Goal: Task Accomplishment & Management: Manage account settings

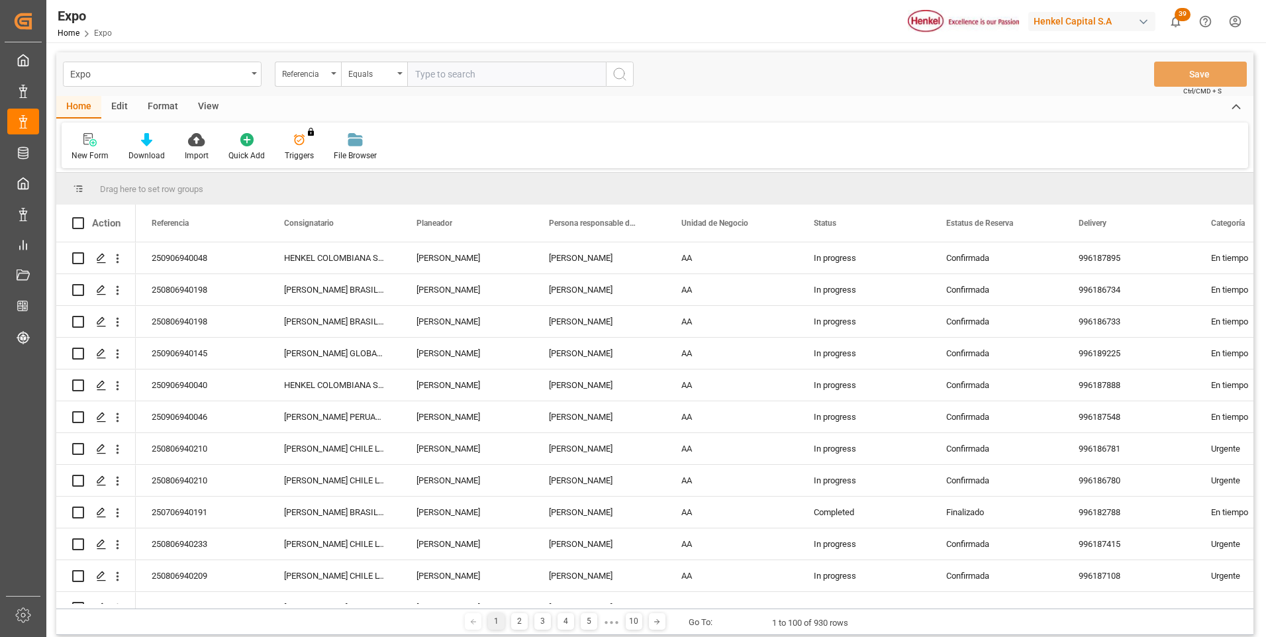
click at [459, 76] on input "text" at bounding box center [506, 74] width 199 height 25
paste input "250906940048"
type input "250906940048"
click at [624, 75] on circle "search button" at bounding box center [619, 73] width 11 height 11
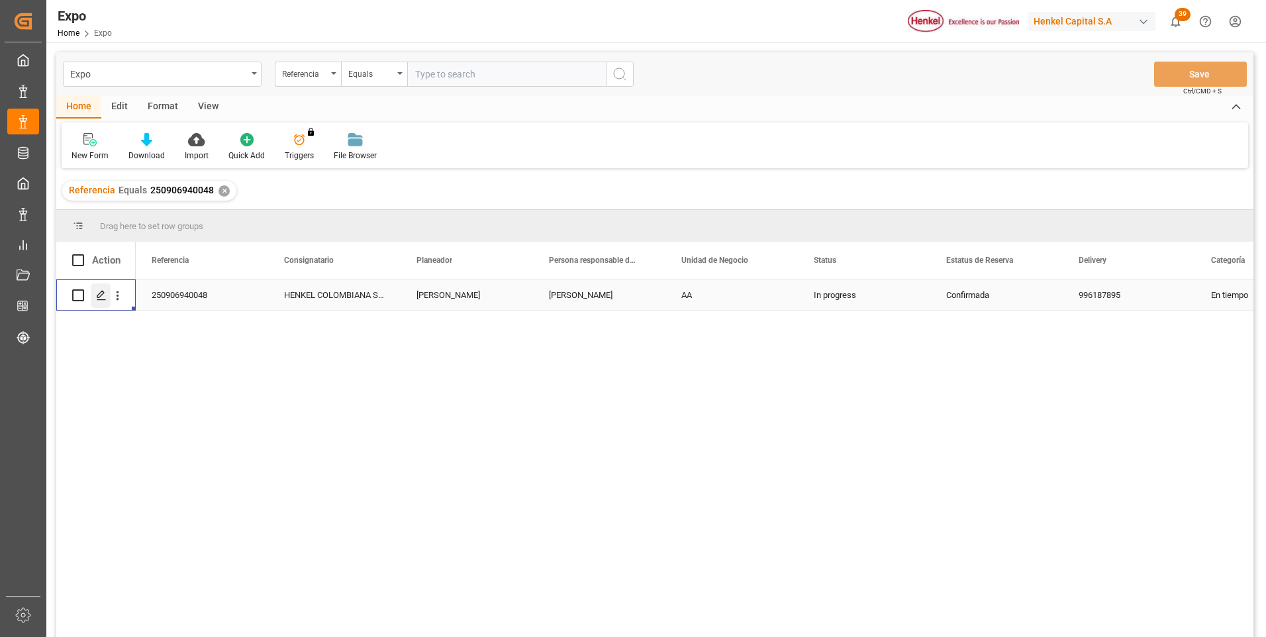
click at [97, 297] on icon "Press SPACE to select this row." at bounding box center [101, 295] width 11 height 11
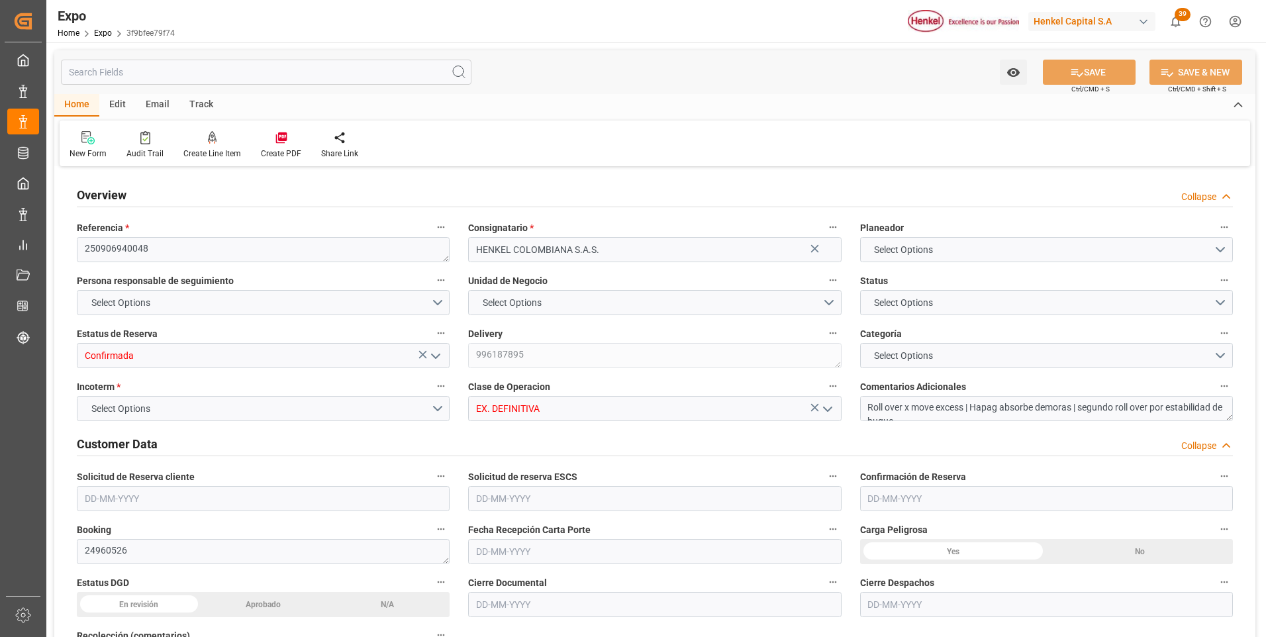
type input "15922"
type input "16760.227"
type input "28"
type input "9937311"
type input "9946855"
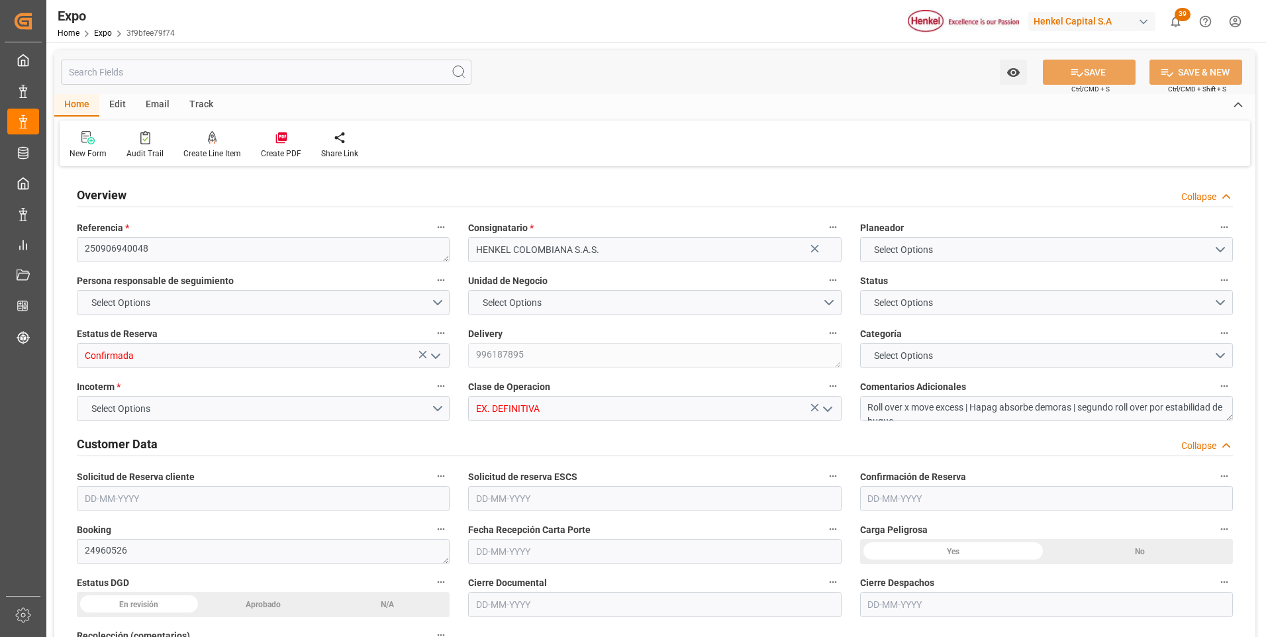
type input "9320697"
type input "MXZLO"
type input "COBUN"
type input "9937311"
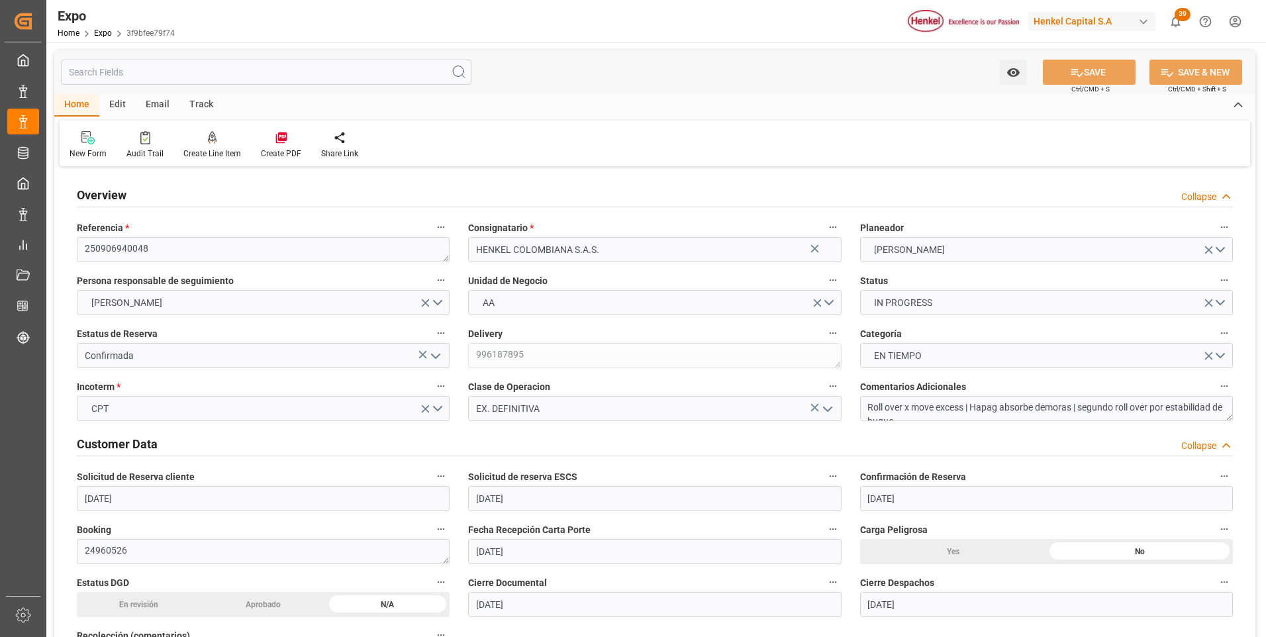
type input "[DATE]"
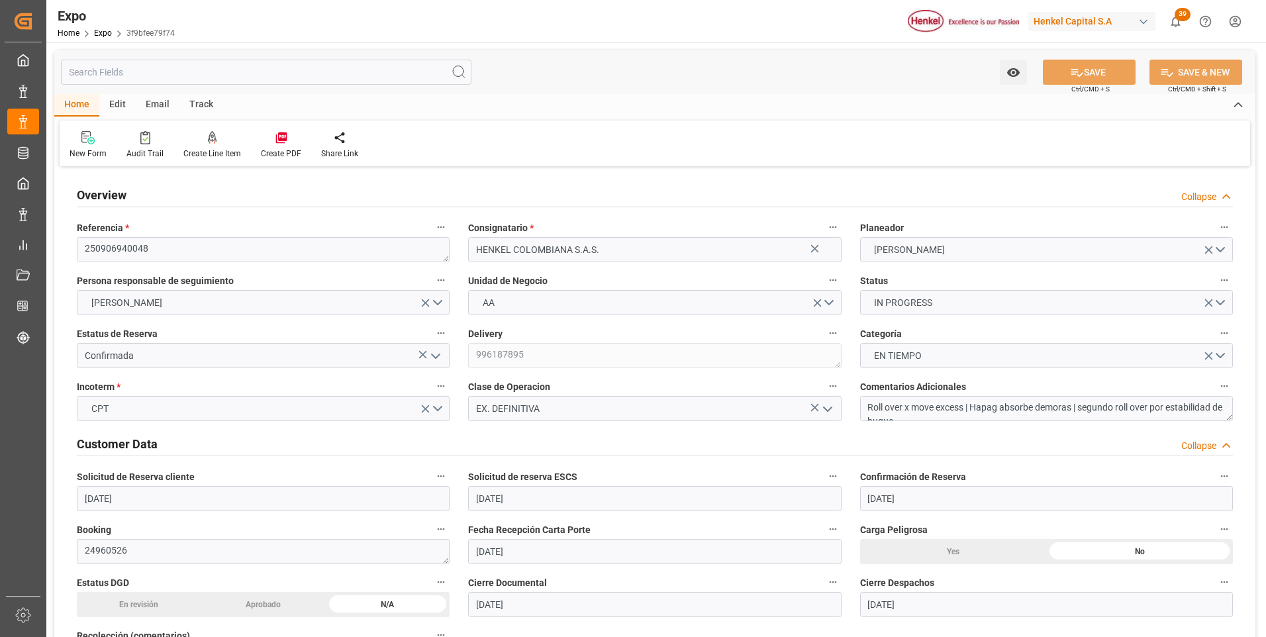
type input "[DATE]"
type input "[DATE] 00:00"
type input "[DATE]"
type input "[DATE] 22:18"
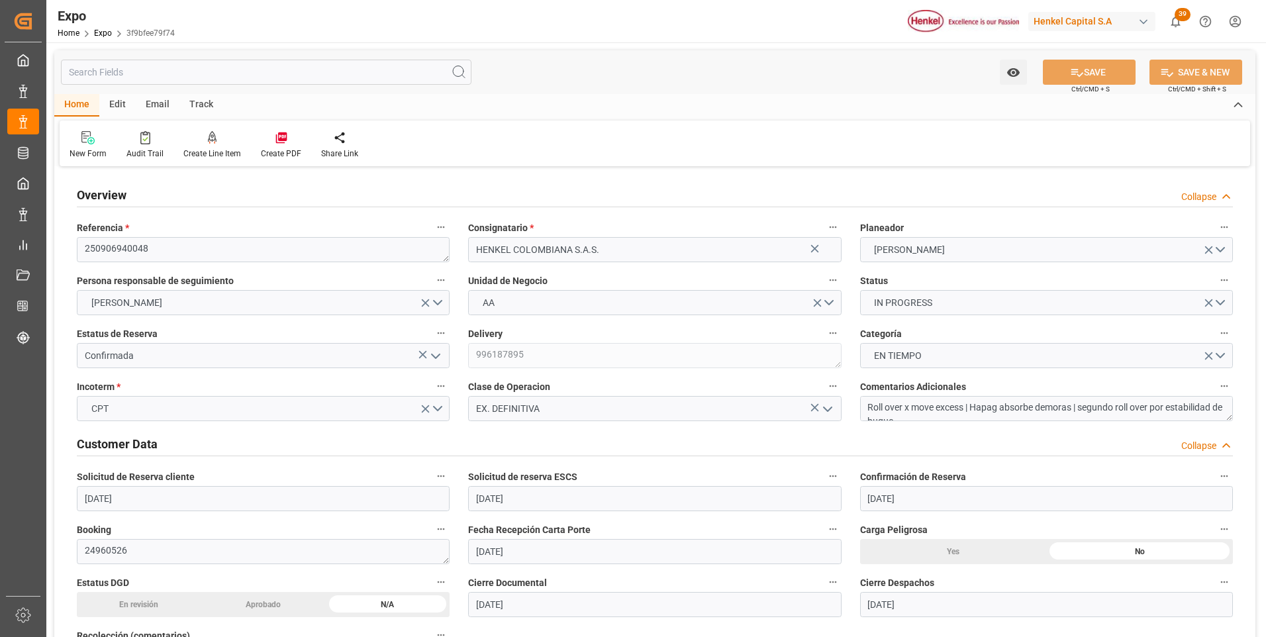
type input "[DATE]"
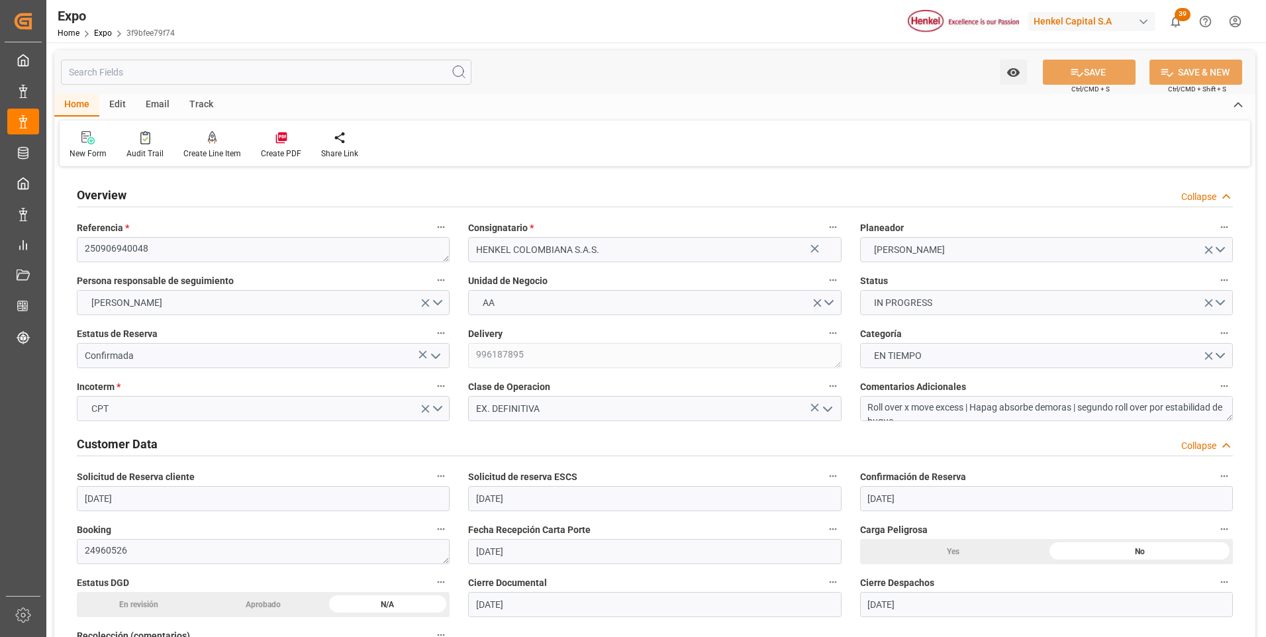
type input "[DATE] 03:00"
type input "[DATE] 00:00"
type input "[DATE] 19:00"
type input "[DATE] 15:00"
type input "[DATE] 00:00"
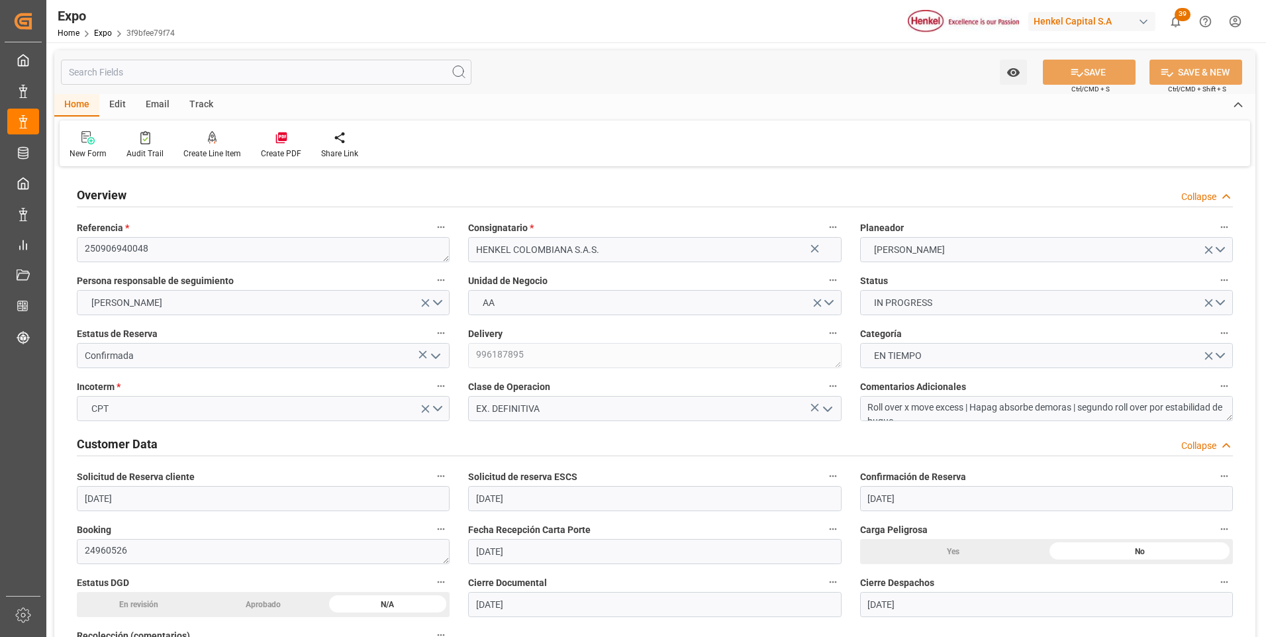
type input "[DATE] 21:04"
type input "[DATE] 11:44"
type input "[DATE] 15:00"
type input "[DATE] 09:51"
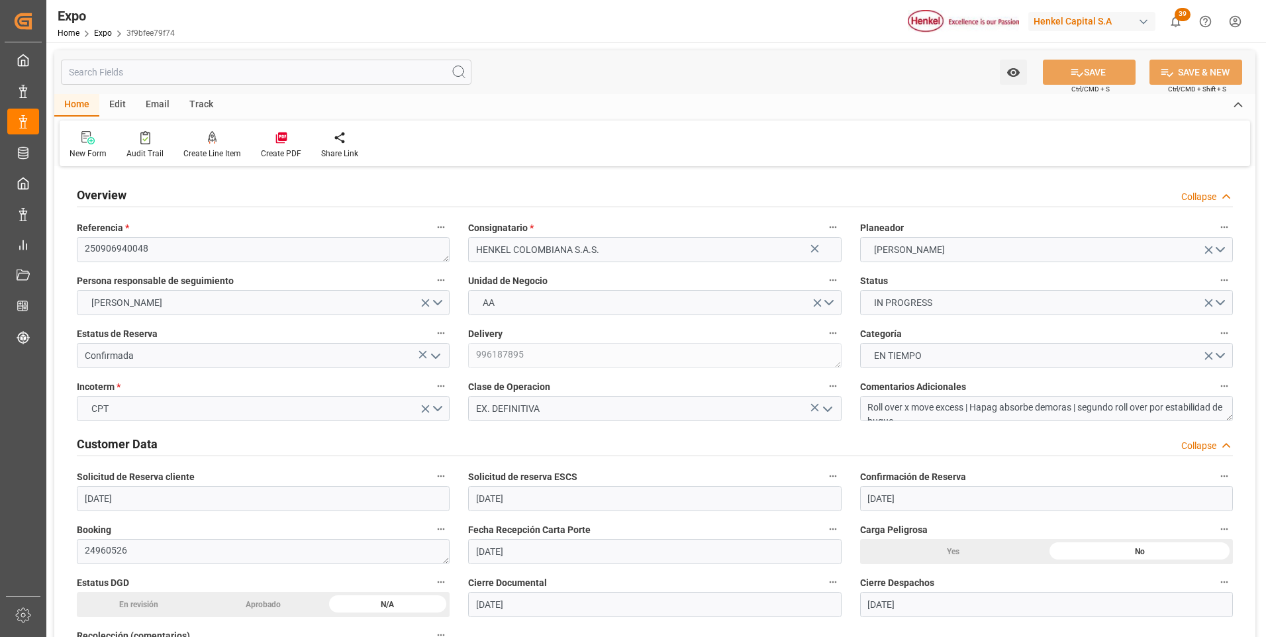
type input "[DATE] 06:00"
type input "[DATE] 19:31"
type input "[DATE] 15:00"
type input "[DATE] 01:27"
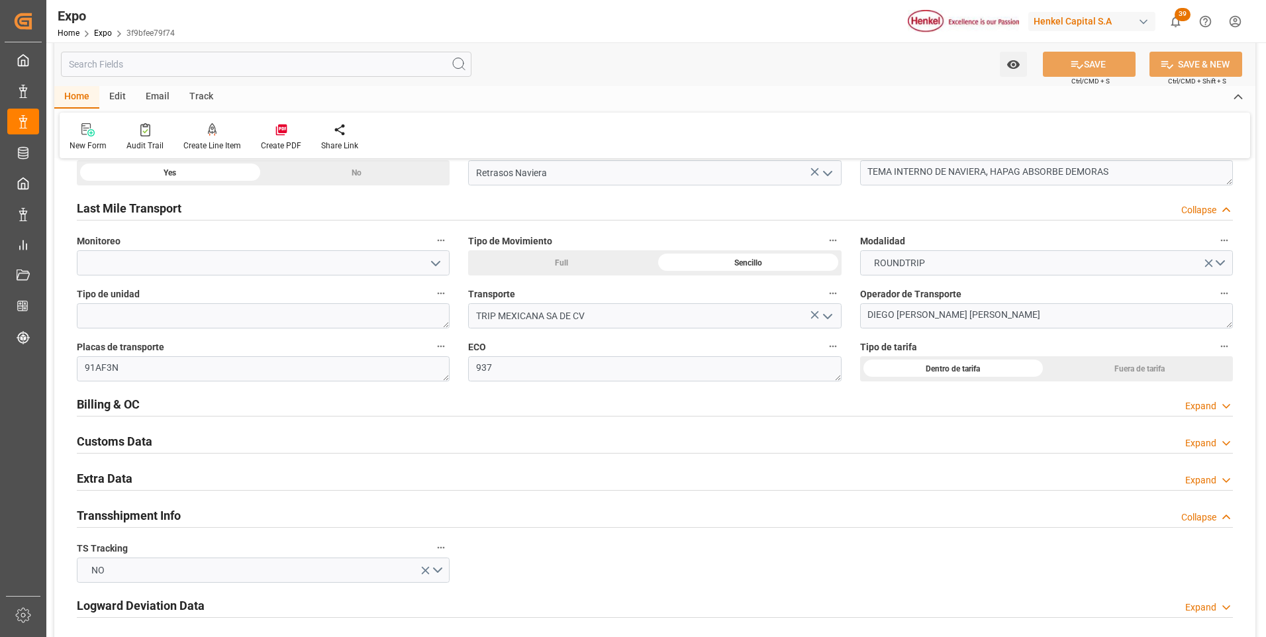
scroll to position [2251, 0]
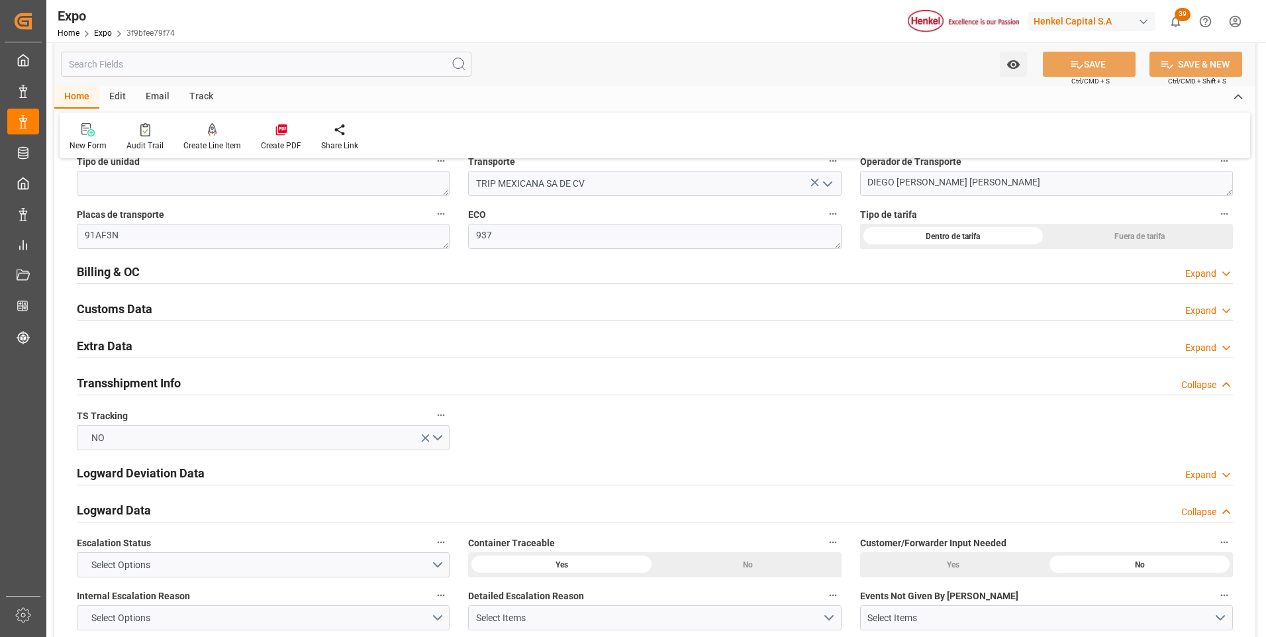
click at [1188, 274] on div "Expand" at bounding box center [1200, 274] width 31 height 14
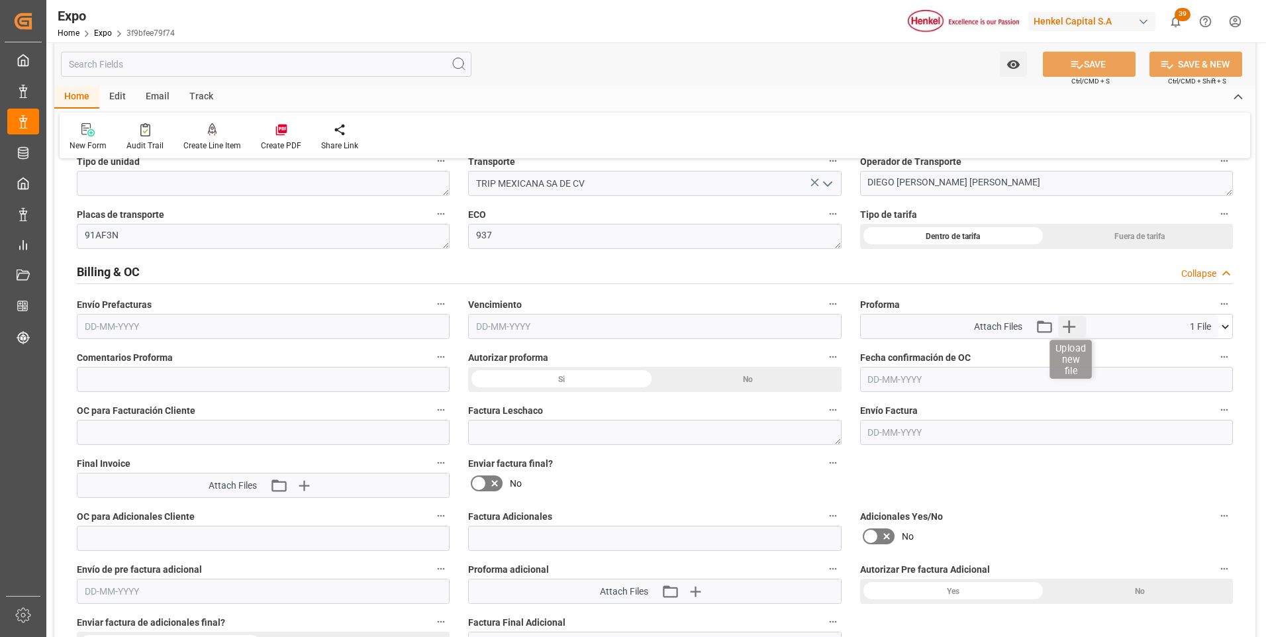
click at [1071, 327] on icon "button" at bounding box center [1069, 326] width 13 height 13
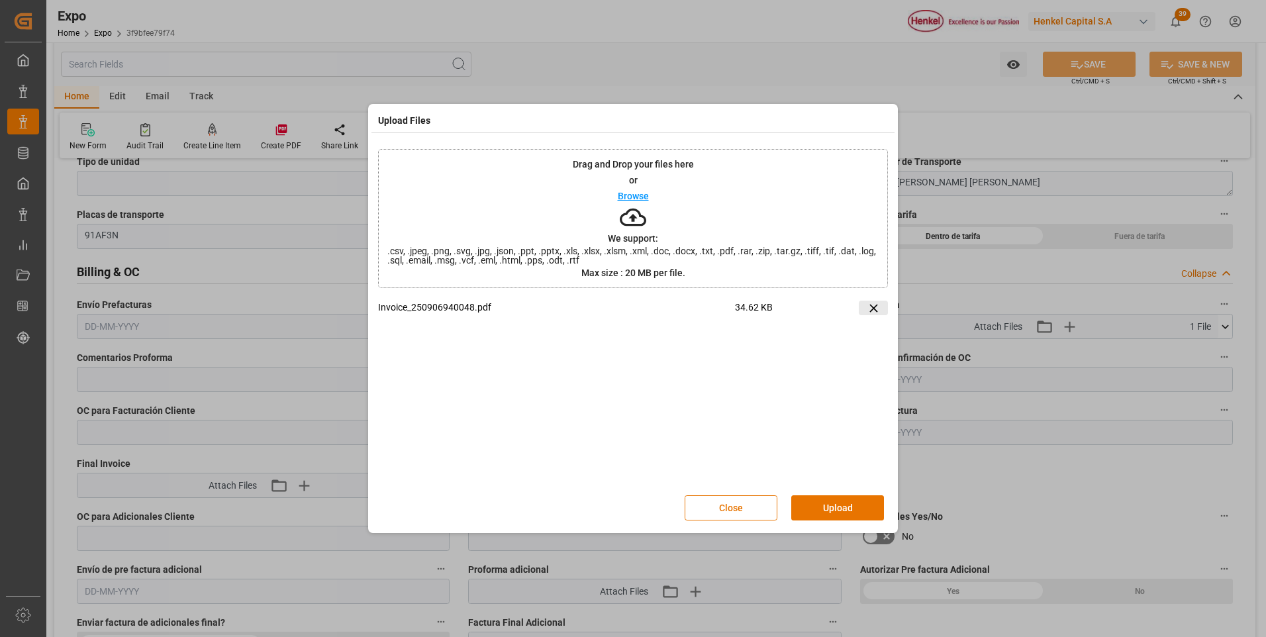
click at [873, 307] on icon at bounding box center [873, 308] width 8 height 8
click at [845, 511] on button "Upload" at bounding box center [837, 507] width 93 height 25
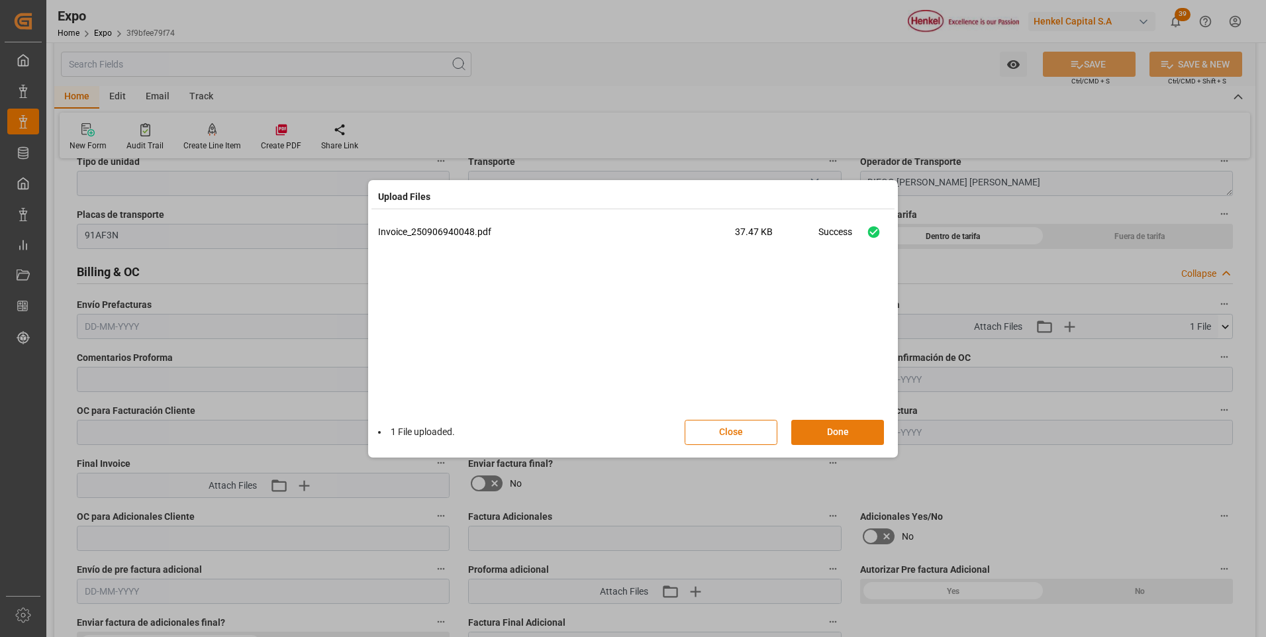
click at [859, 434] on button "Done" at bounding box center [837, 432] width 93 height 25
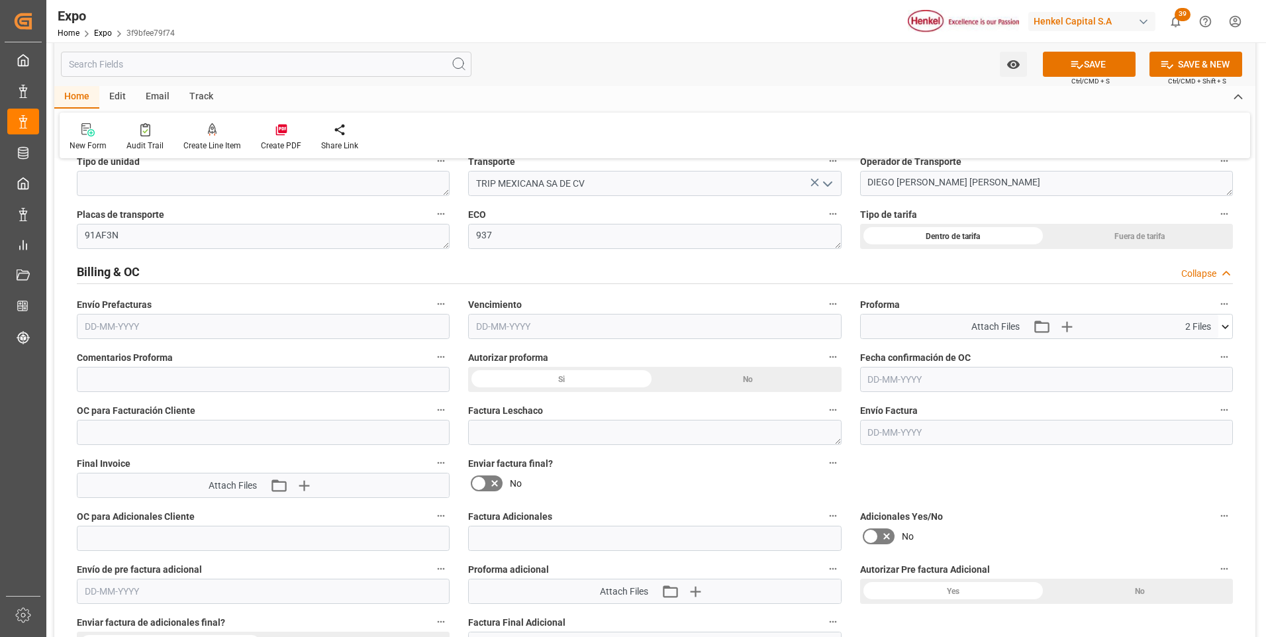
click at [120, 327] on input "text" at bounding box center [263, 326] width 373 height 25
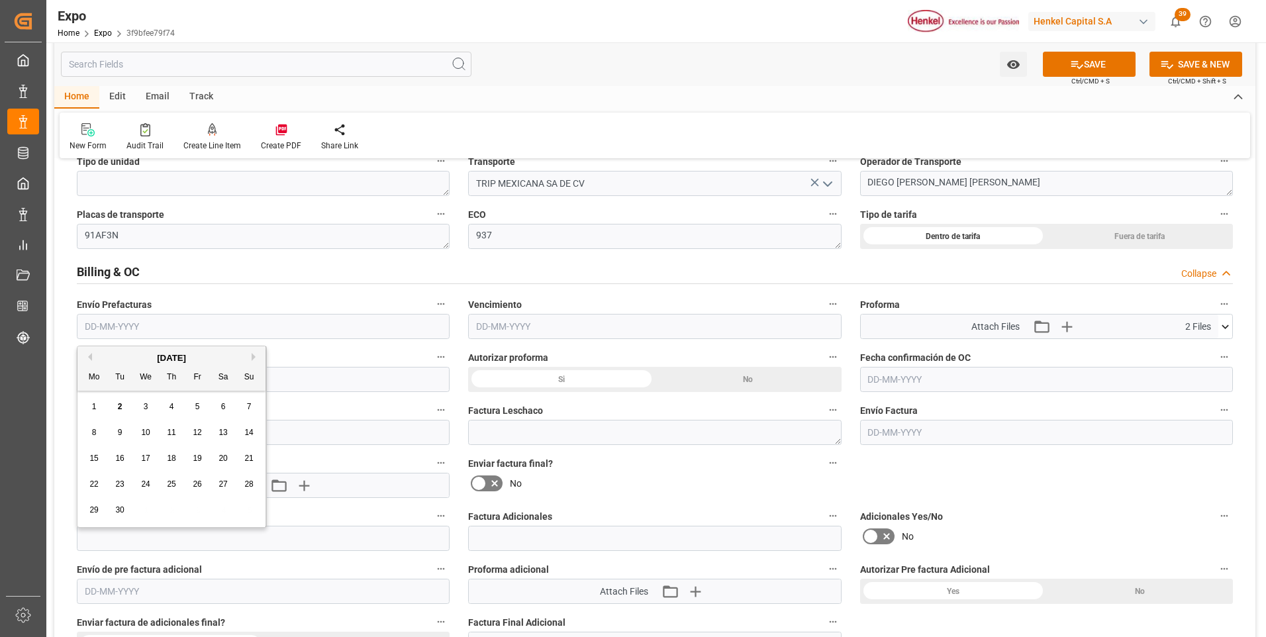
click at [121, 408] on span "2" at bounding box center [120, 406] width 5 height 9
type input "[DATE]"
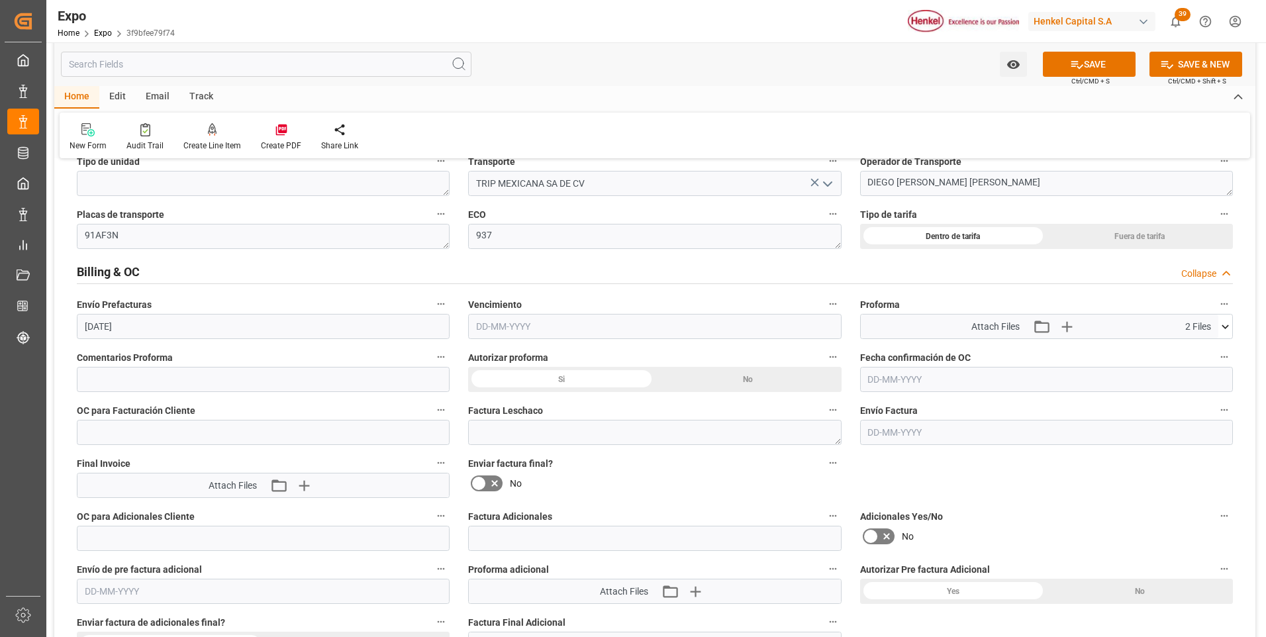
click at [520, 328] on input "text" at bounding box center [654, 326] width 373 height 25
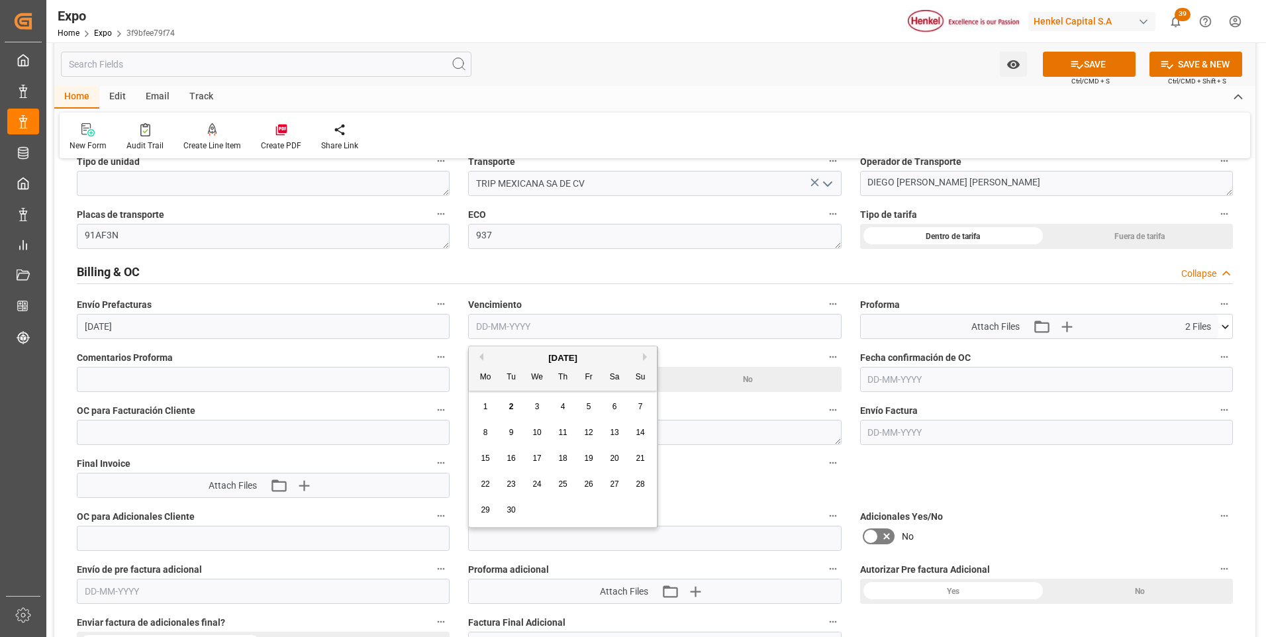
click at [588, 405] on span "5" at bounding box center [589, 406] width 5 height 9
type input "[DATE]"
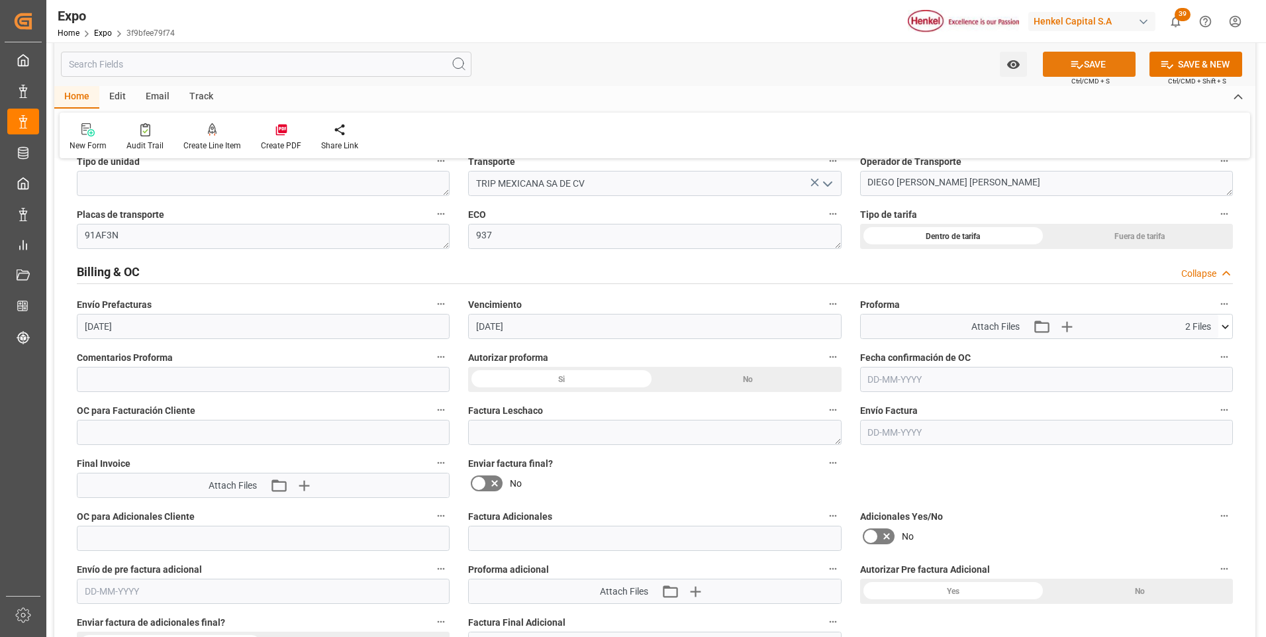
click at [1109, 72] on button "SAVE" at bounding box center [1089, 64] width 93 height 25
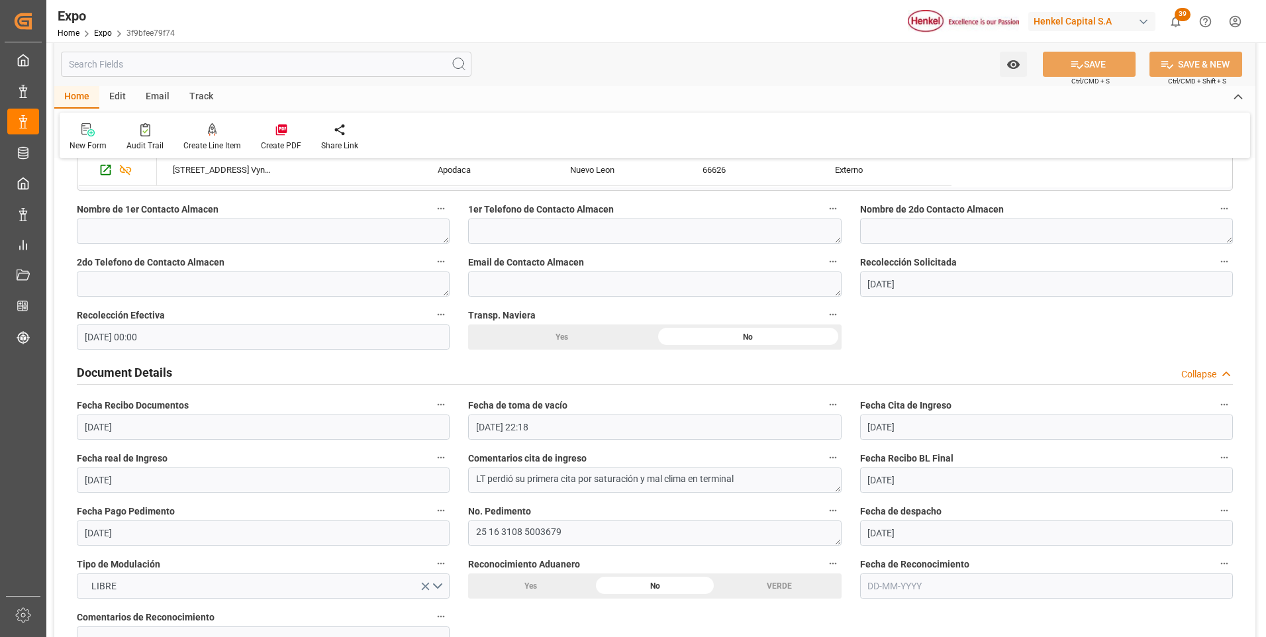
scroll to position [861, 0]
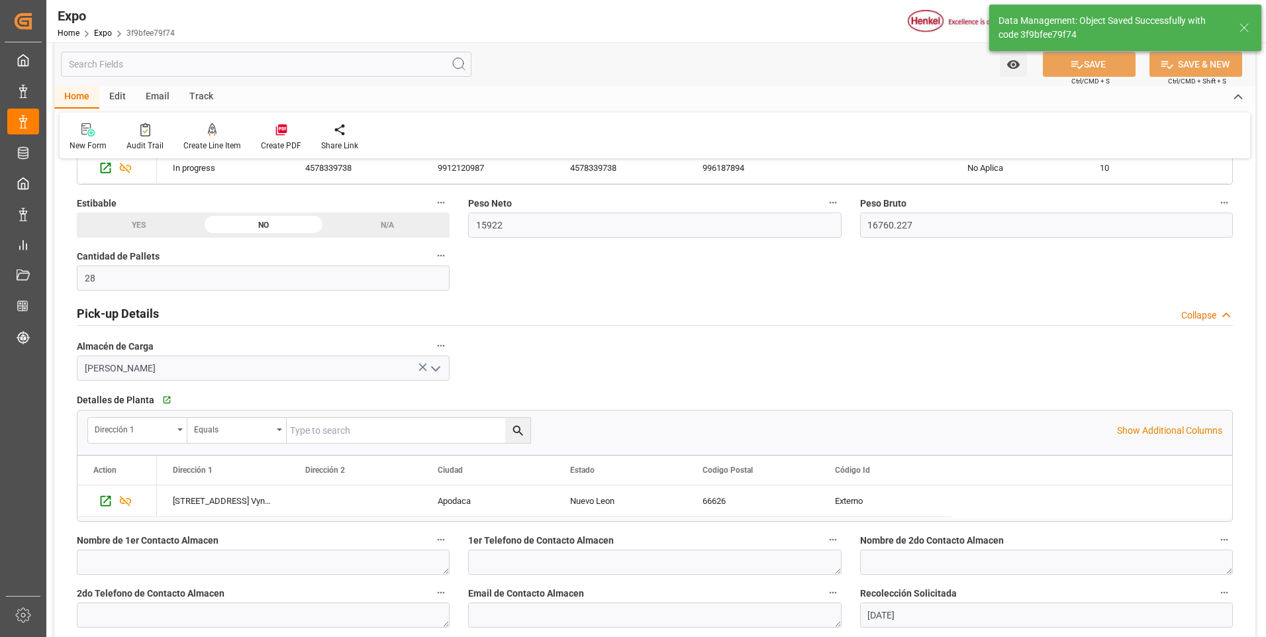
type input "[DATE] 22:28"
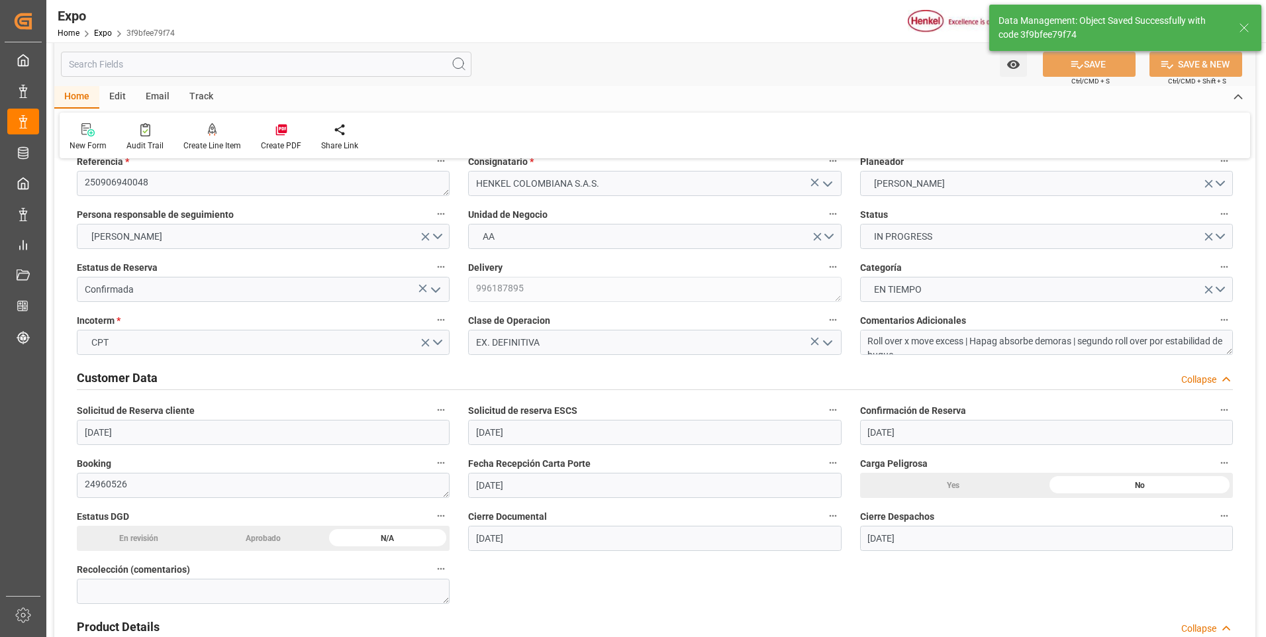
scroll to position [0, 0]
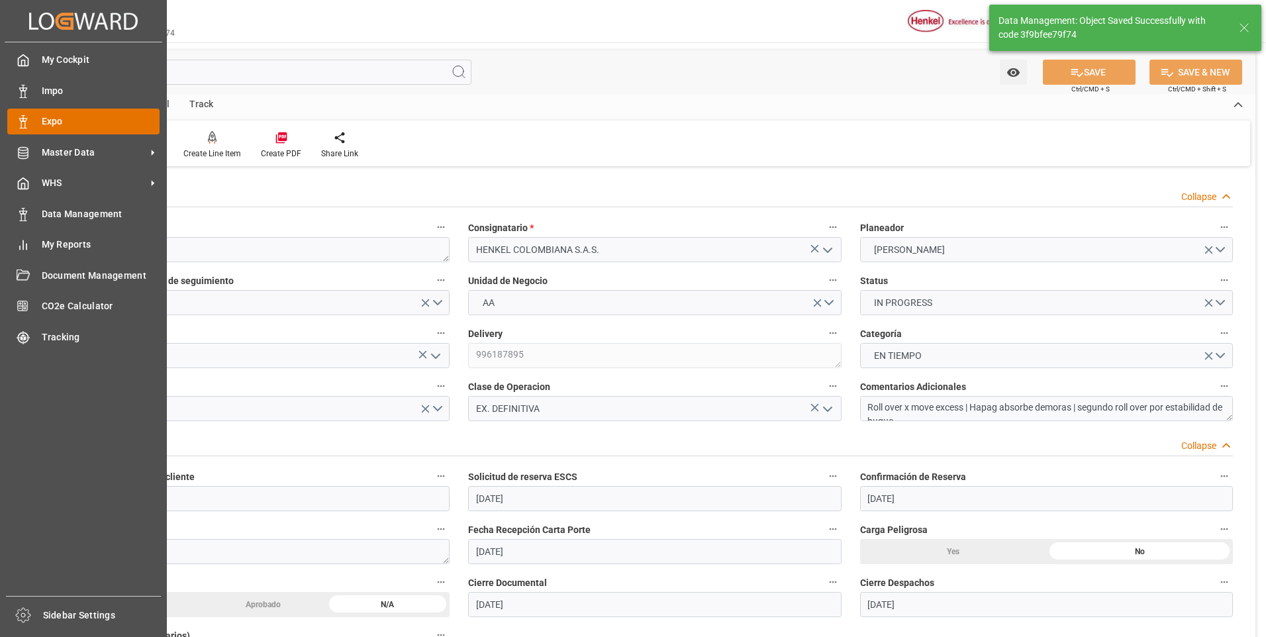
click at [17, 115] on div at bounding box center [18, 122] width 23 height 14
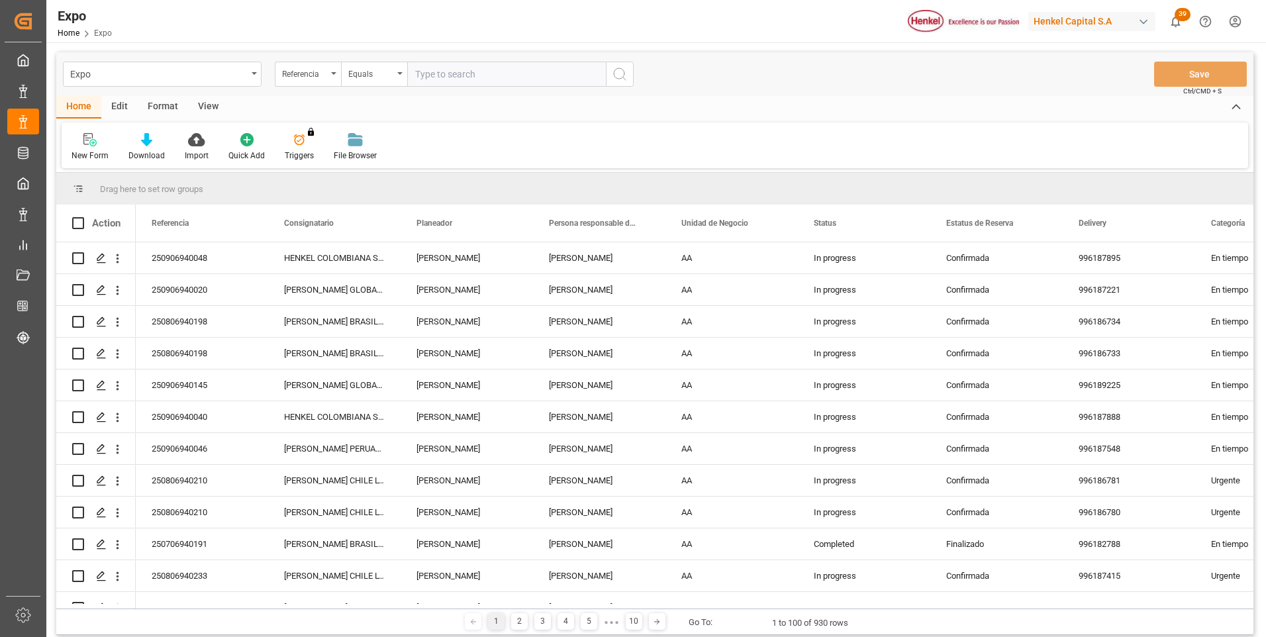
click at [453, 75] on input "text" at bounding box center [506, 74] width 199 height 25
paste input "250906940040"
type input "250906940040"
click at [620, 77] on icon "search button" at bounding box center [620, 74] width 16 height 16
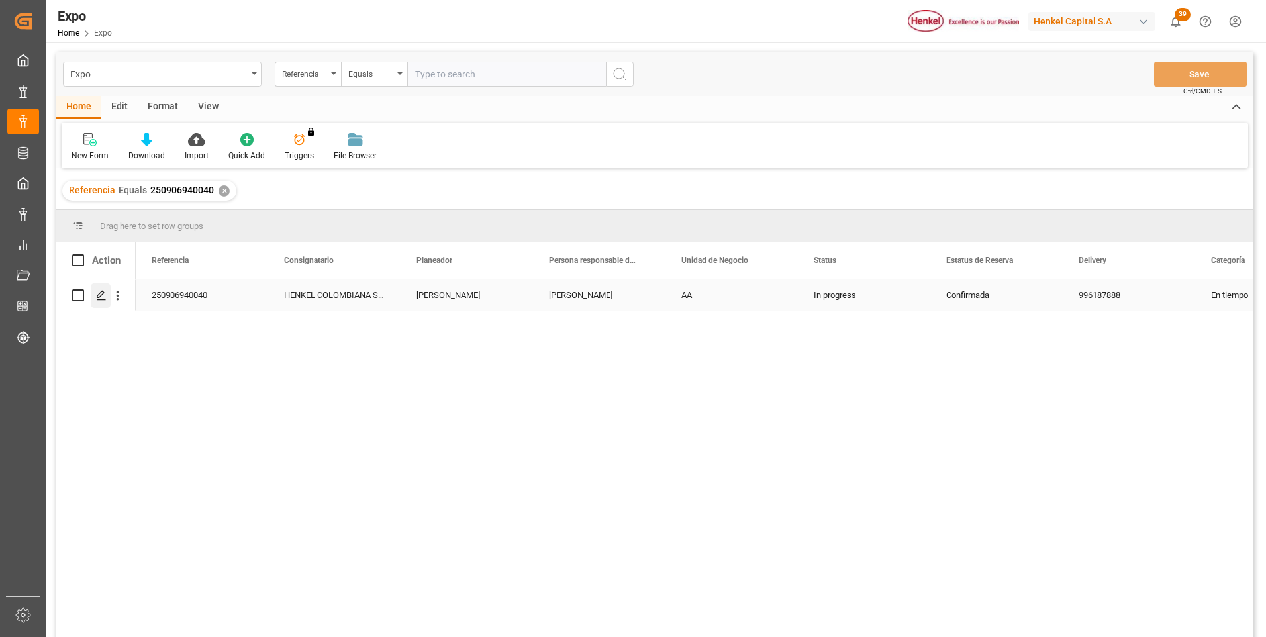
click at [101, 294] on icon "Press SPACE to select this row." at bounding box center [101, 295] width 11 height 11
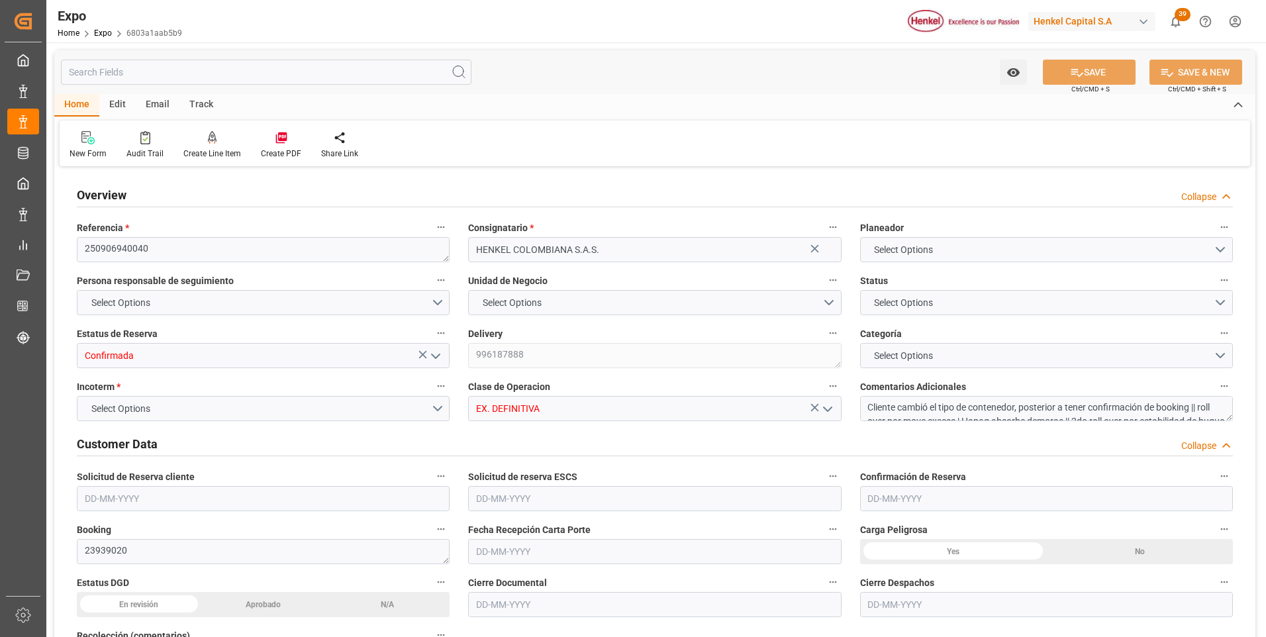
type input "20150"
type input "21362"
type input "20"
type input "9320697"
type input "9946855"
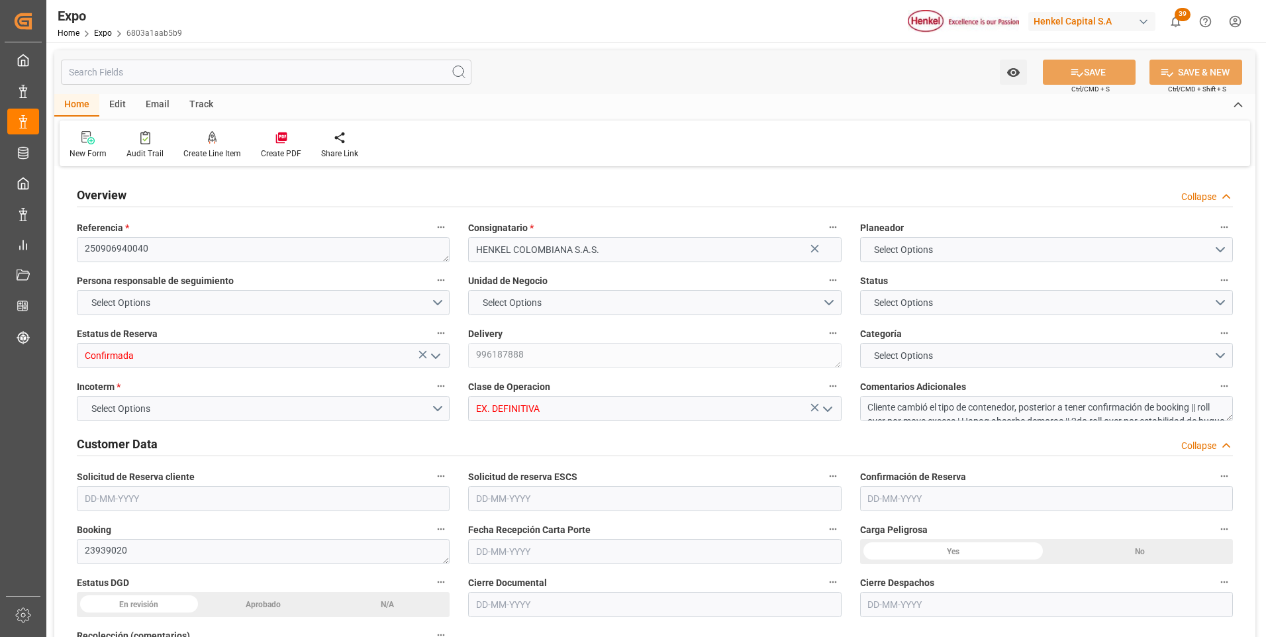
type input "9937311"
type input "MXZLO"
type input "COBUN"
type input "9937311"
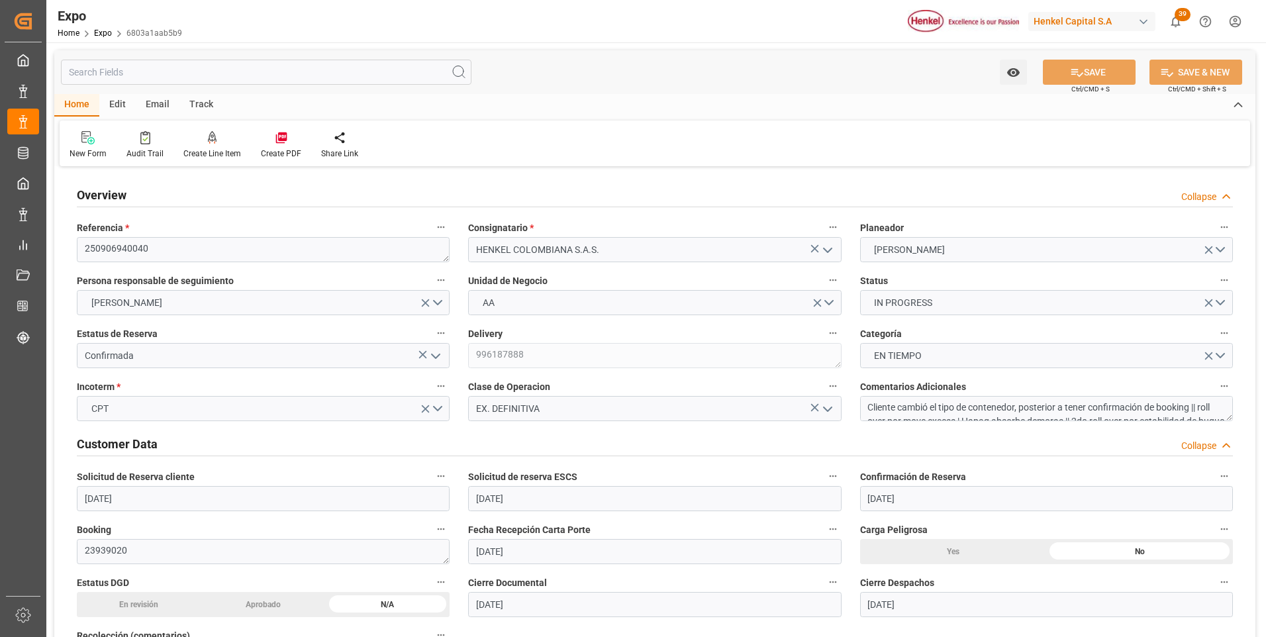
type input "[DATE]"
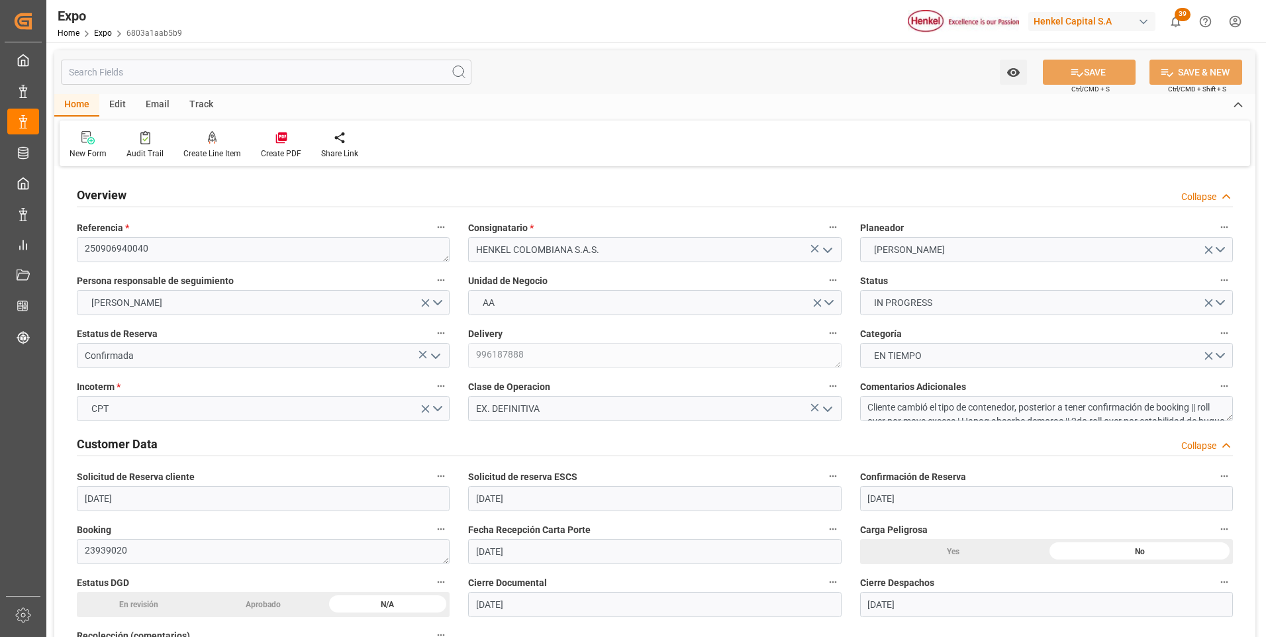
type input "[DATE]"
type input "[DATE] 00:00"
type input "[DATE]"
type input "[DATE] 22:41"
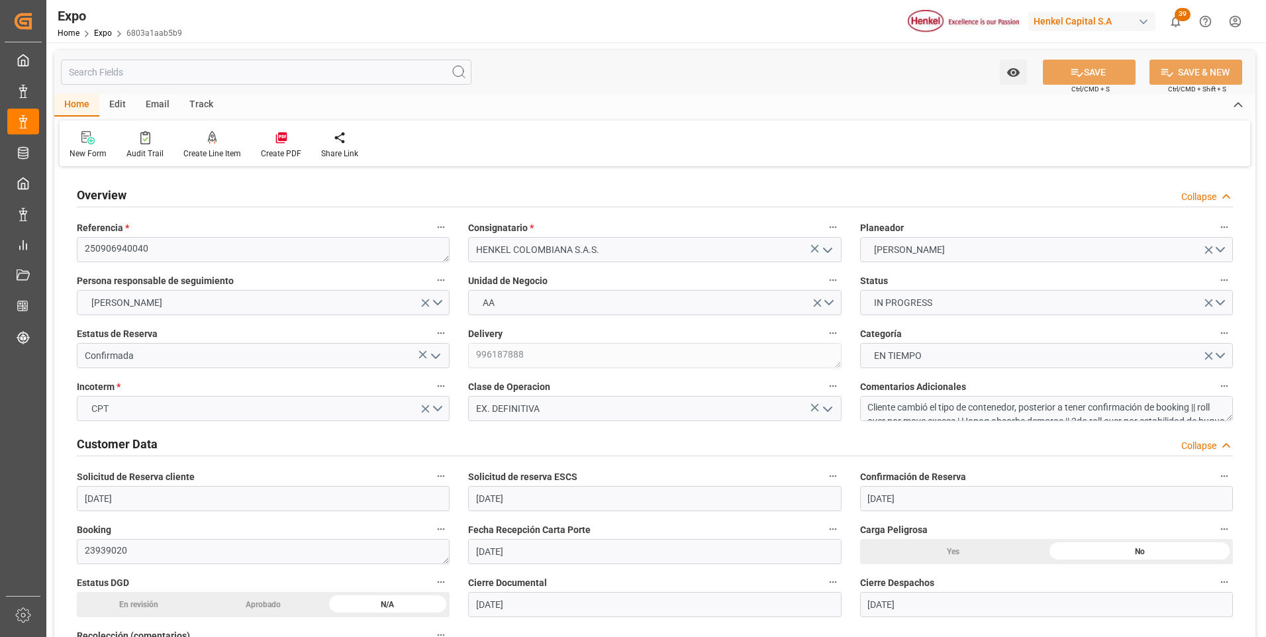
type input "[DATE]"
type input "[DATE] 06:00"
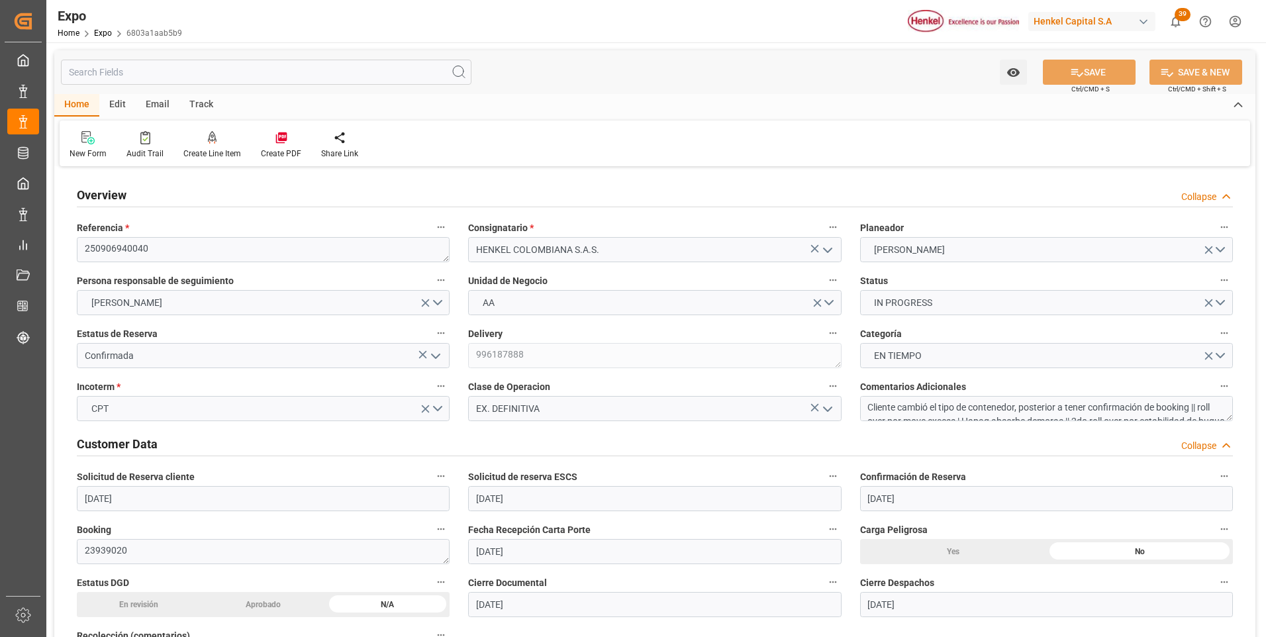
type input "[DATE] 00:00"
type input "[DATE] 00:01"
type input "[DATE] 00:00"
type input "[DATE] 20:22"
type input "[DATE] 12:40"
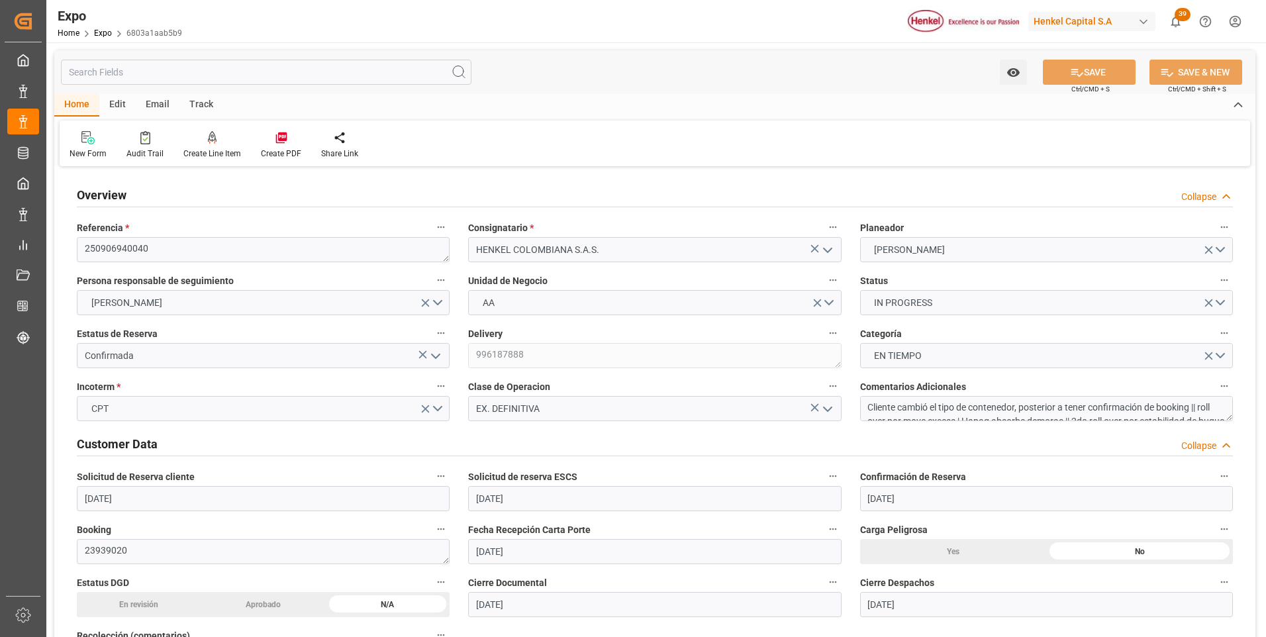
type input "[DATE] 15:00"
type input "[DATE] 09:36"
type input "[DATE] 06:00"
type input "[DATE] 00:01"
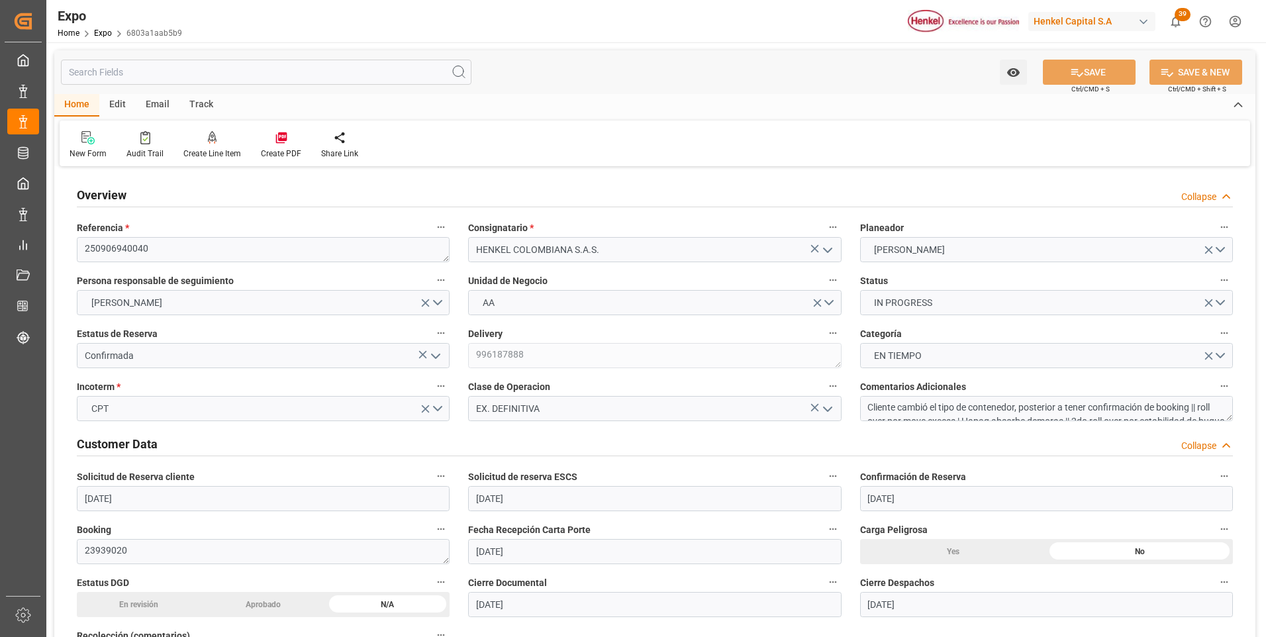
type input "[DATE] 10:28"
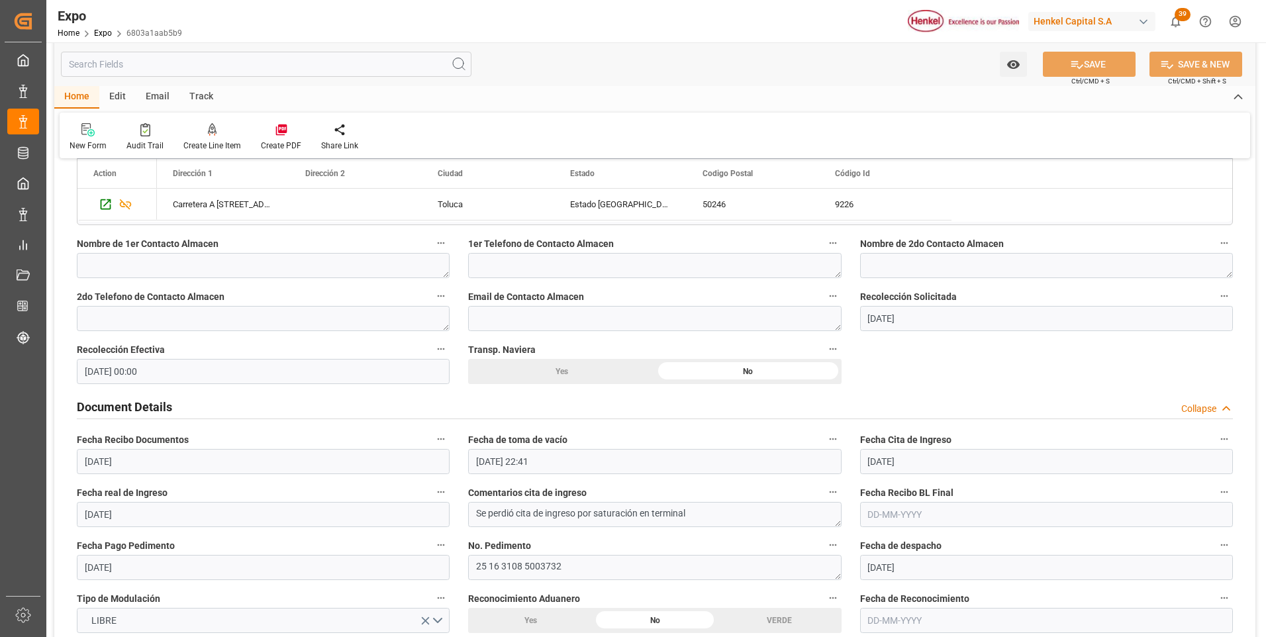
scroll to position [1258, 0]
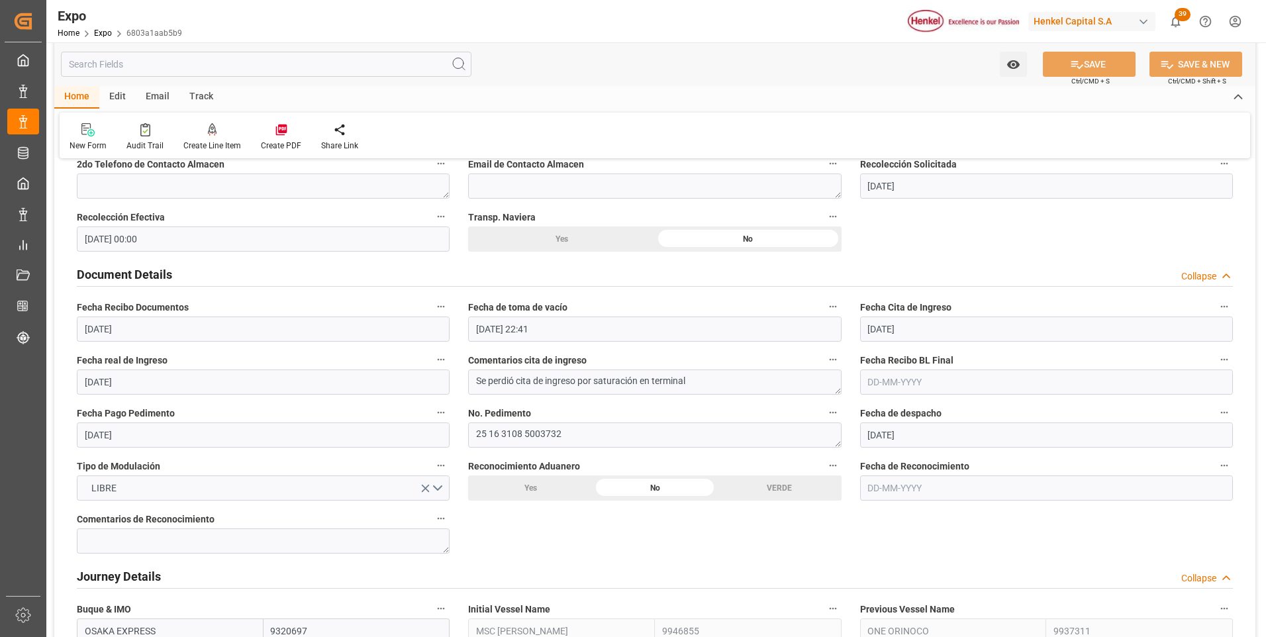
click at [879, 389] on input "text" at bounding box center [1046, 381] width 373 height 25
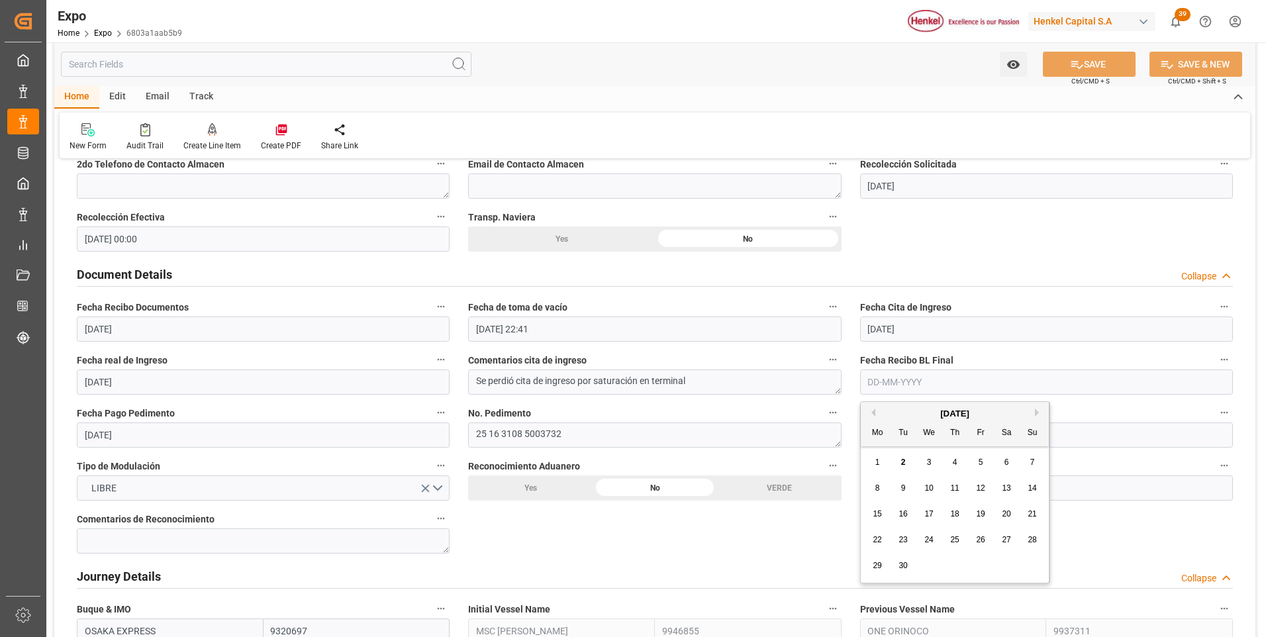
click at [906, 463] on div "2" at bounding box center [903, 463] width 17 height 16
type input "[DATE]"
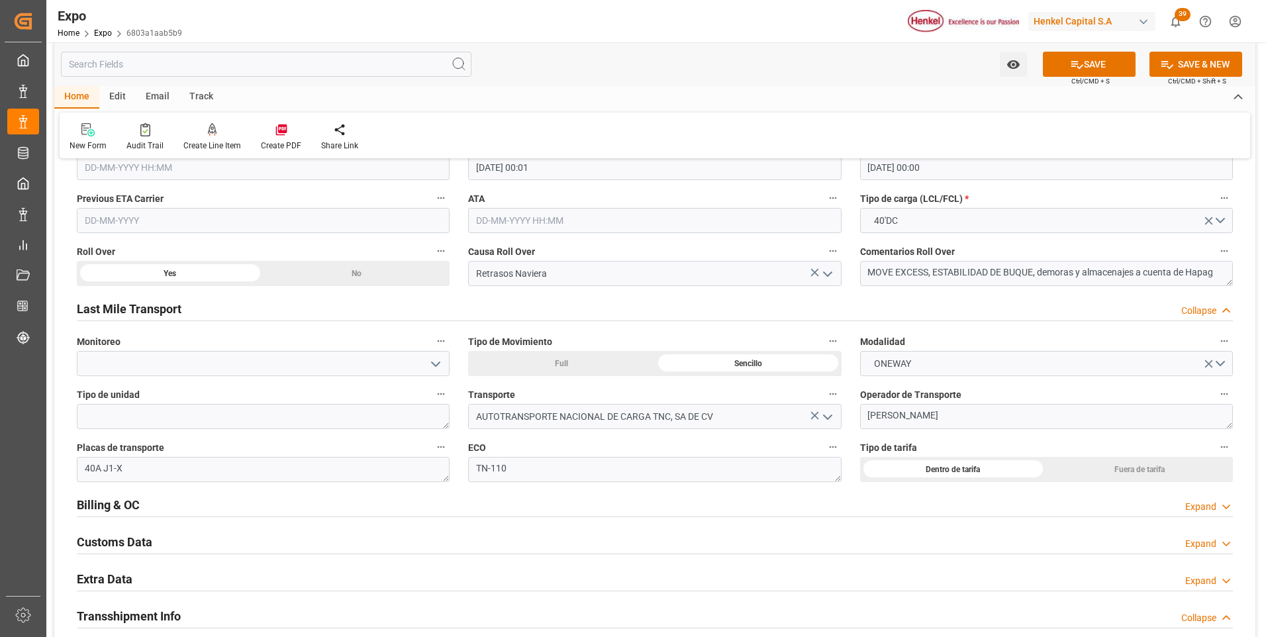
scroll to position [2119, 0]
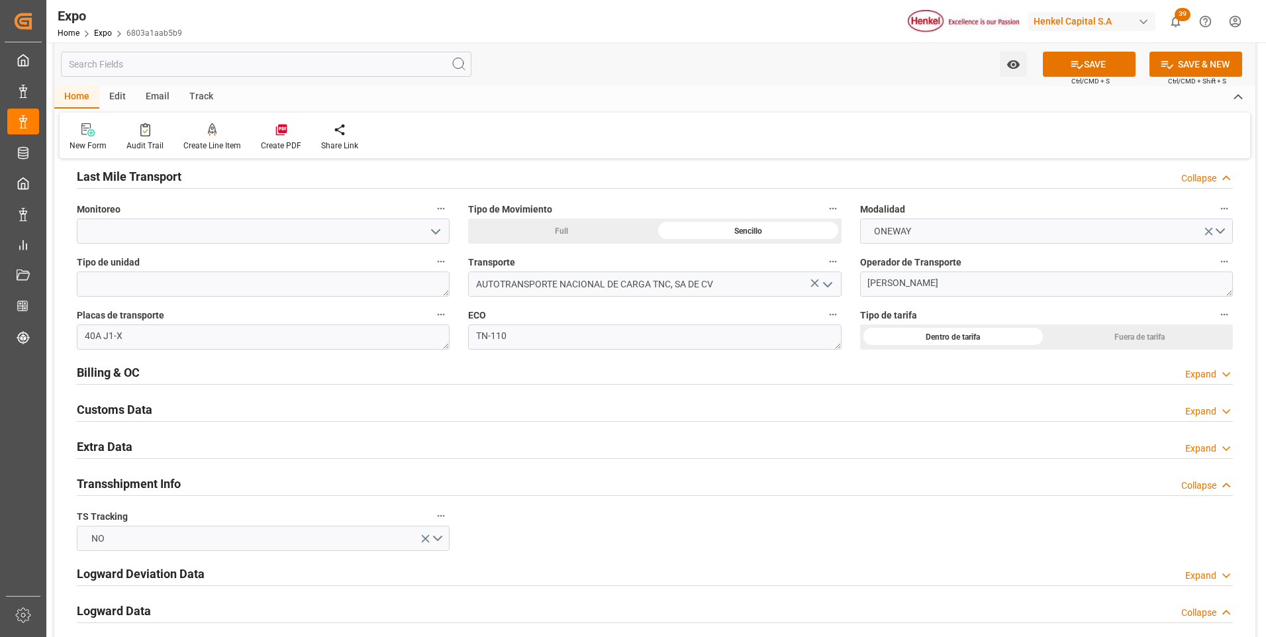
click at [1195, 375] on div "Expand" at bounding box center [1200, 374] width 31 height 14
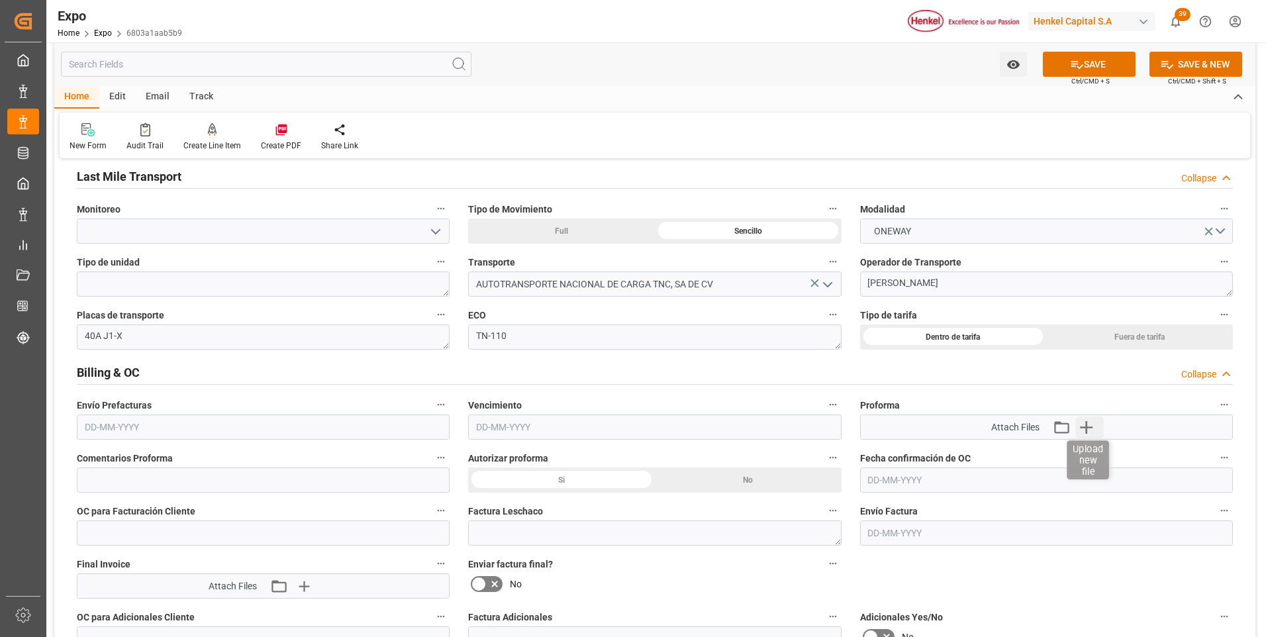
click at [1091, 426] on icon "button" at bounding box center [1086, 426] width 21 height 21
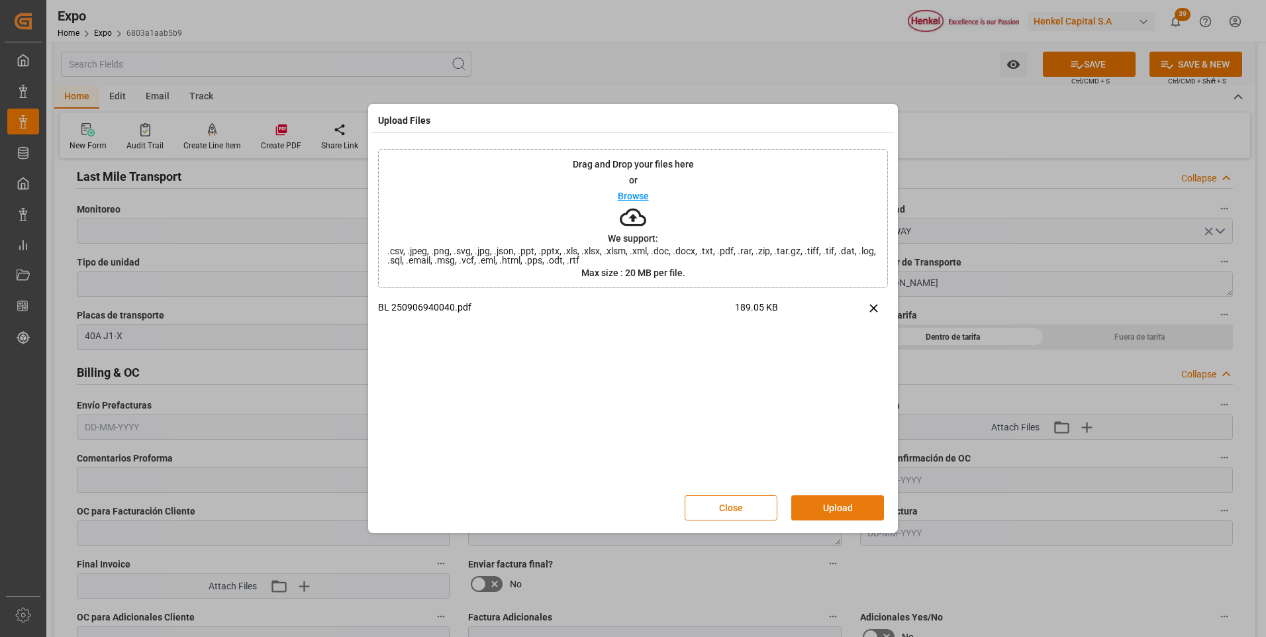
click at [838, 510] on button "Upload" at bounding box center [837, 507] width 93 height 25
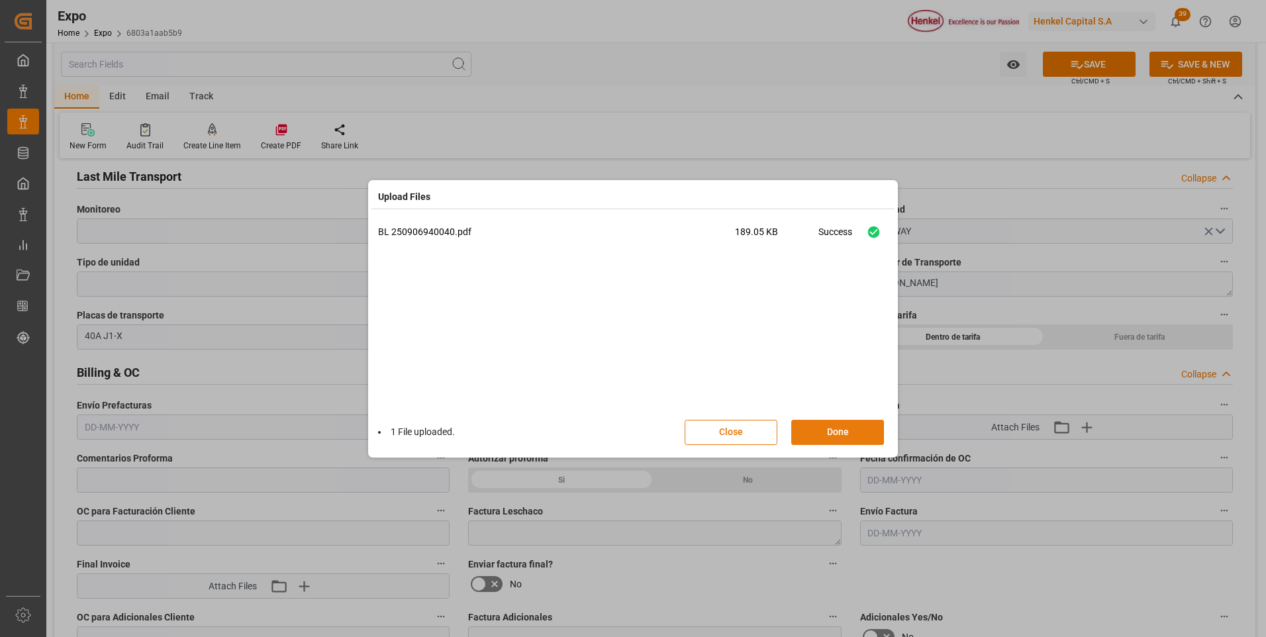
click at [843, 429] on button "Done" at bounding box center [837, 432] width 93 height 25
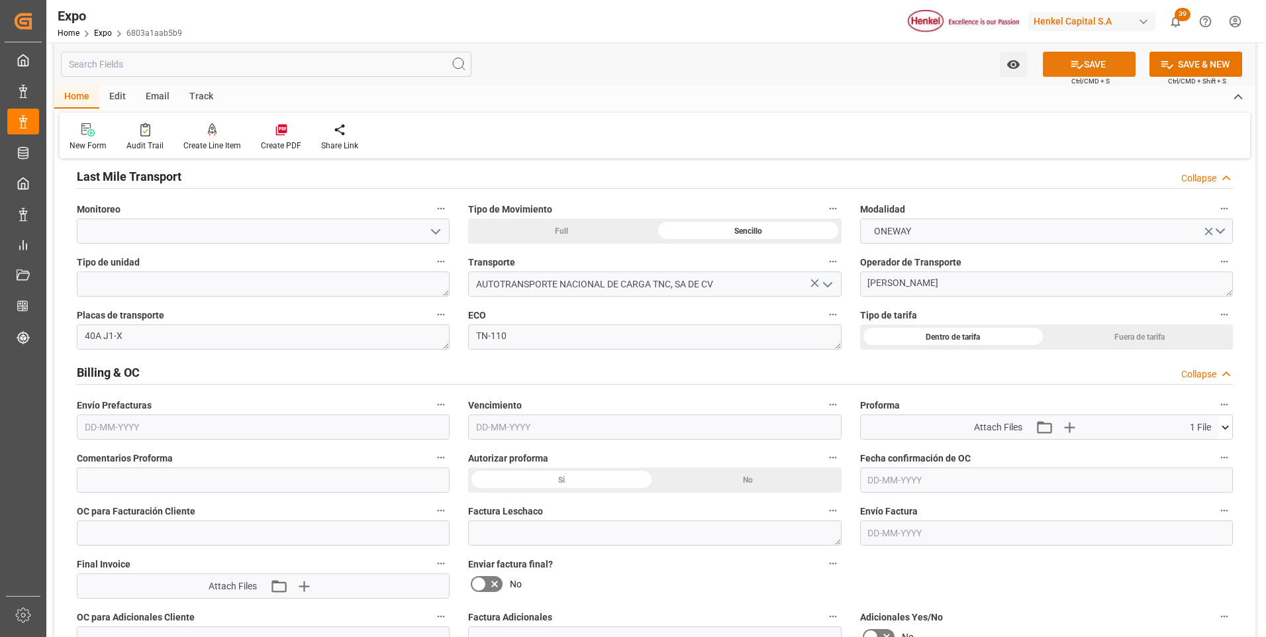
click at [1104, 60] on button "SAVE" at bounding box center [1089, 64] width 93 height 25
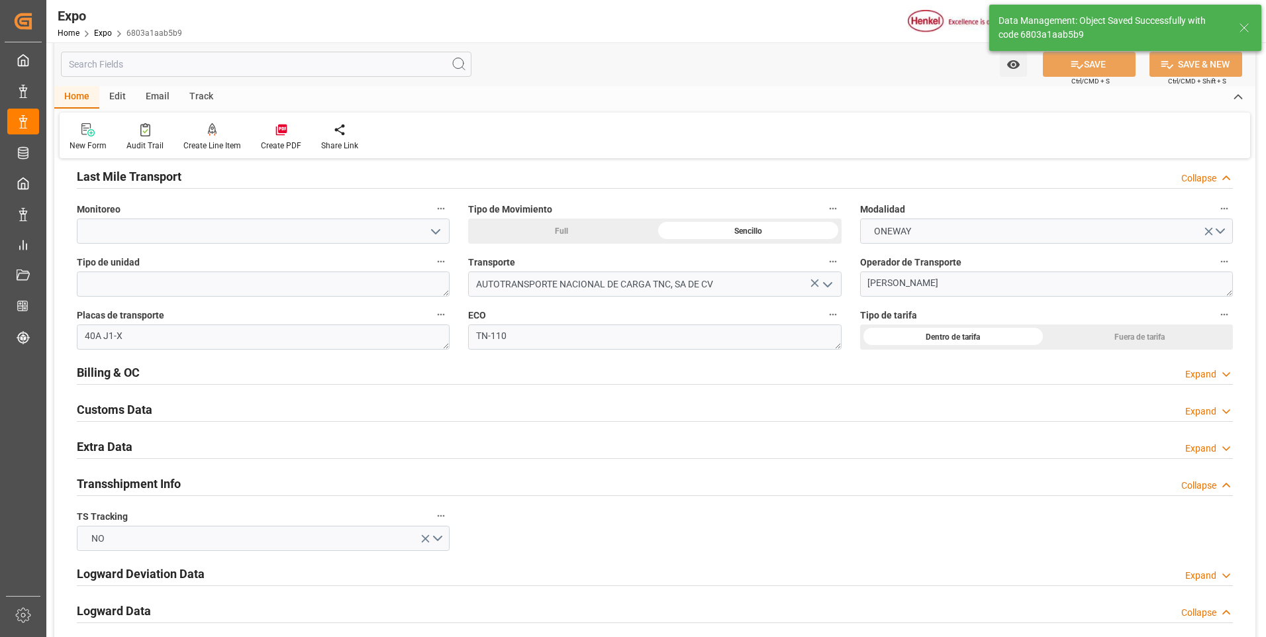
type textarea "[PERSON_NAME]"
type input "[DATE] 23:01"
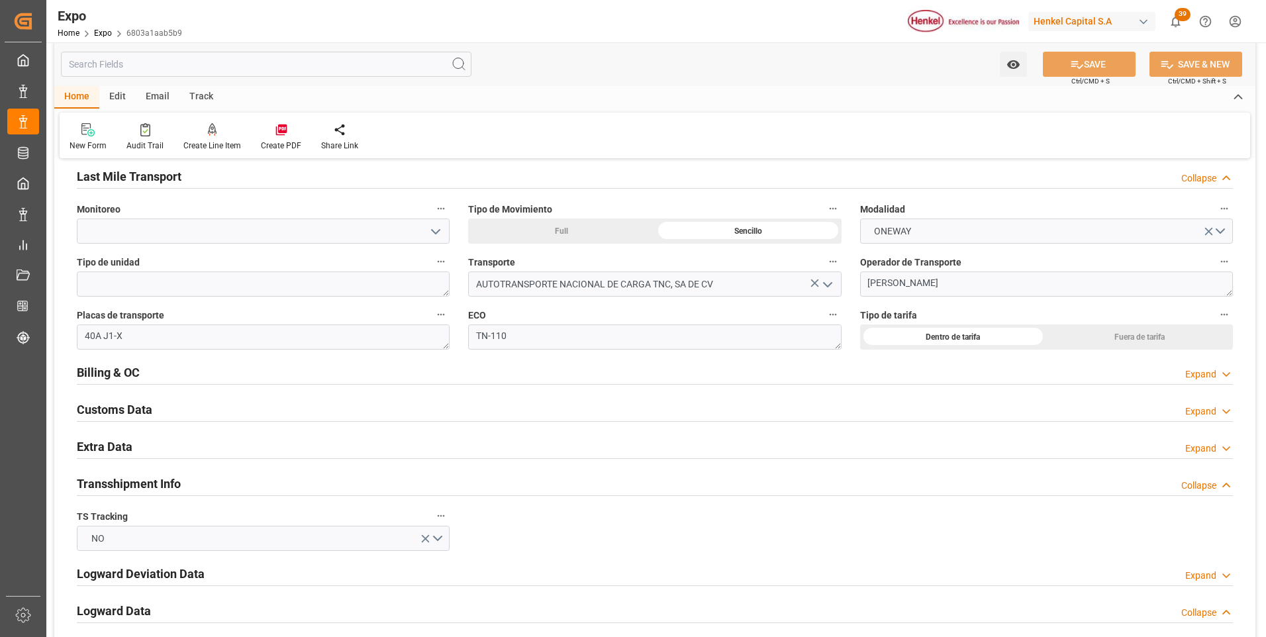
click at [1199, 450] on div "Expand" at bounding box center [1200, 449] width 31 height 14
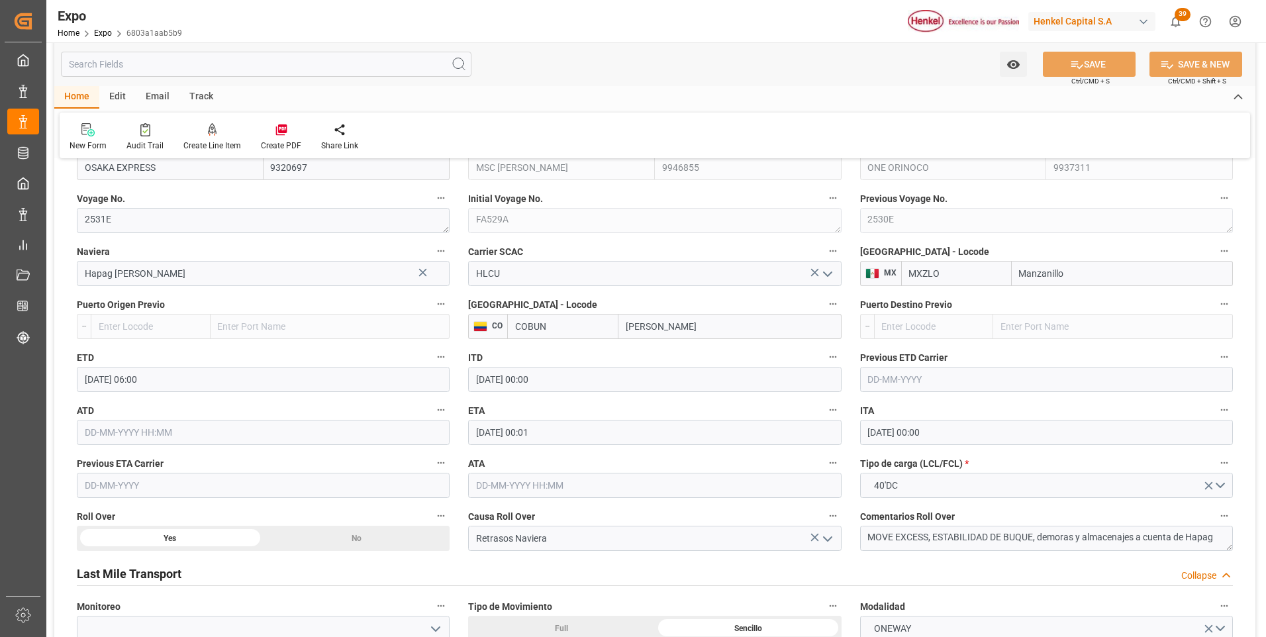
scroll to position [1523, 0]
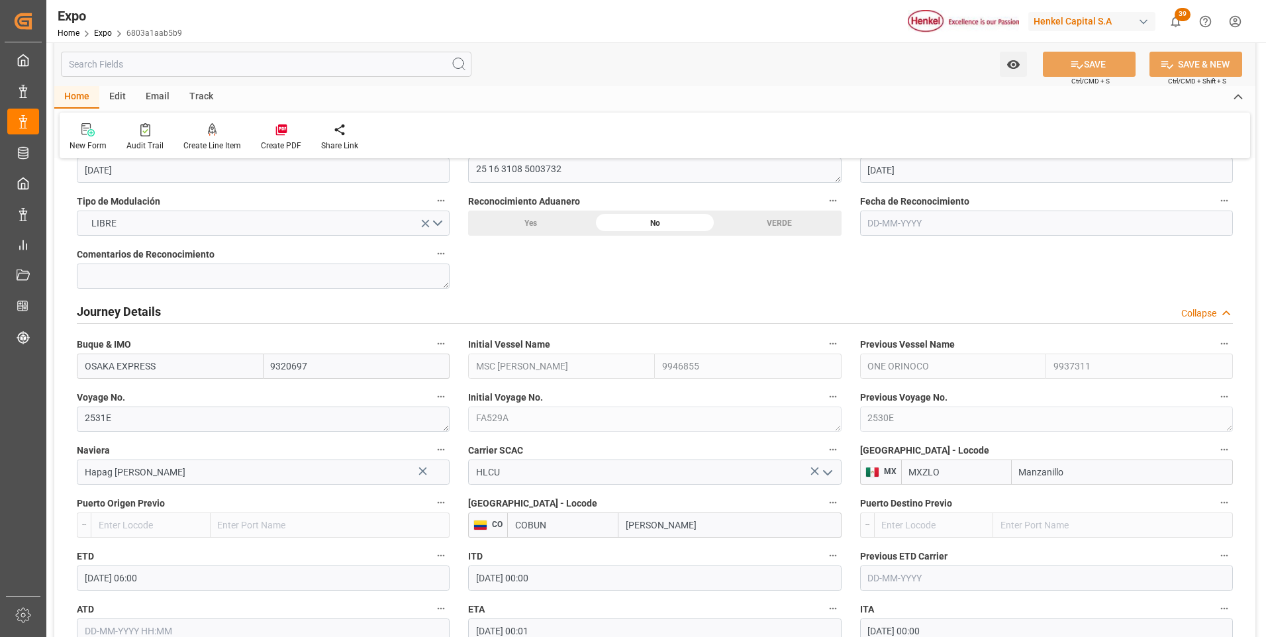
drag, startPoint x: 191, startPoint y: 369, endPoint x: 77, endPoint y: 363, distance: 114.0
click at [77, 363] on input "OSAKA EXPRESS" at bounding box center [170, 366] width 187 height 25
type input "ONE ORINOCO"
click at [126, 395] on b "ONE ORINOCO" at bounding box center [116, 395] width 62 height 11
type input "9937311"
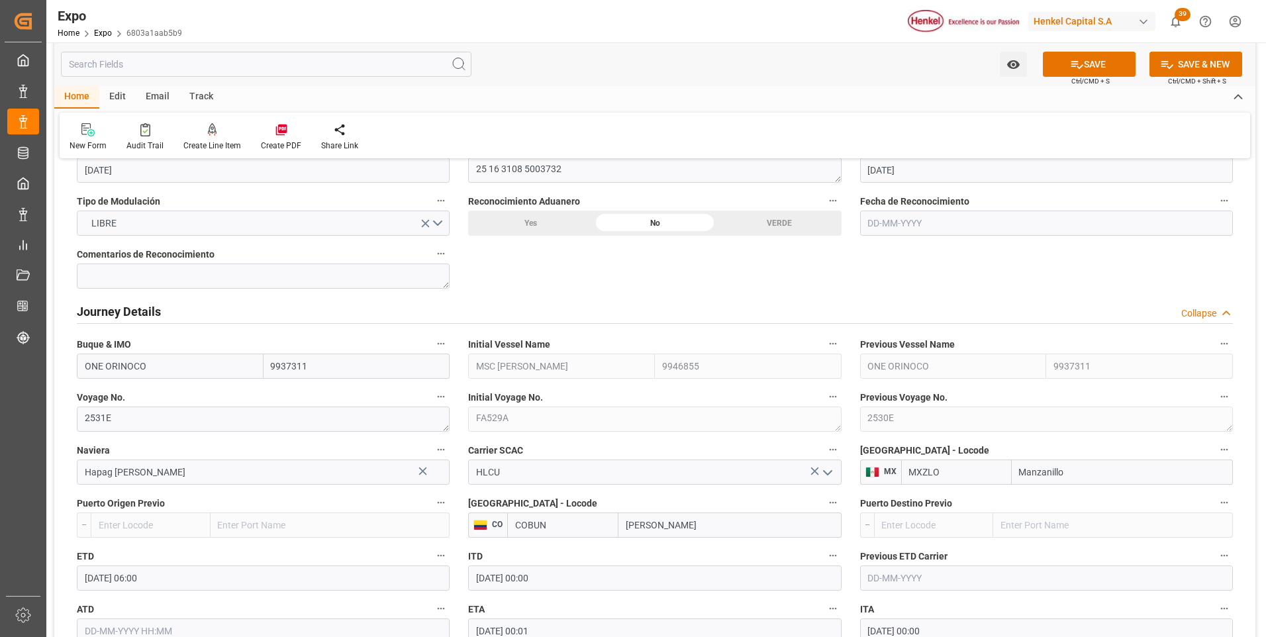
type input "ONE ORINOCO"
click at [155, 418] on textarea "2531E" at bounding box center [263, 419] width 373 height 25
type textarea "2"
paste textarea "2530E"
type textarea "2530E"
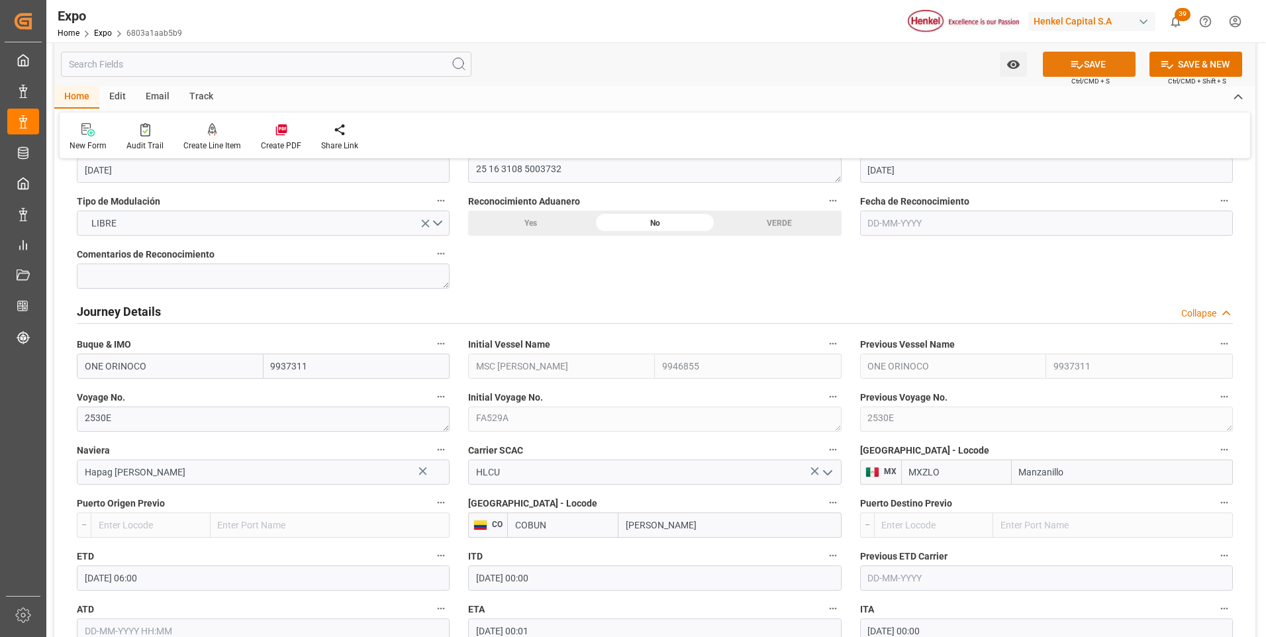
click at [1071, 66] on icon at bounding box center [1077, 65] width 12 height 8
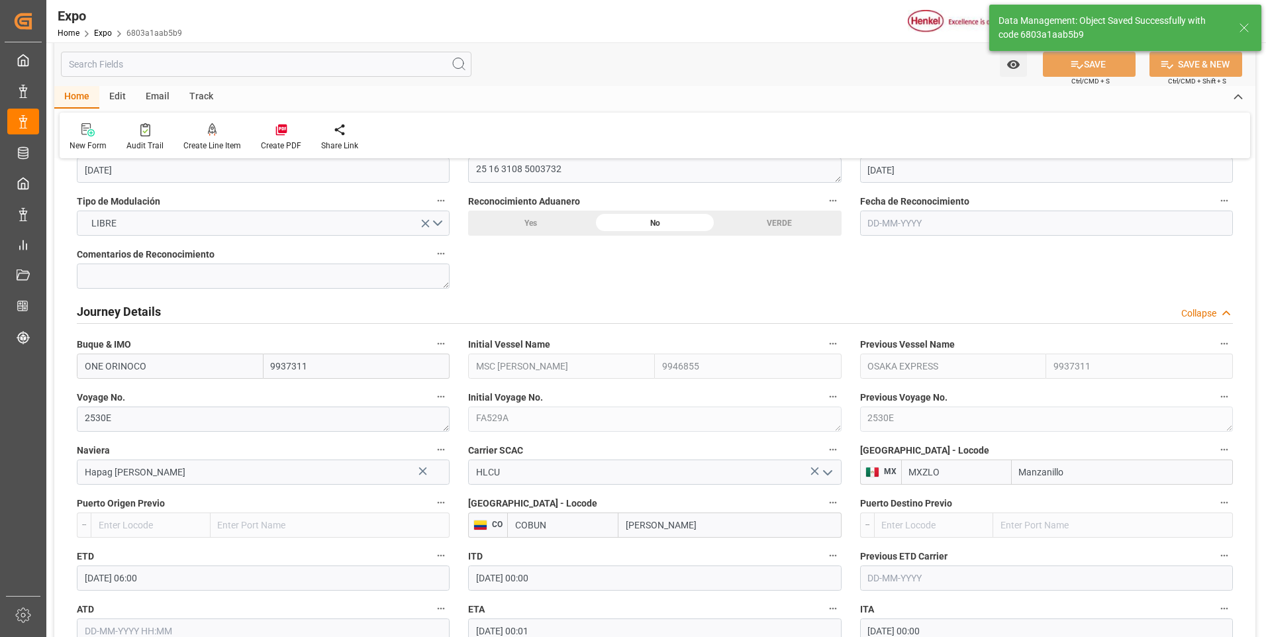
type input "OSAKA EXPRESS"
type input "9320697"
type textarea "2531E"
type input "[DATE] 23:02"
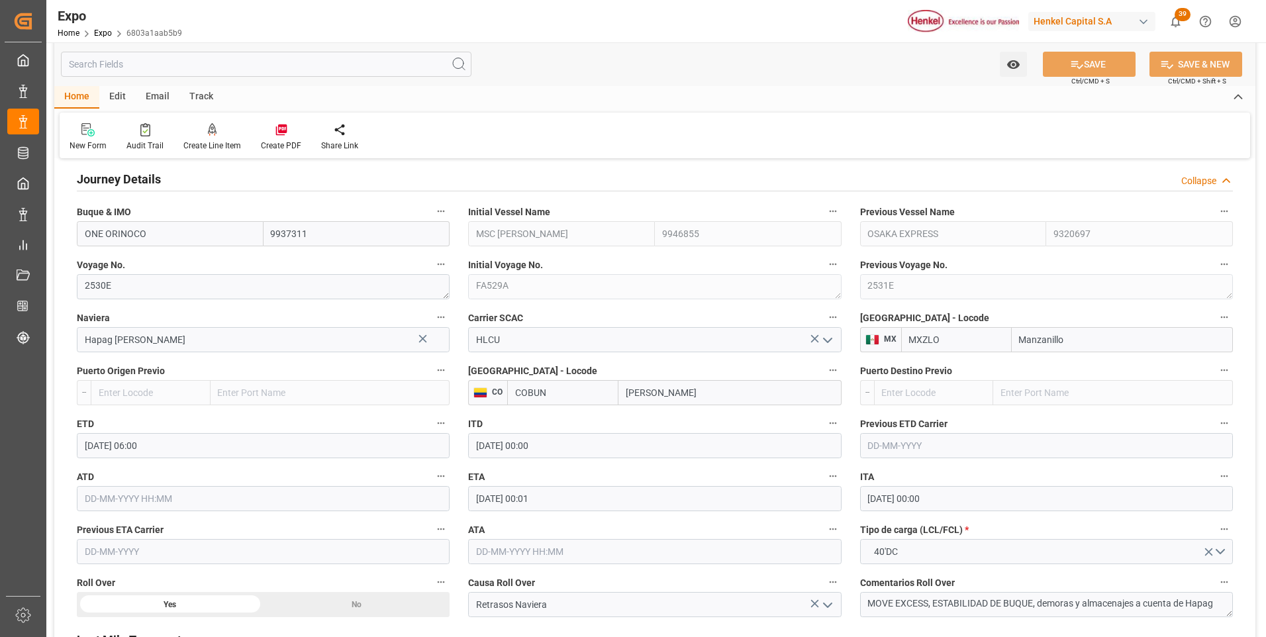
scroll to position [1721, 0]
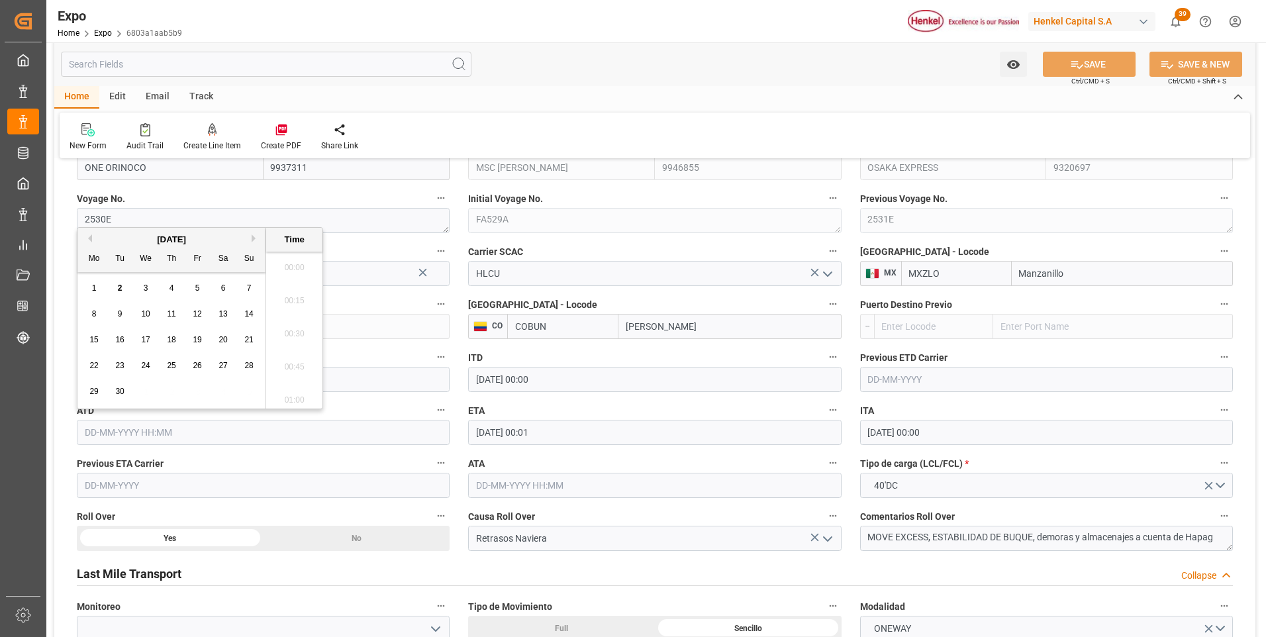
click at [121, 436] on input "text" at bounding box center [263, 432] width 373 height 25
click at [91, 239] on div "Previous Month Next Month [DATE] Mo Tu We Th Fr Sa Su 1 2 3 4 5 6 7 8 9 10 11 1…" at bounding box center [200, 318] width 246 height 182
click at [91, 239] on button "Previous Month" at bounding box center [88, 238] width 8 height 8
click at [241, 392] on div "31" at bounding box center [249, 392] width 17 height 16
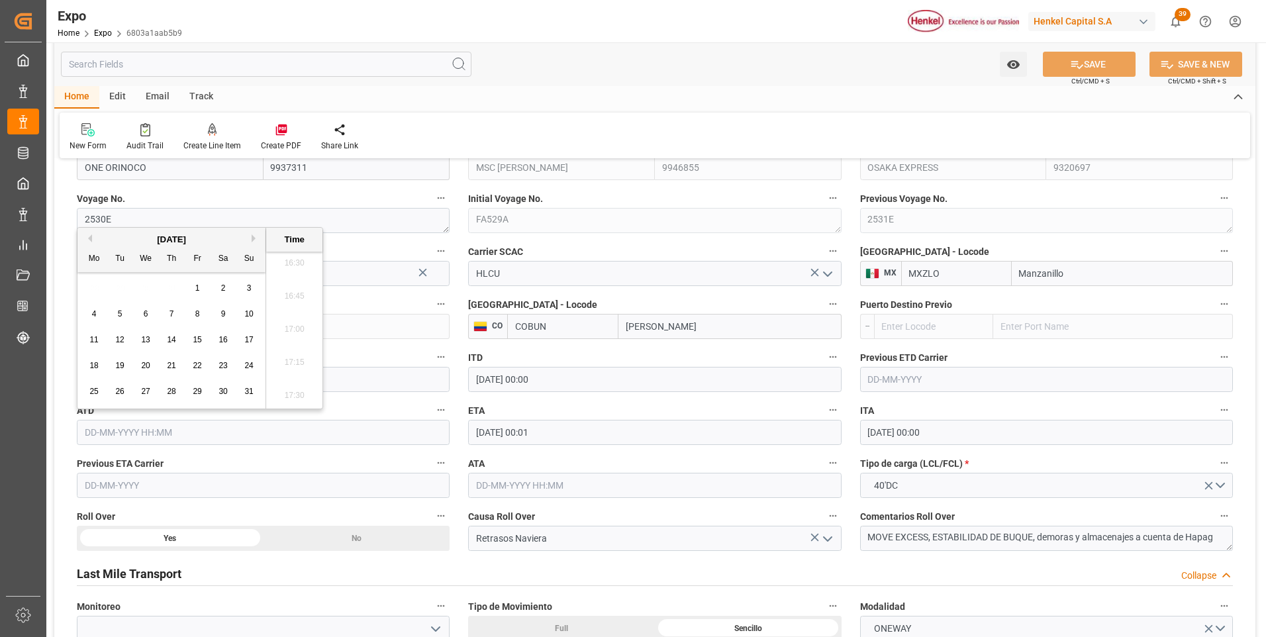
type input "[DATE] 00:00"
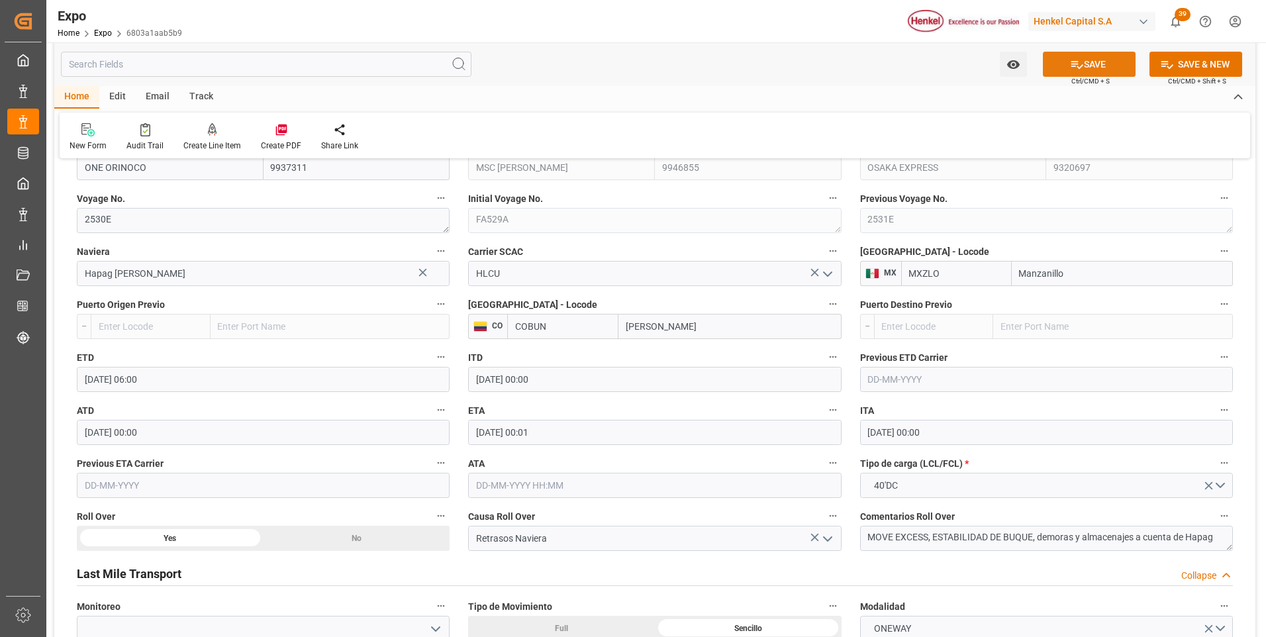
click at [1121, 73] on button "SAVE" at bounding box center [1089, 64] width 93 height 25
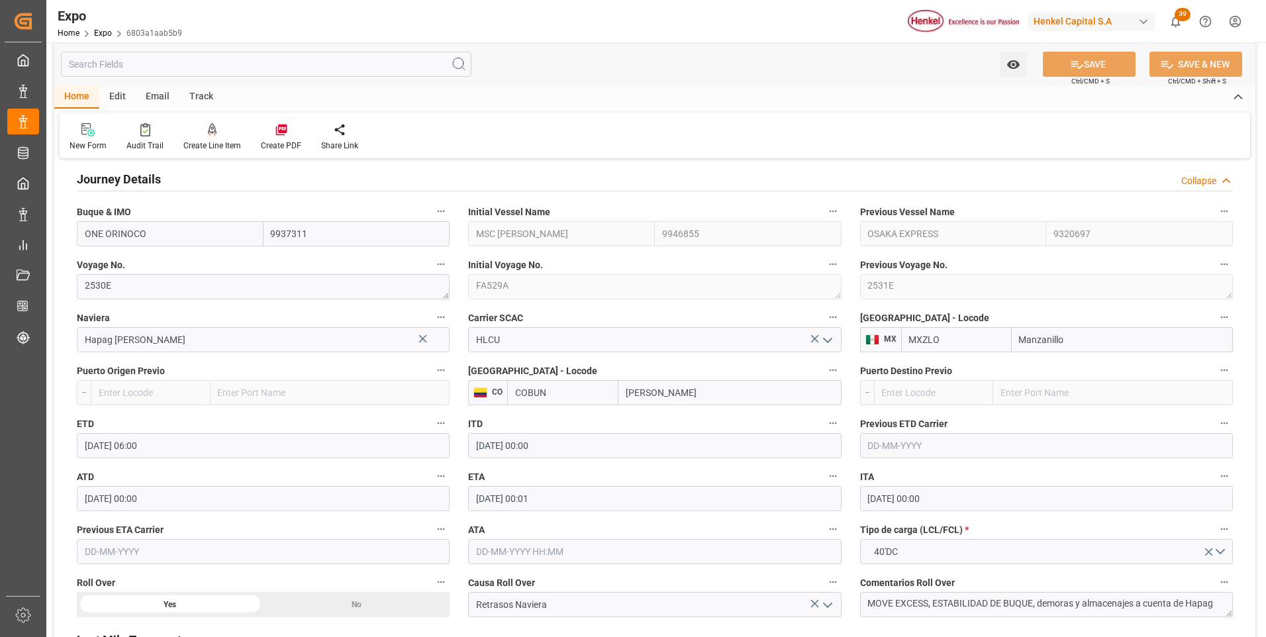
scroll to position [1788, 0]
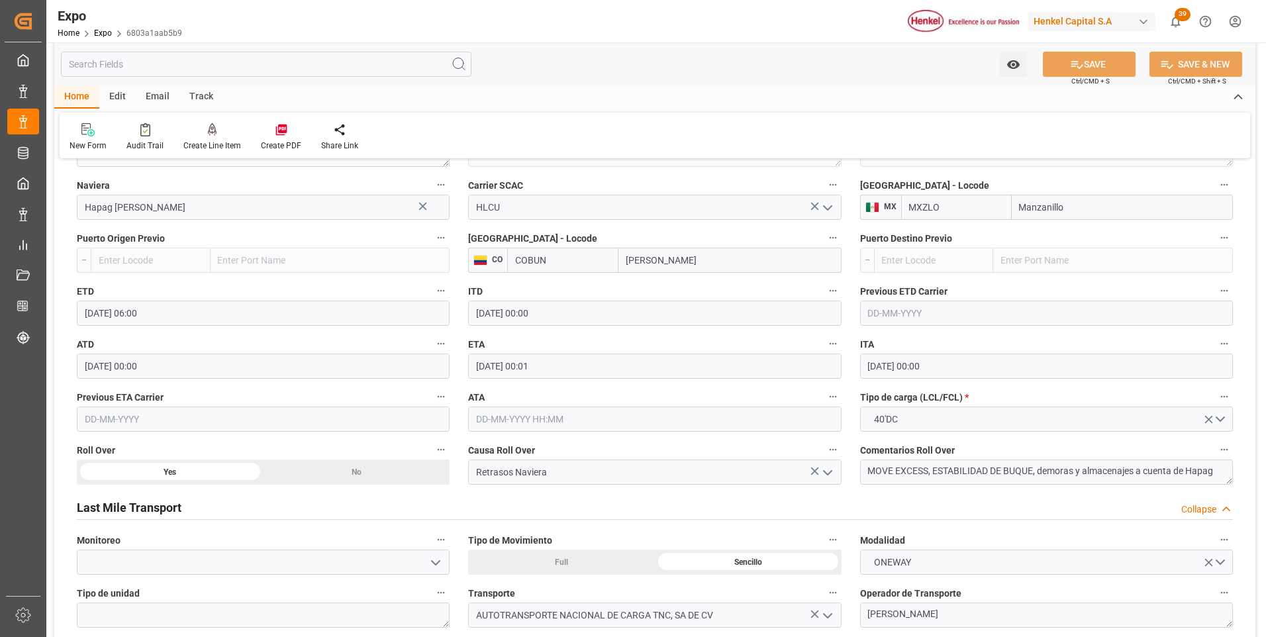
click at [490, 365] on input "[DATE] 00:01" at bounding box center [654, 366] width 373 height 25
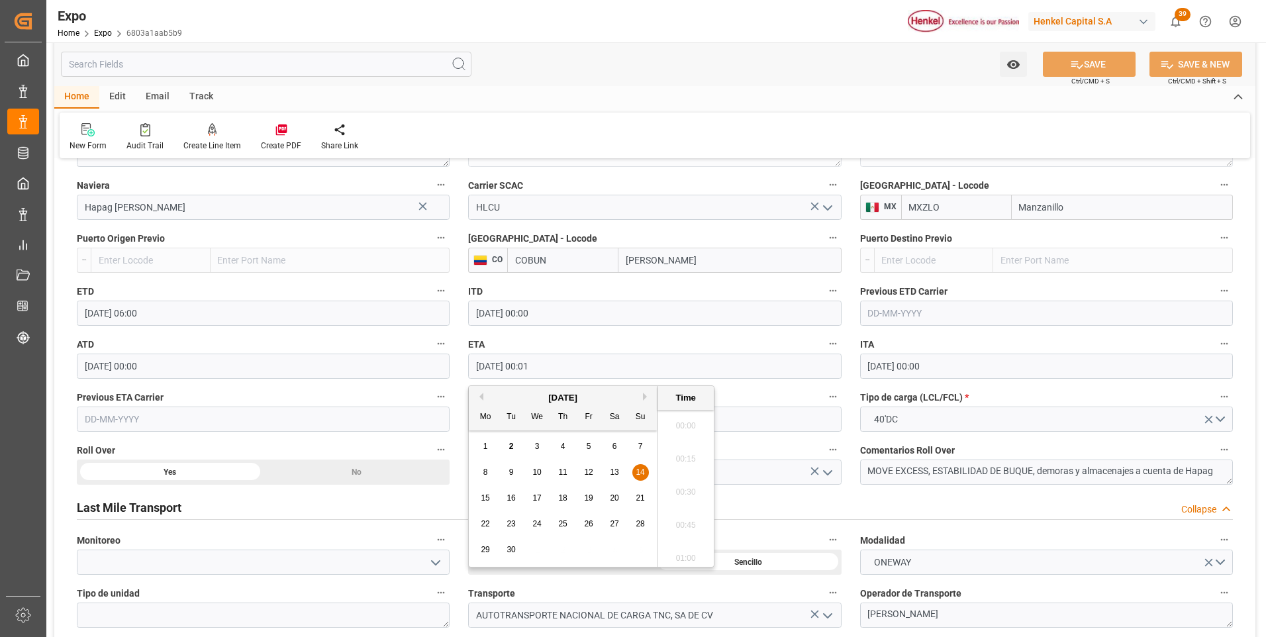
click at [640, 440] on div "7" at bounding box center [640, 447] width 17 height 16
type input "[DATE] 00:01"
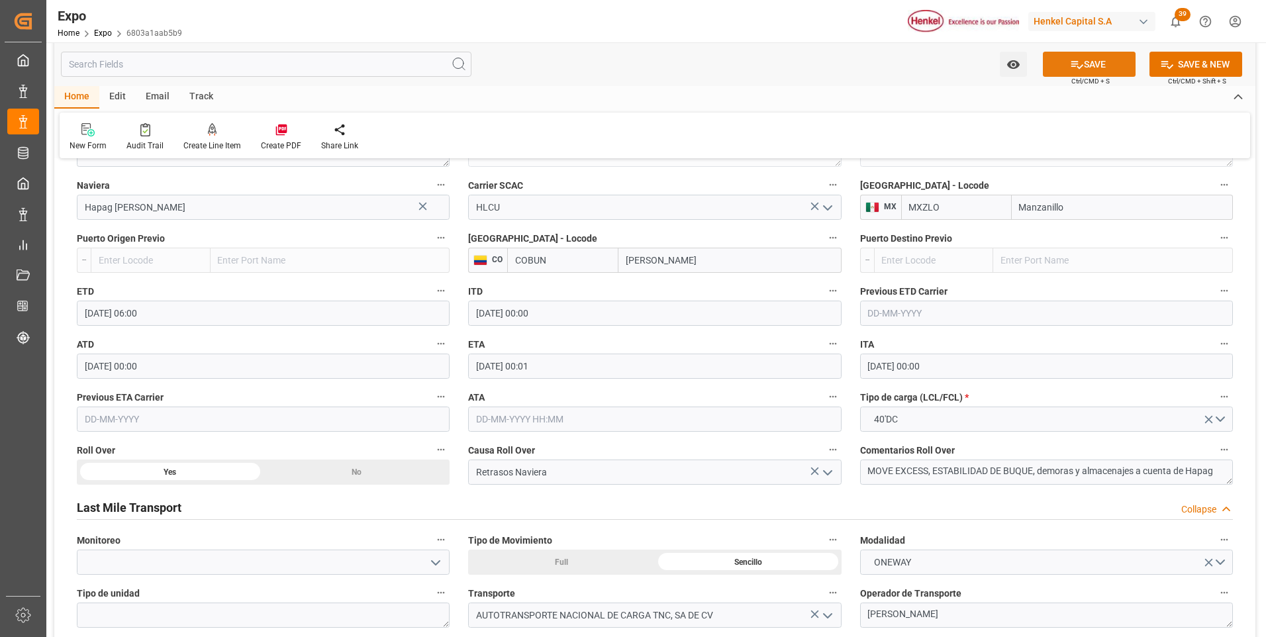
click at [1100, 68] on button "SAVE" at bounding box center [1089, 64] width 93 height 25
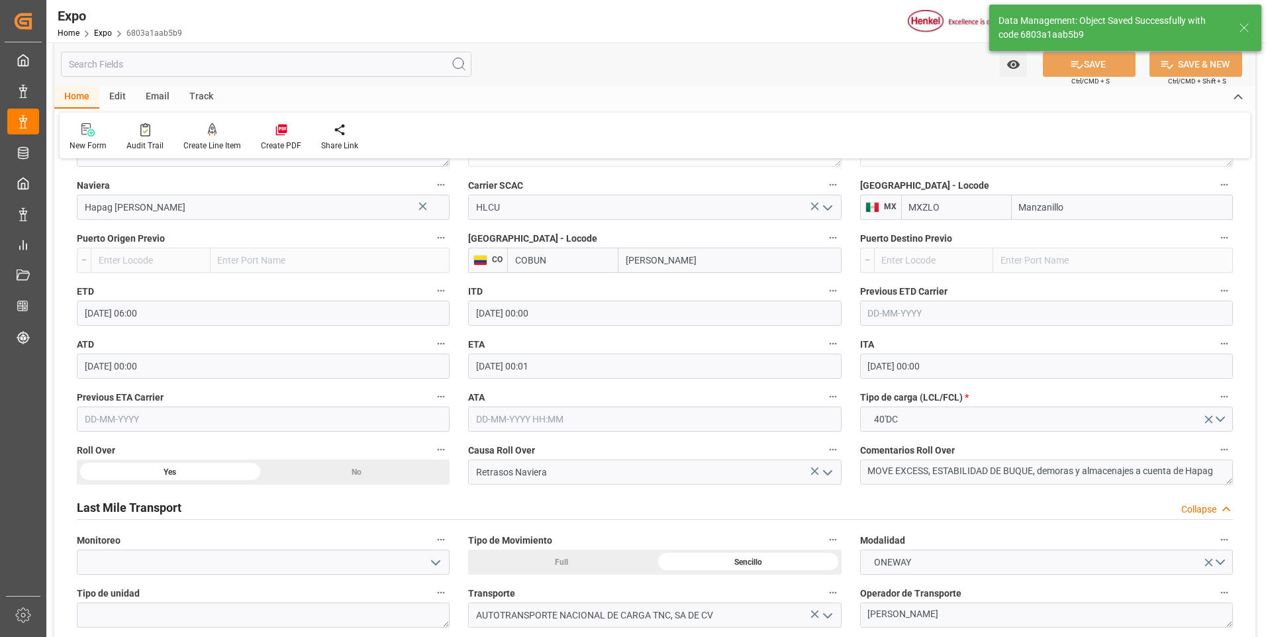
type input "[DATE] 23:04"
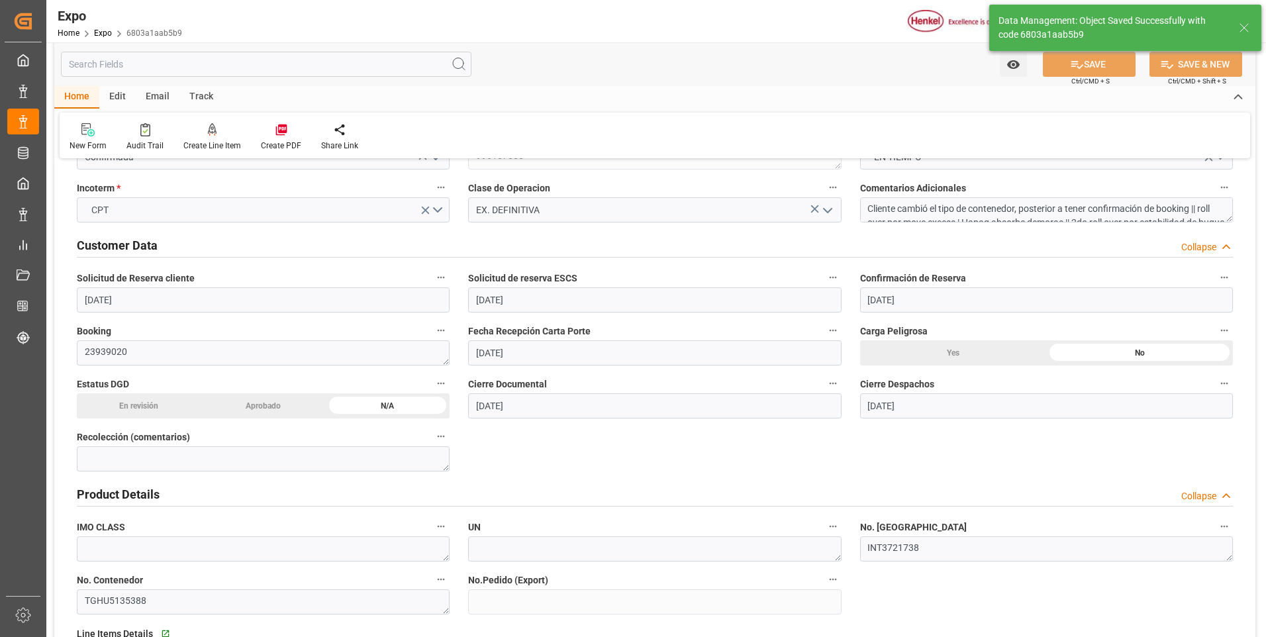
scroll to position [0, 0]
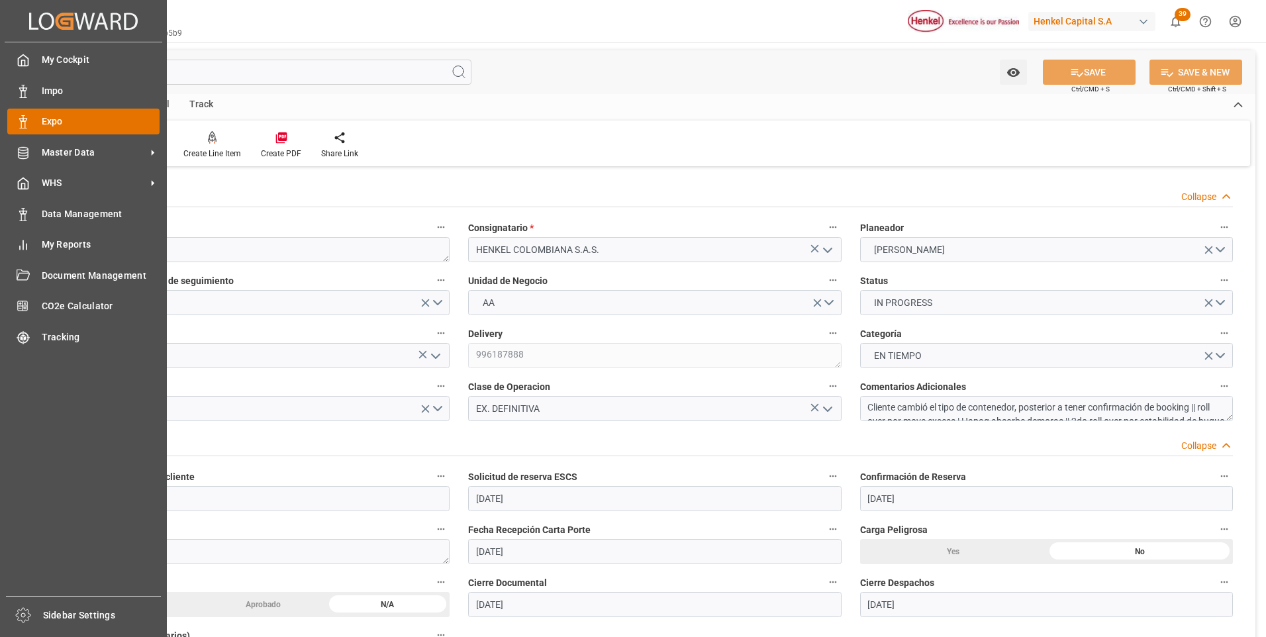
click at [28, 116] on icon at bounding box center [23, 121] width 13 height 13
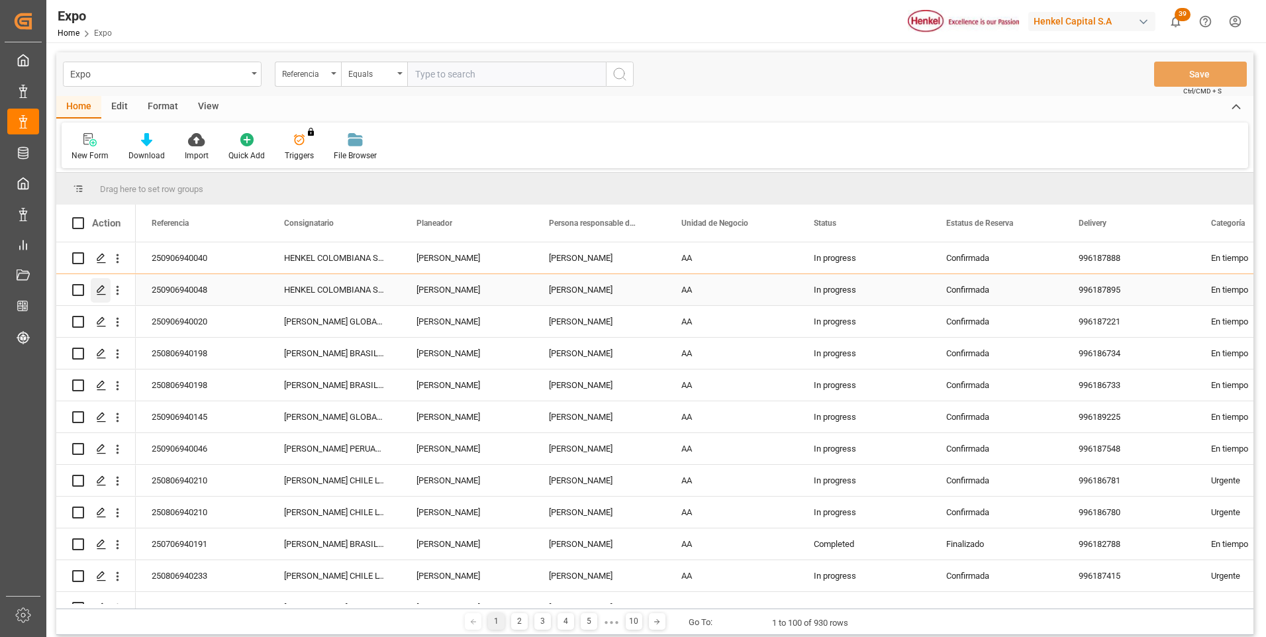
click at [103, 296] on div "Press SPACE to select this row." at bounding box center [101, 290] width 20 height 24
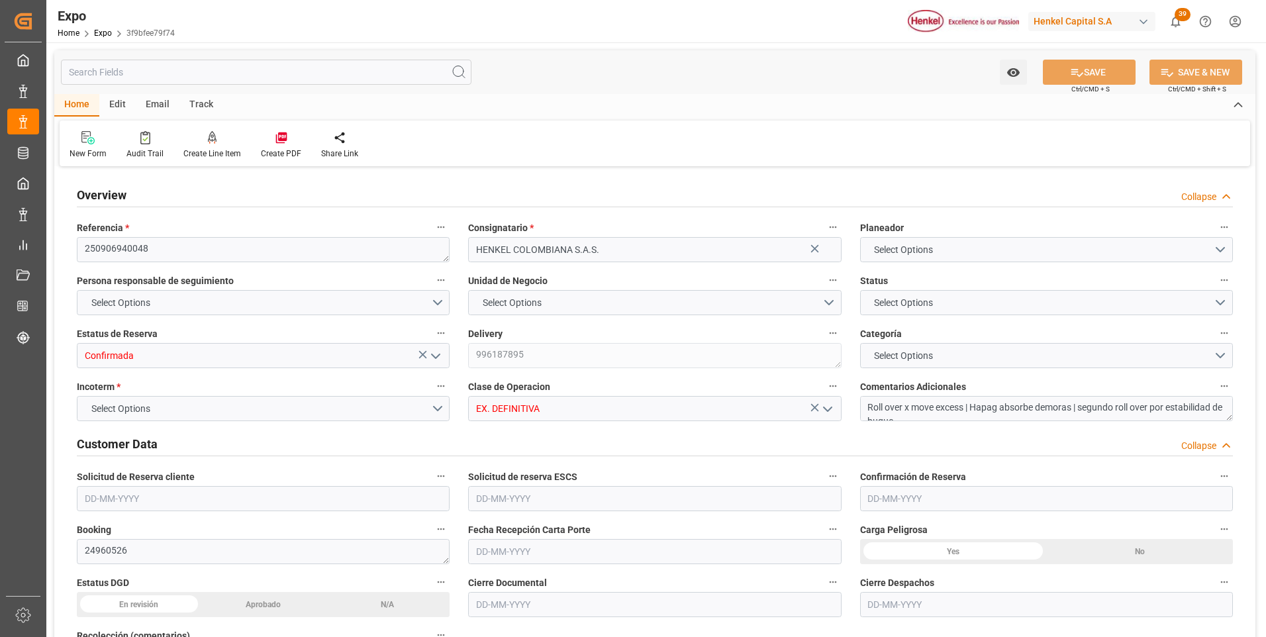
type input "15922"
type input "16760.227"
type input "28"
type input "9937311"
type input "9946855"
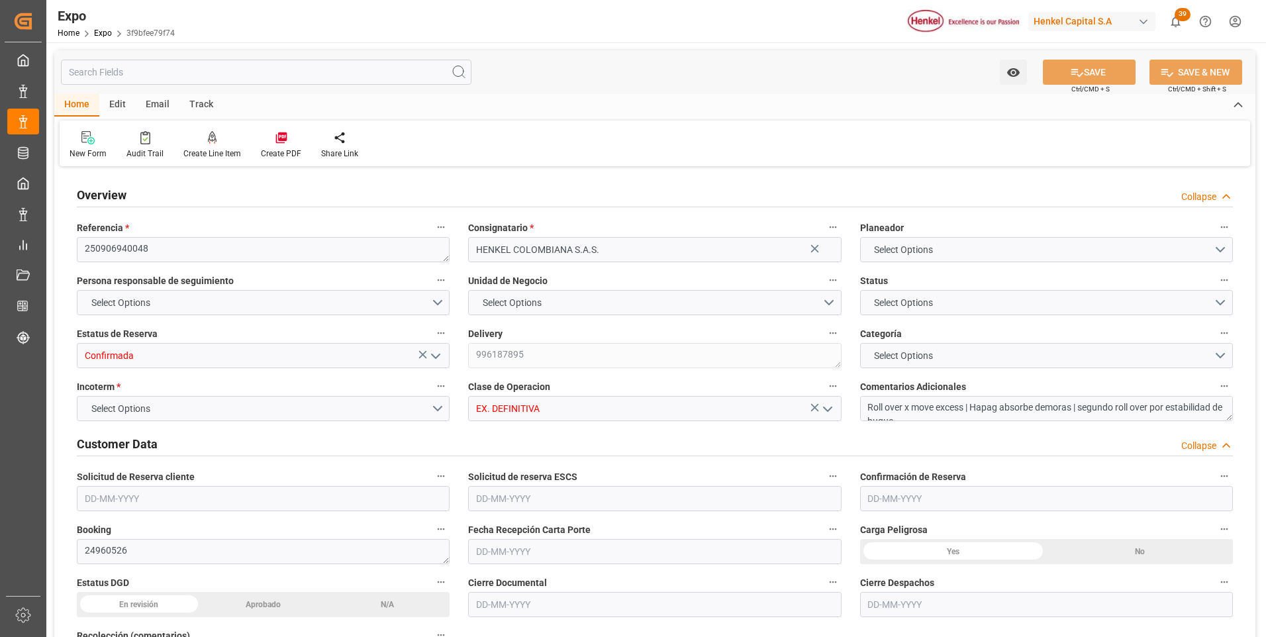
type input "9320697"
type input "MXZLO"
type input "COBUN"
type input "9937311"
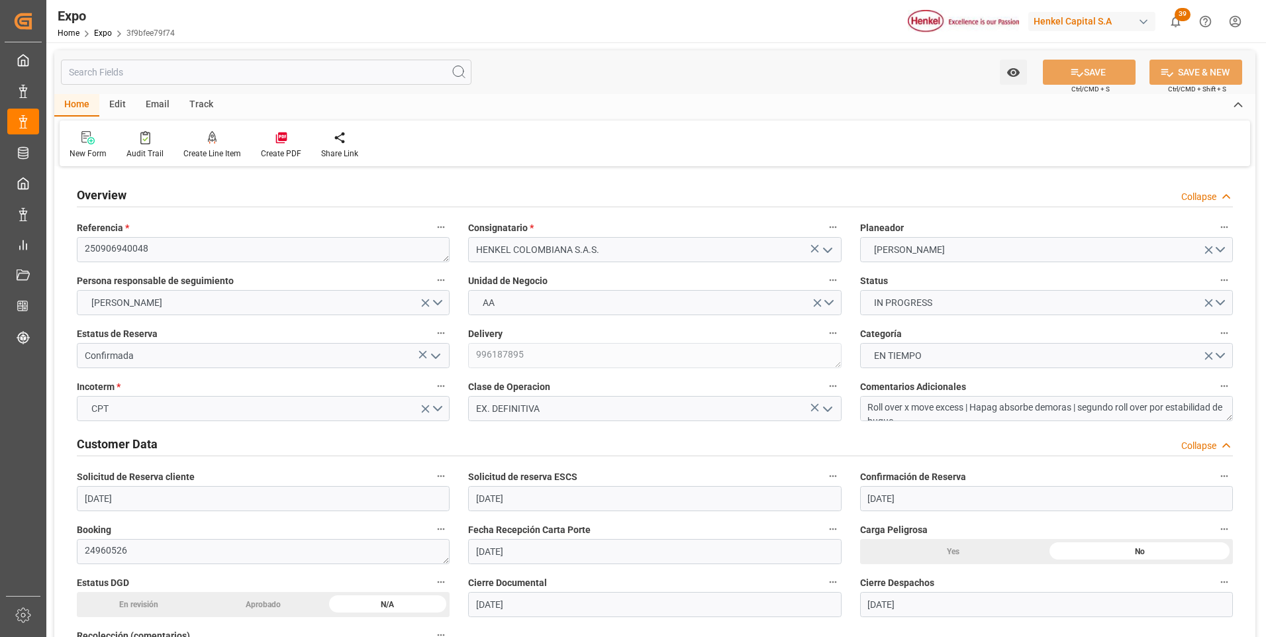
type input "[DATE]"
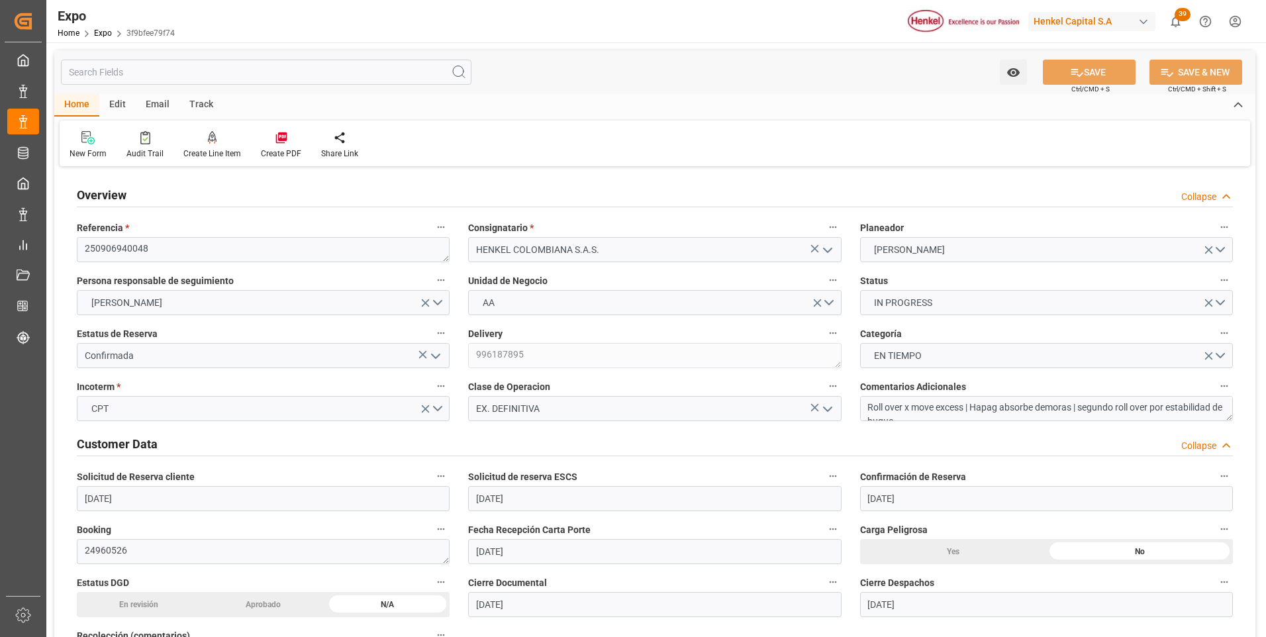
type input "[DATE]"
type input "[DATE] 00:00"
type input "[DATE]"
type input "[DATE] 22:18"
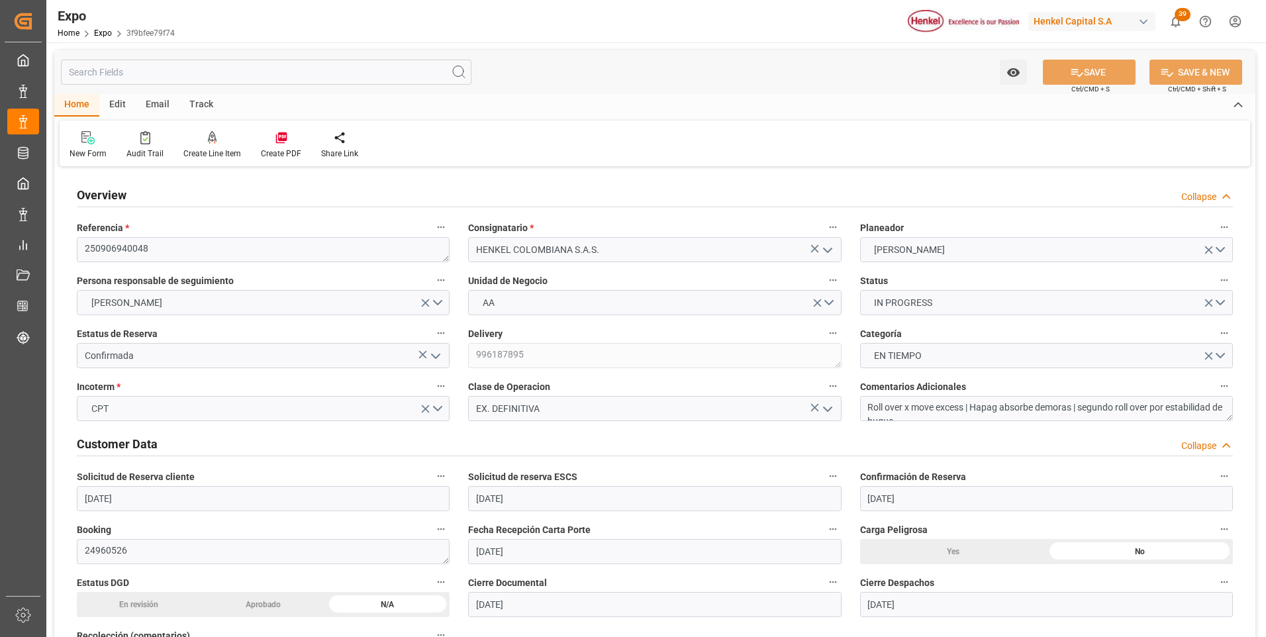
type input "[DATE]"
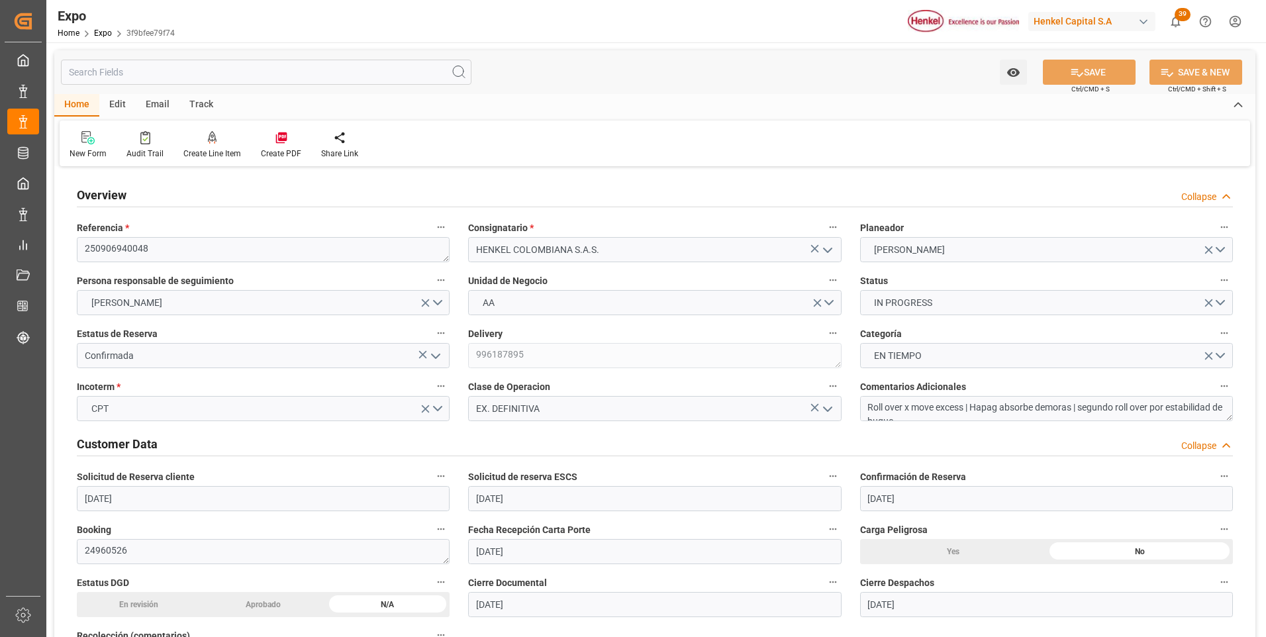
type input "[DATE] 03:00"
type input "[DATE] 00:00"
type input "[DATE] 19:00"
type input "[DATE] 15:00"
type input "[DATE] 00:00"
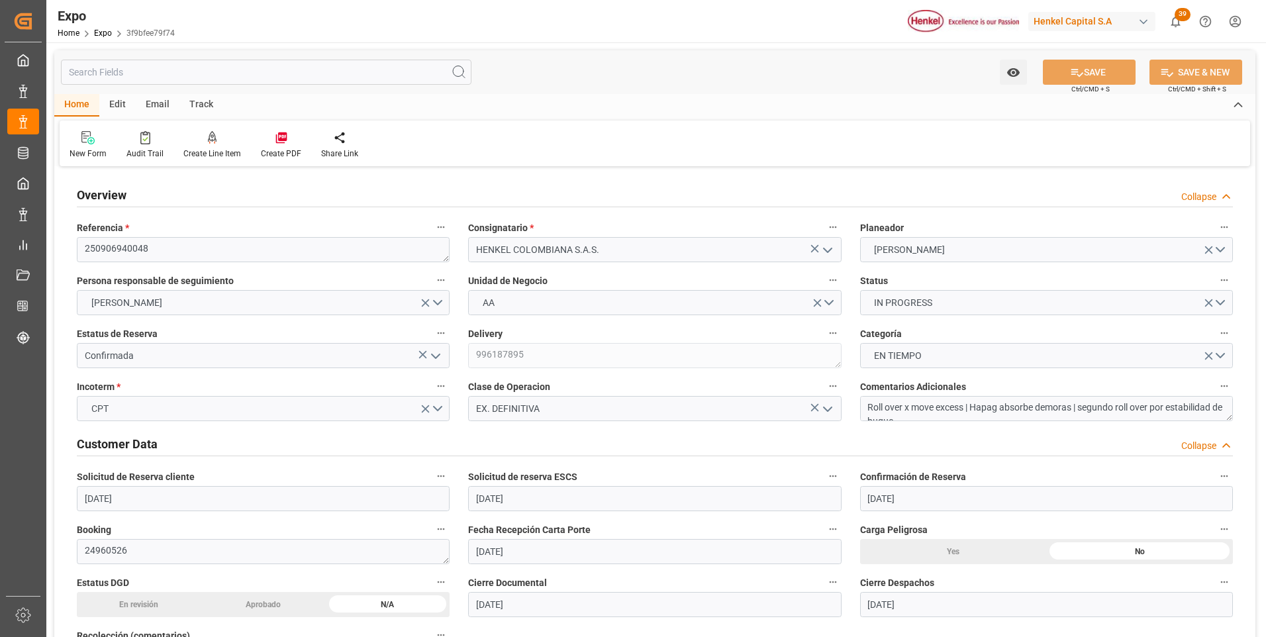
type input "[DATE]"
type input "[DATE] 22:28"
type input "[DATE] 11:44"
type input "[DATE] 15:00"
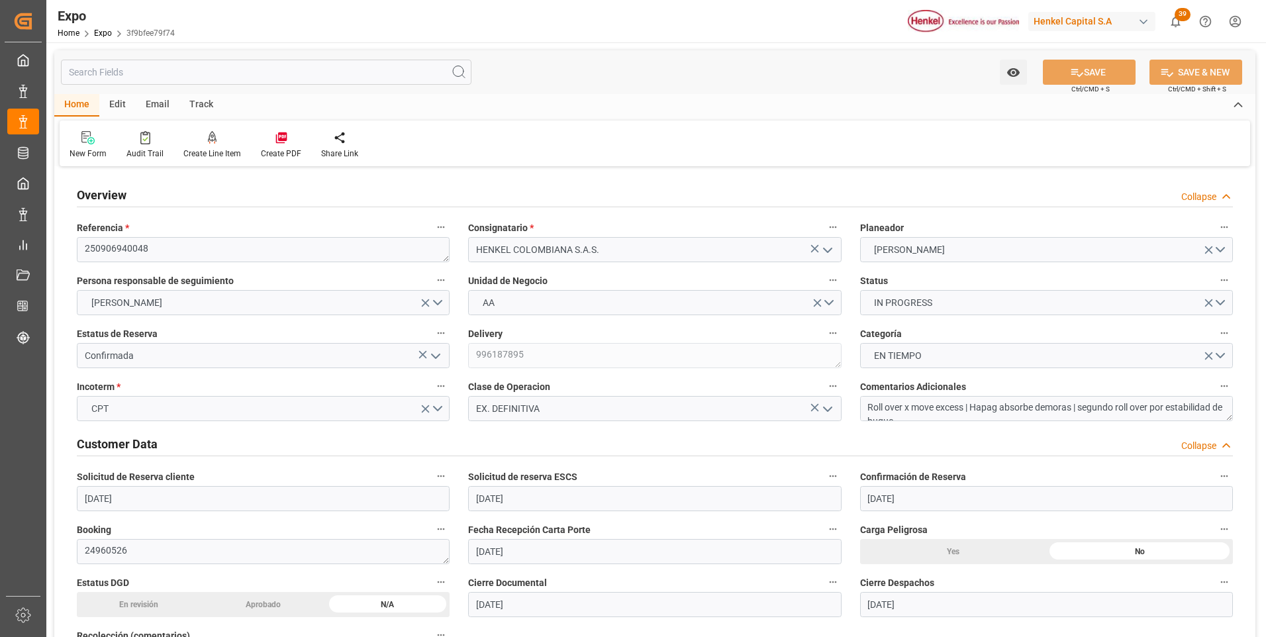
type input "[DATE] 15:00"
type input "[DATE] 09:51"
type input "[DATE] 06:00"
type input "[DATE] 19:31"
type input "[DATE] 15:00"
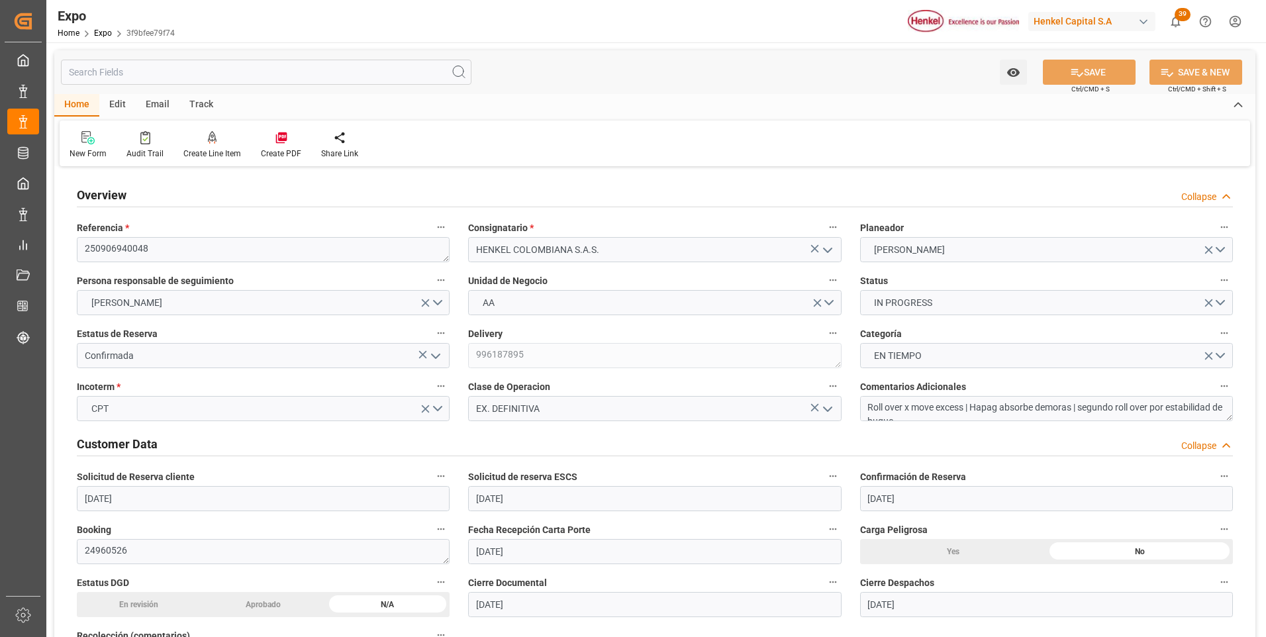
type input "[DATE] 01:27"
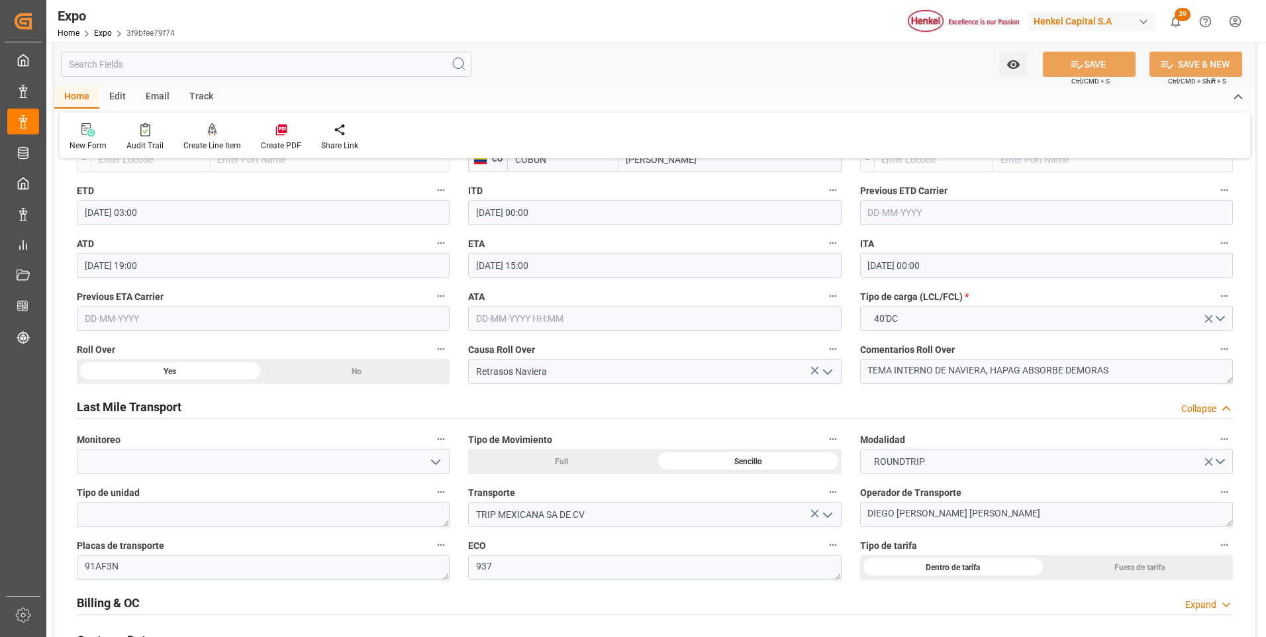
scroll to position [2185, 0]
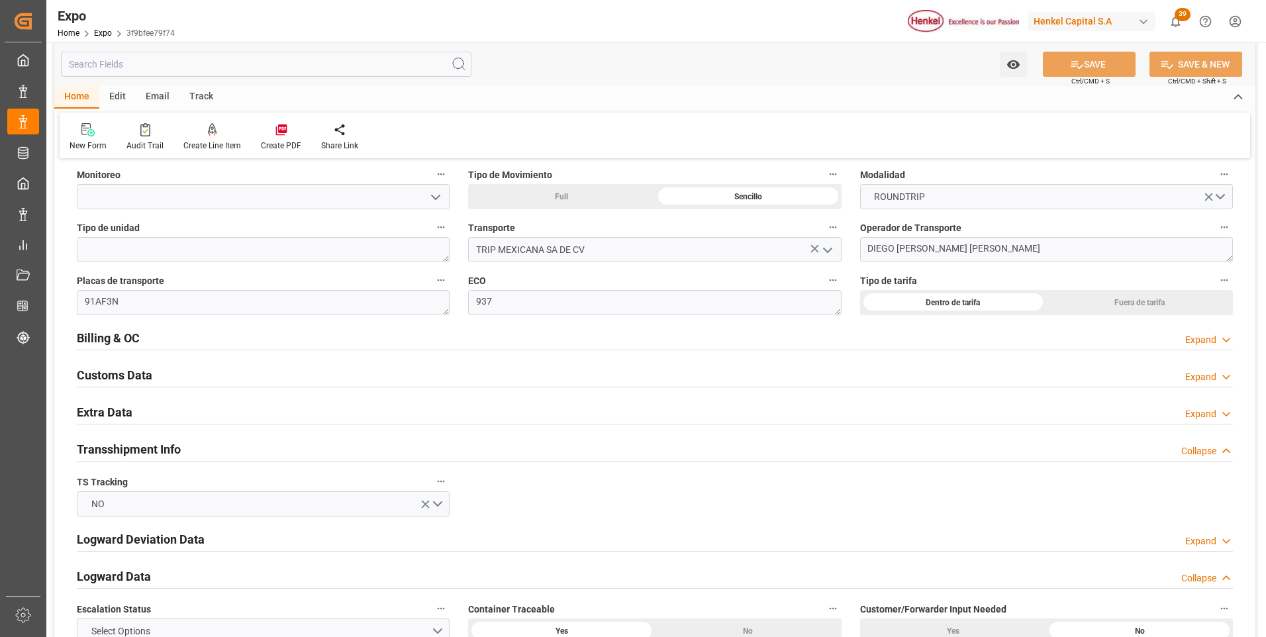
click at [1198, 342] on div "Expand" at bounding box center [1200, 340] width 31 height 14
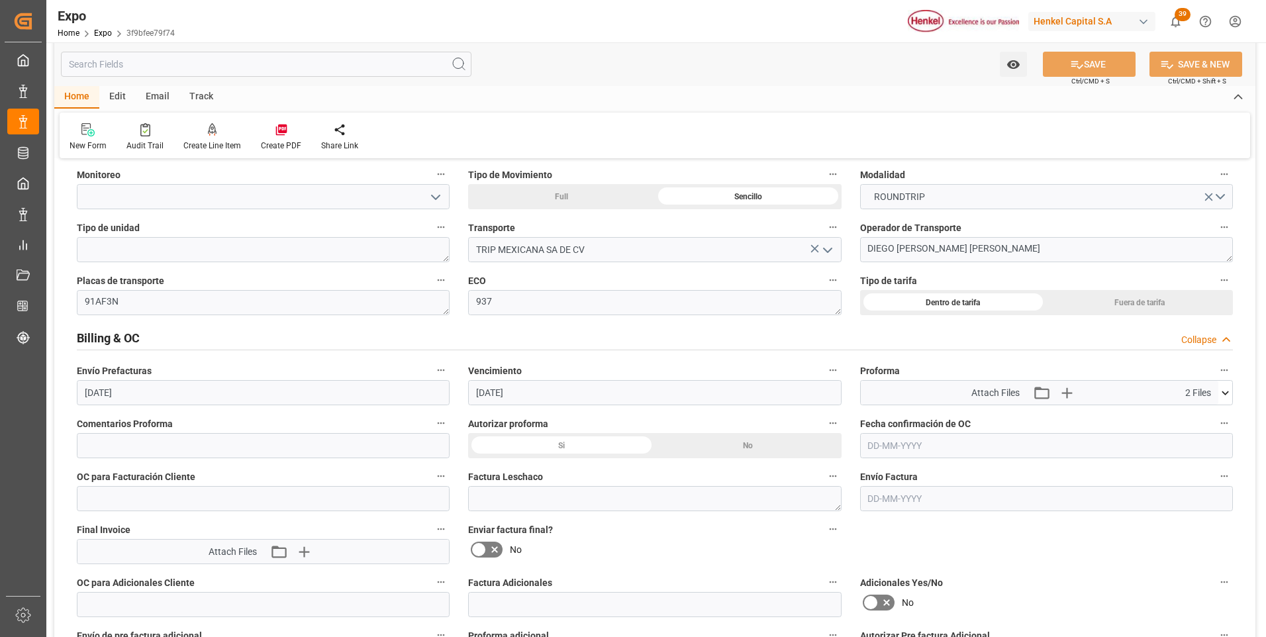
click at [1226, 390] on icon at bounding box center [1225, 393] width 14 height 14
click at [1197, 431] on icon at bounding box center [1190, 431] width 14 height 14
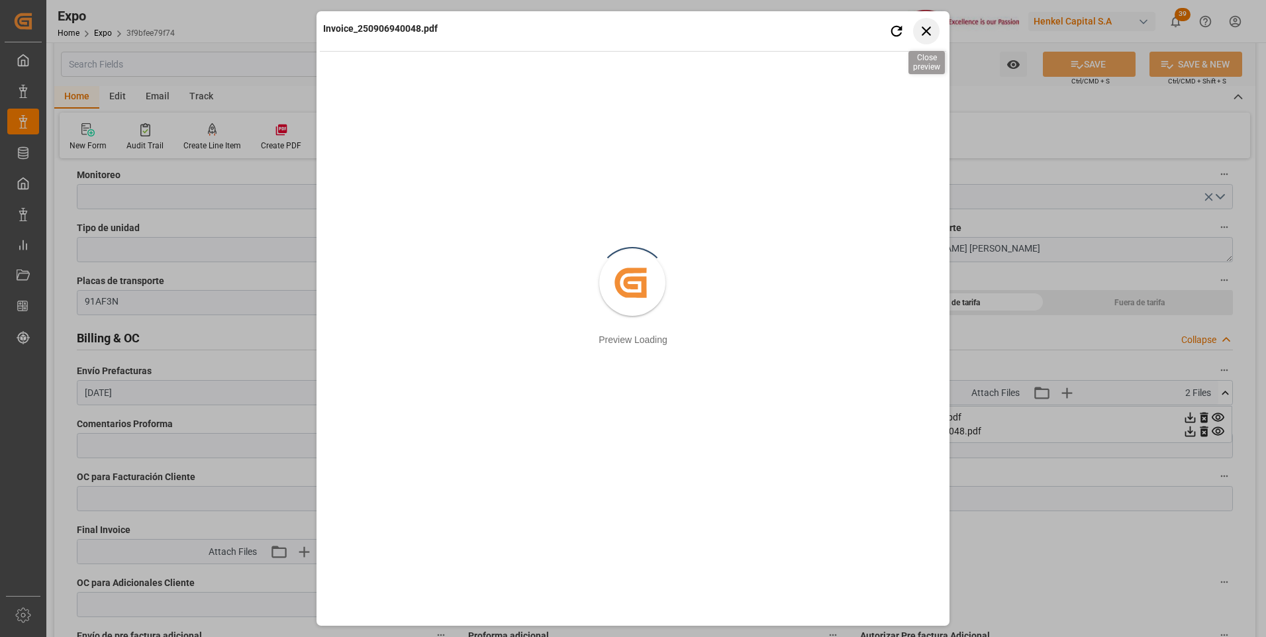
click at [932, 34] on icon "button" at bounding box center [926, 31] width 17 height 17
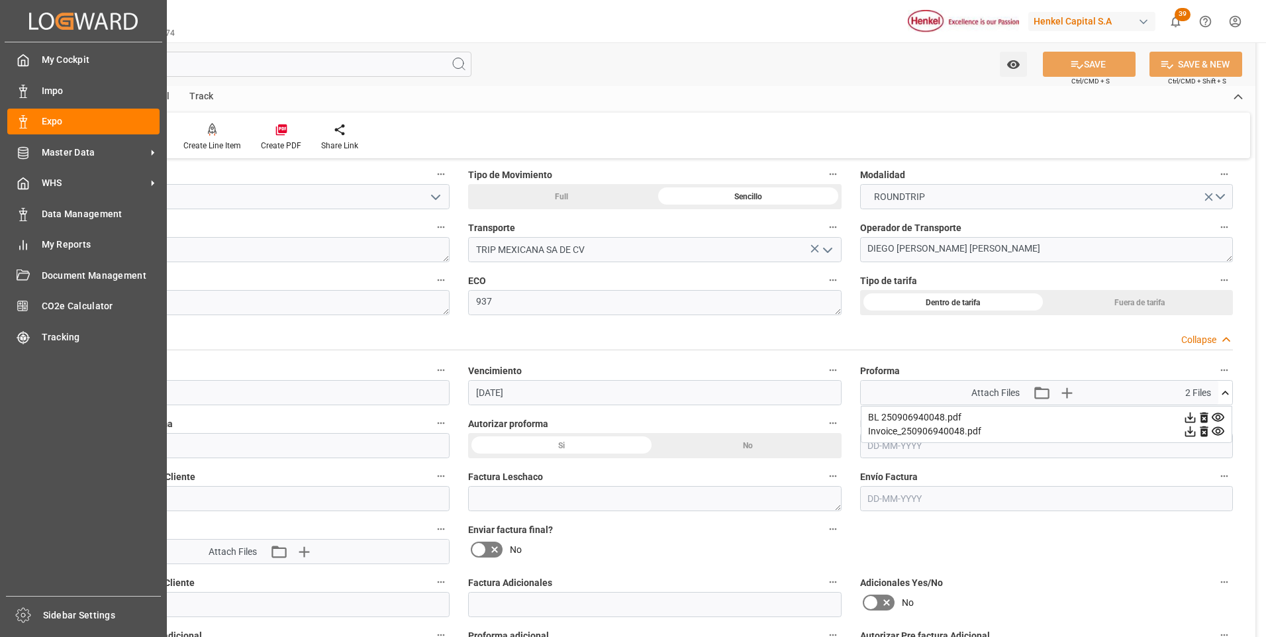
click at [7, 122] on div "My Cockpit My Cockpit Impo Impo Expo Expo Master Data Master Data WHS WHS Data …" at bounding box center [84, 319] width 158 height 554
click at [21, 117] on icon at bounding box center [23, 121] width 13 height 13
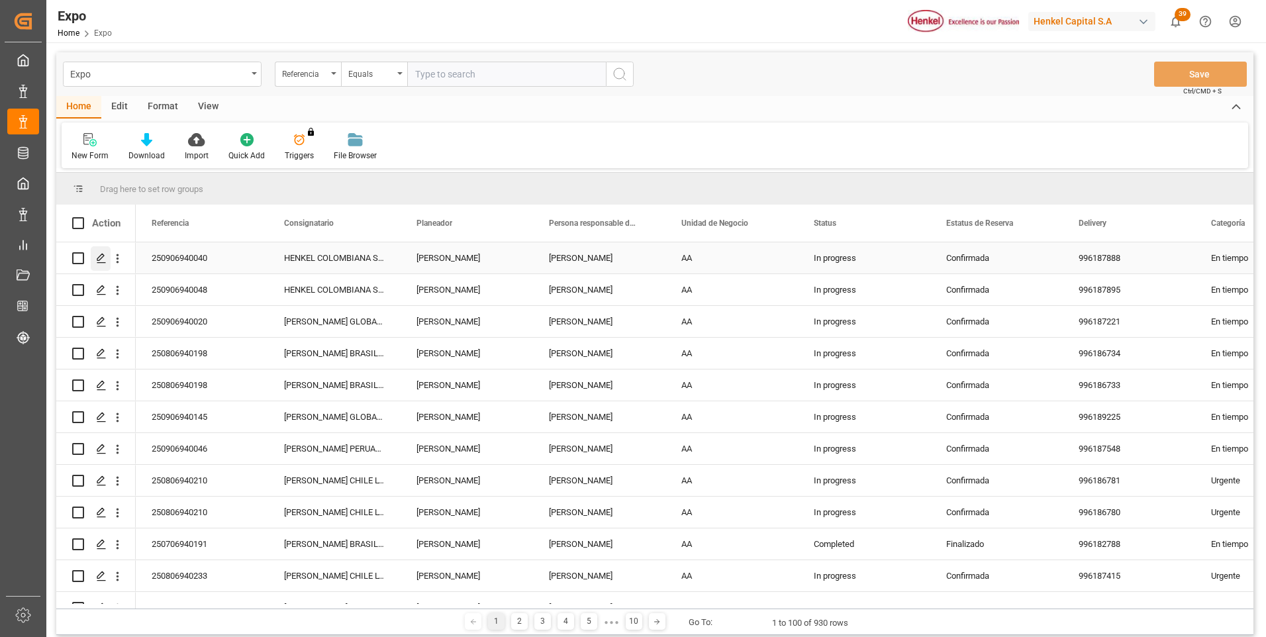
click at [97, 260] on polygon "Press SPACE to select this row." at bounding box center [100, 257] width 7 height 7
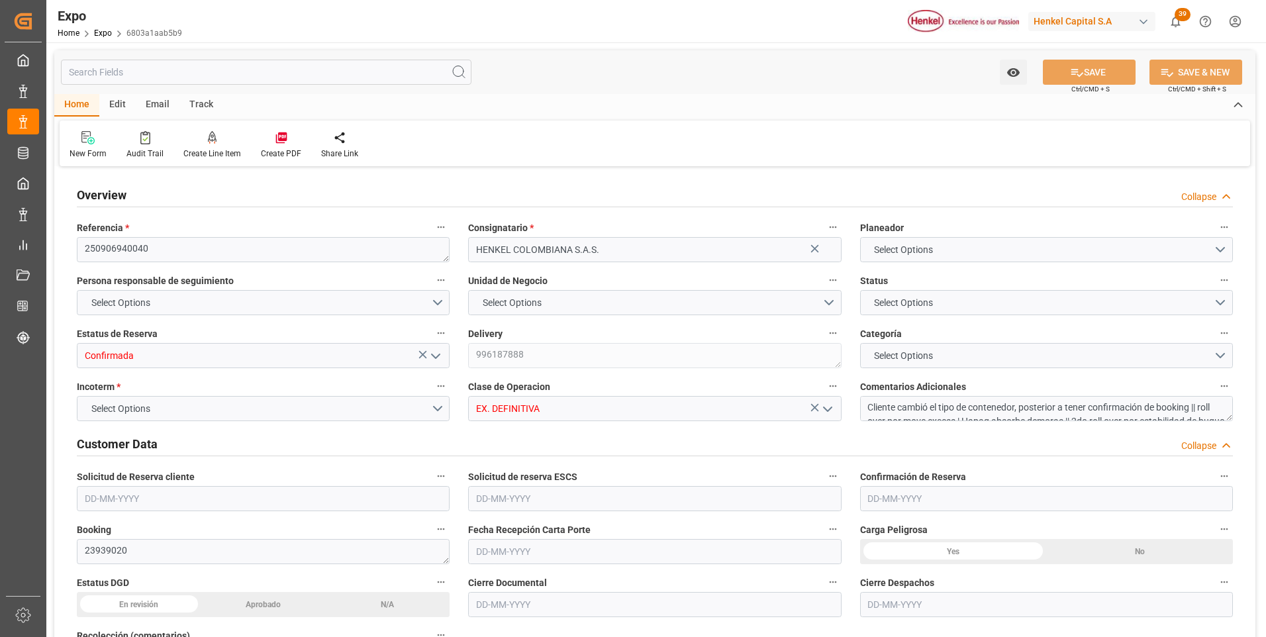
type input "20150"
type input "21362"
type input "20"
type input "9937311"
type input "9946855"
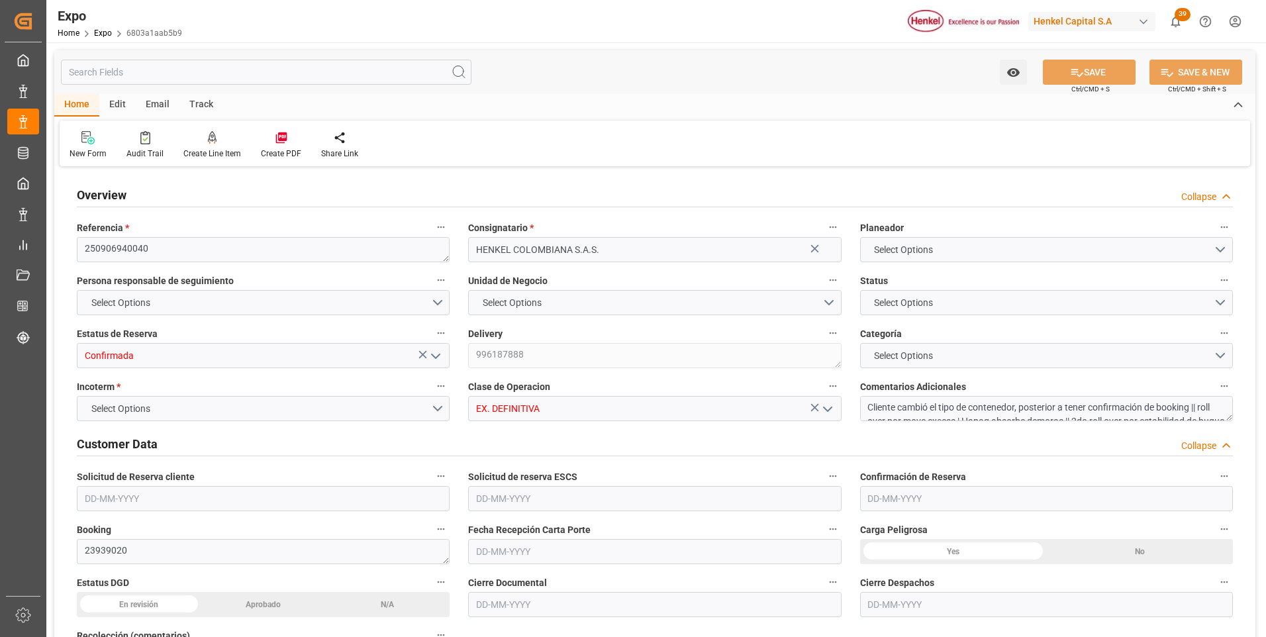
type input "9320697"
type input "MXZLO"
type input "COBUN"
type input "9937311"
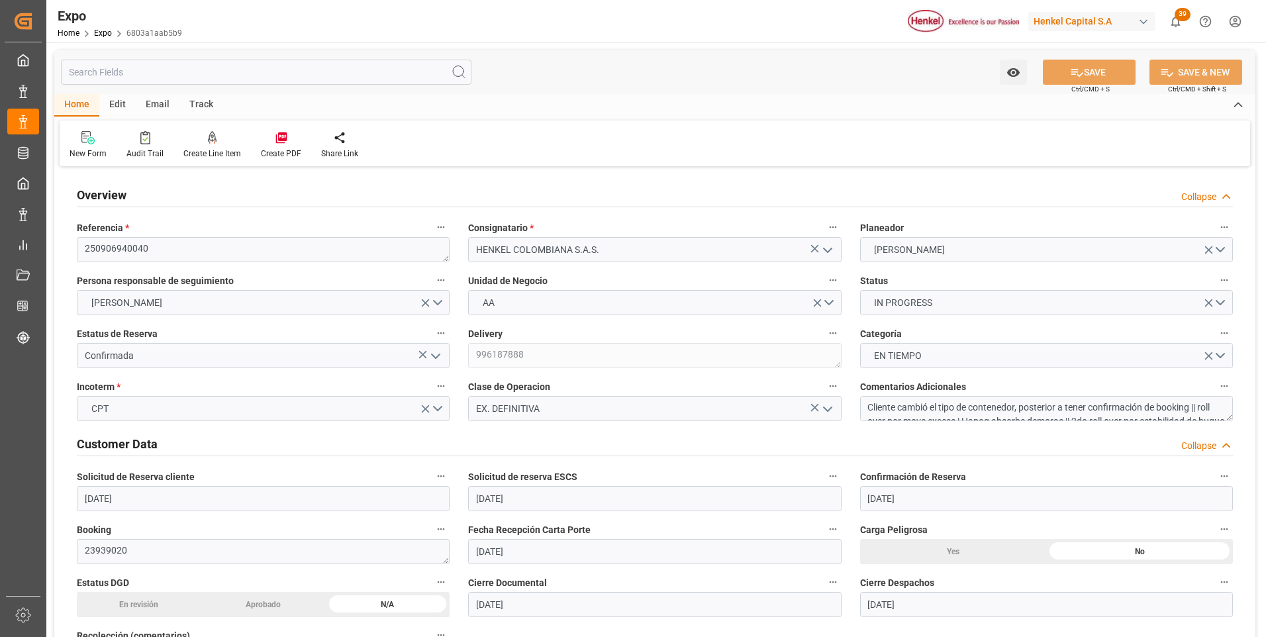
type input "[DATE]"
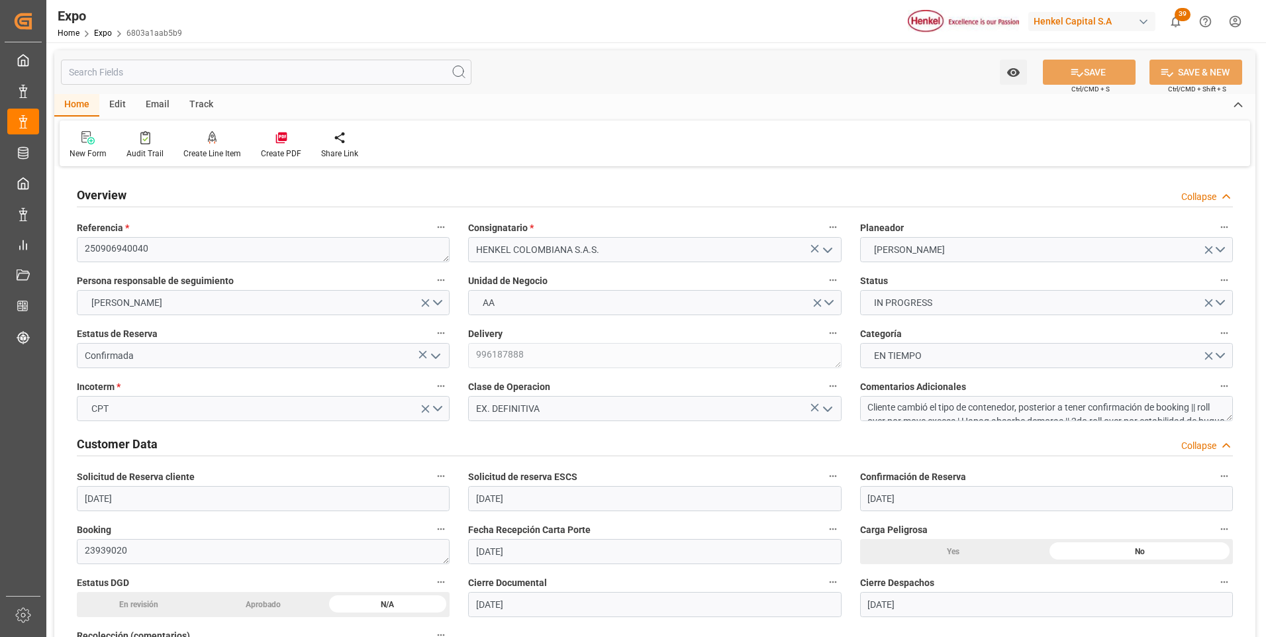
type input "[DATE]"
type input "[DATE] 00:00"
type input "[DATE]"
type input "[DATE] 22:41"
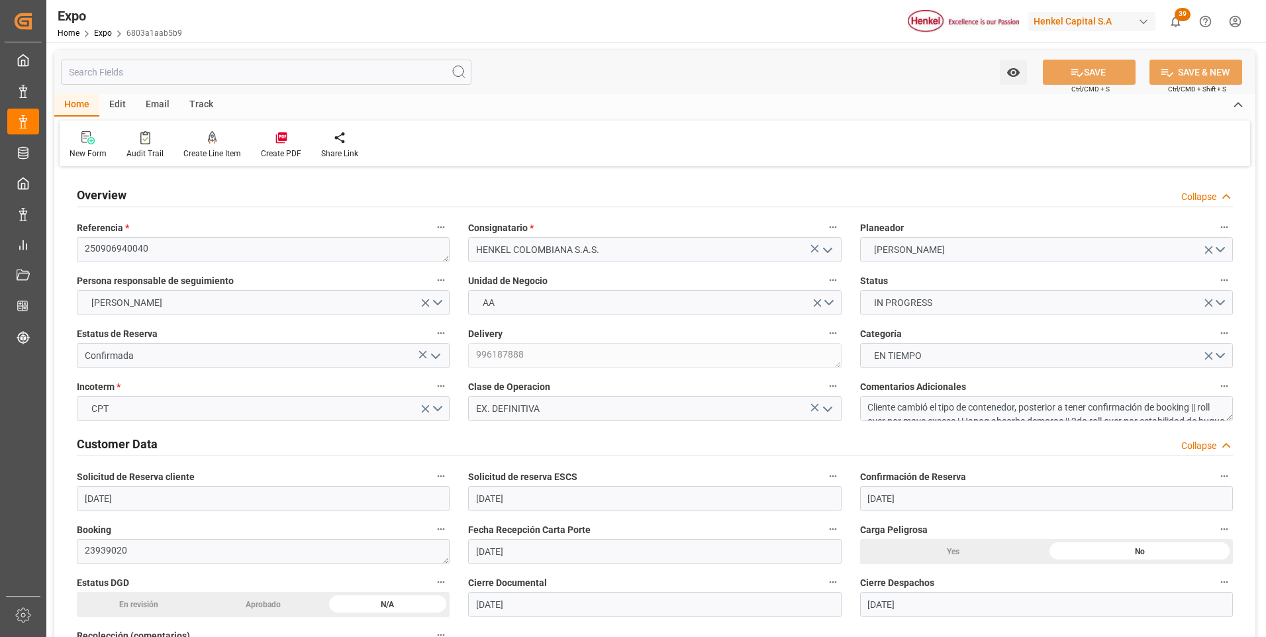
type input "[DATE]"
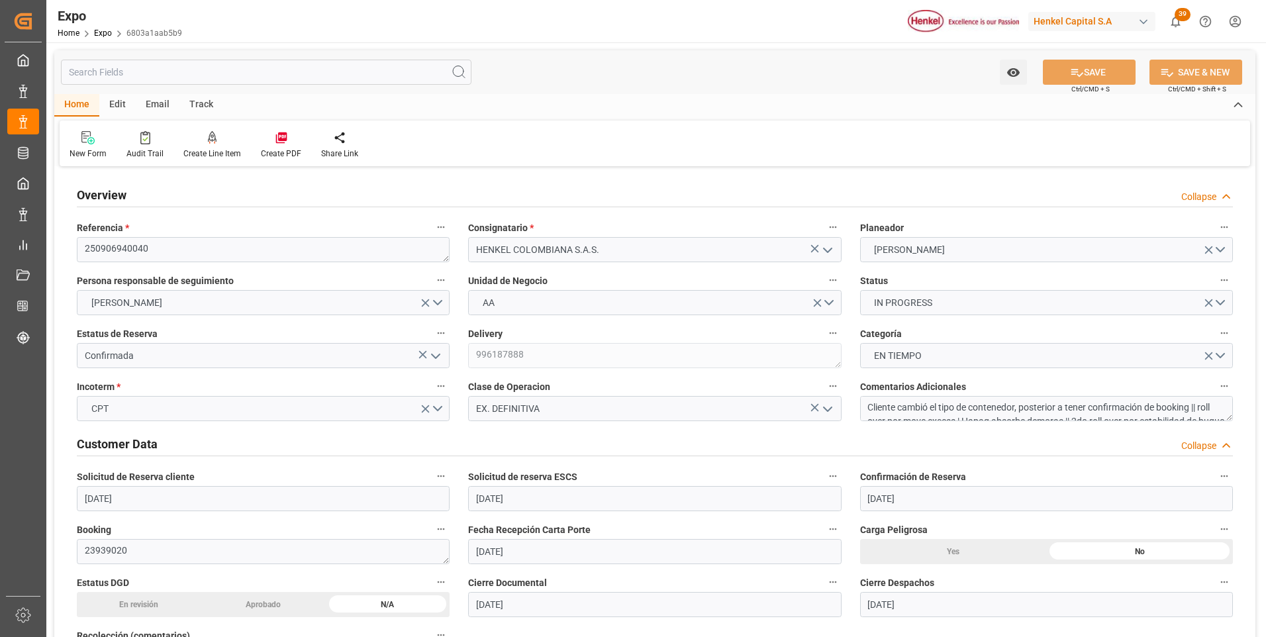
type input "[DATE] 03:00"
type input "[DATE] 00:00"
type input "[DATE] 19:00"
type input "[DATE] 15:00"
type input "[DATE] 00:00"
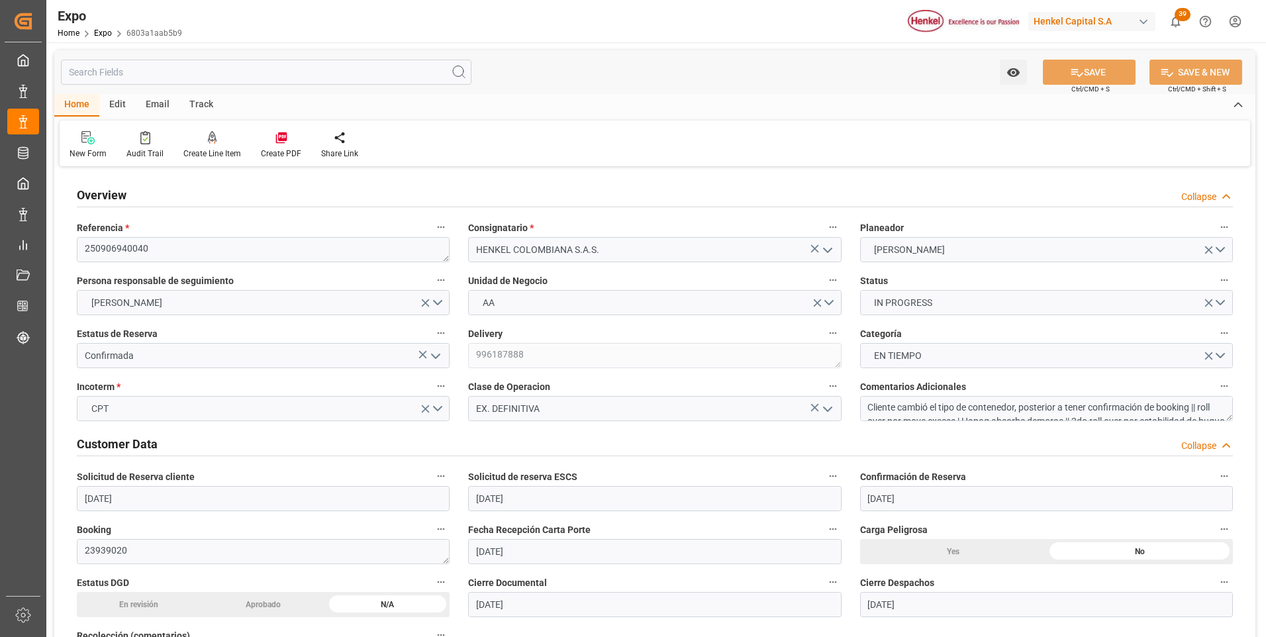
type input "[DATE] 23:06"
type input "[DATE] 12:40"
type input "[DATE] 15:00"
type input "[DATE] 09:36"
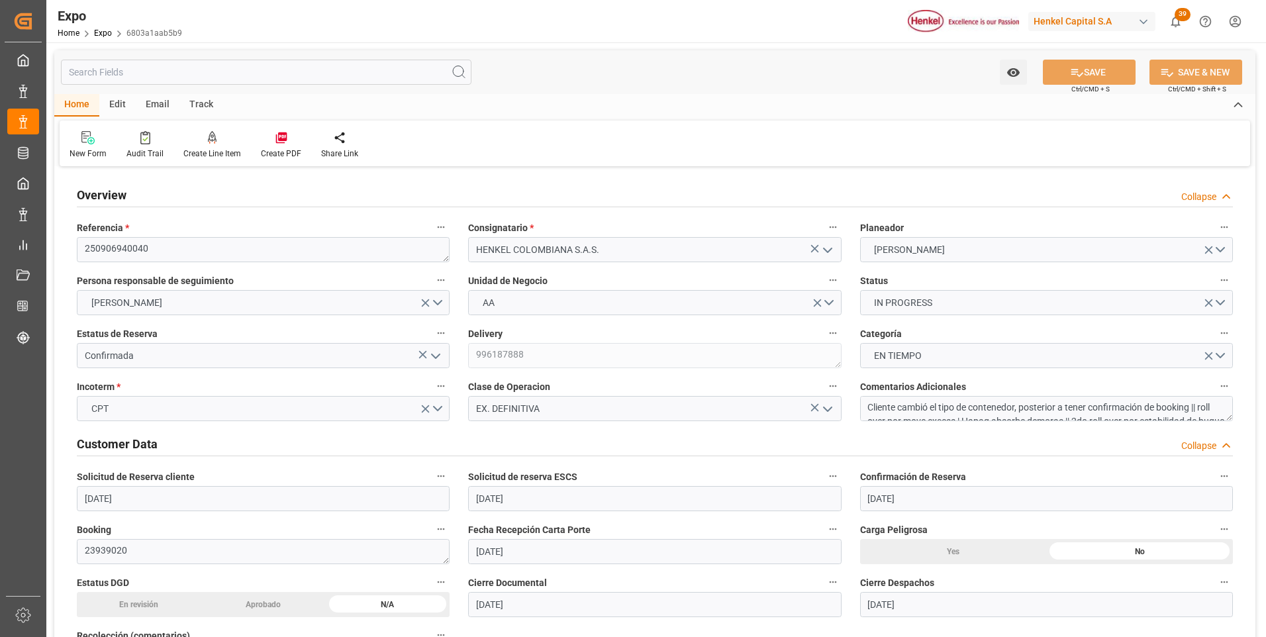
type input "[DATE] 06:00"
type input "[DATE] 19:31"
type input "[DATE] 15:00"
type input "[DATE] 01:27"
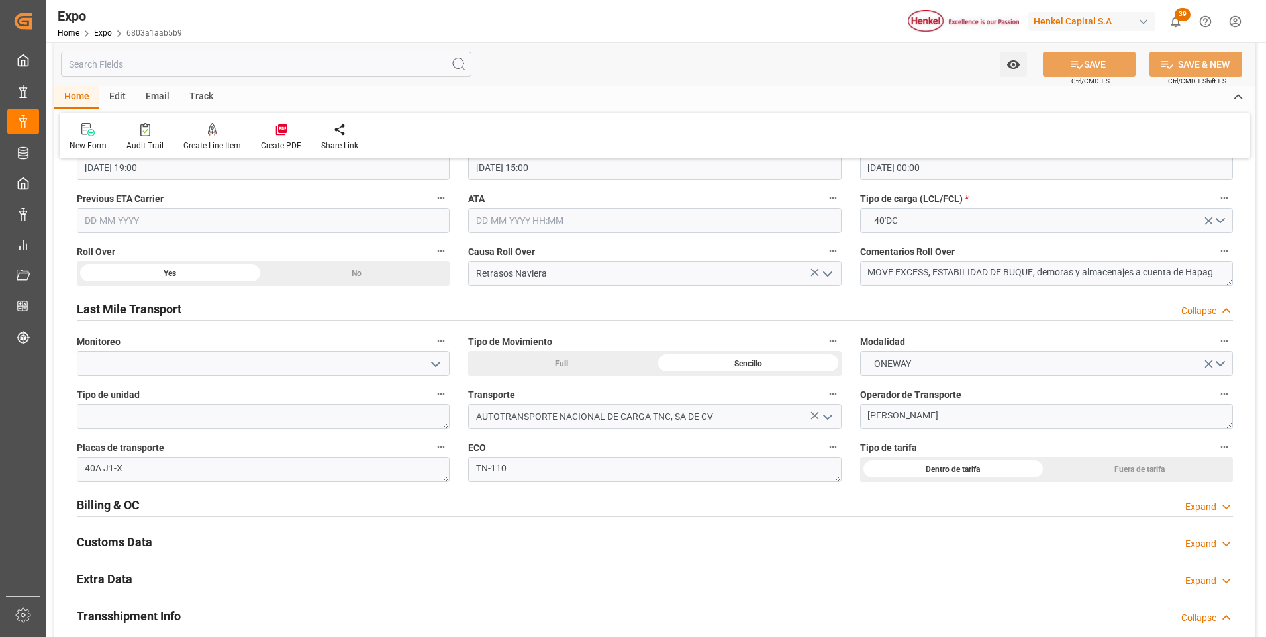
scroll to position [2185, 0]
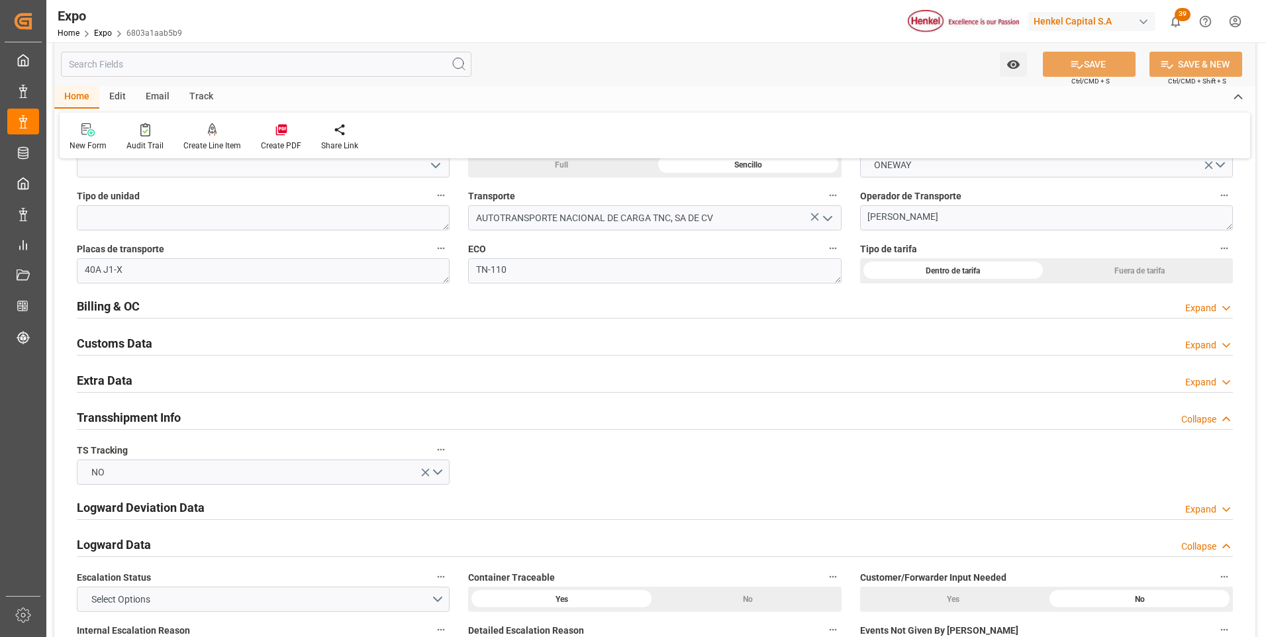
click at [1218, 305] on div "Expand" at bounding box center [1209, 308] width 48 height 14
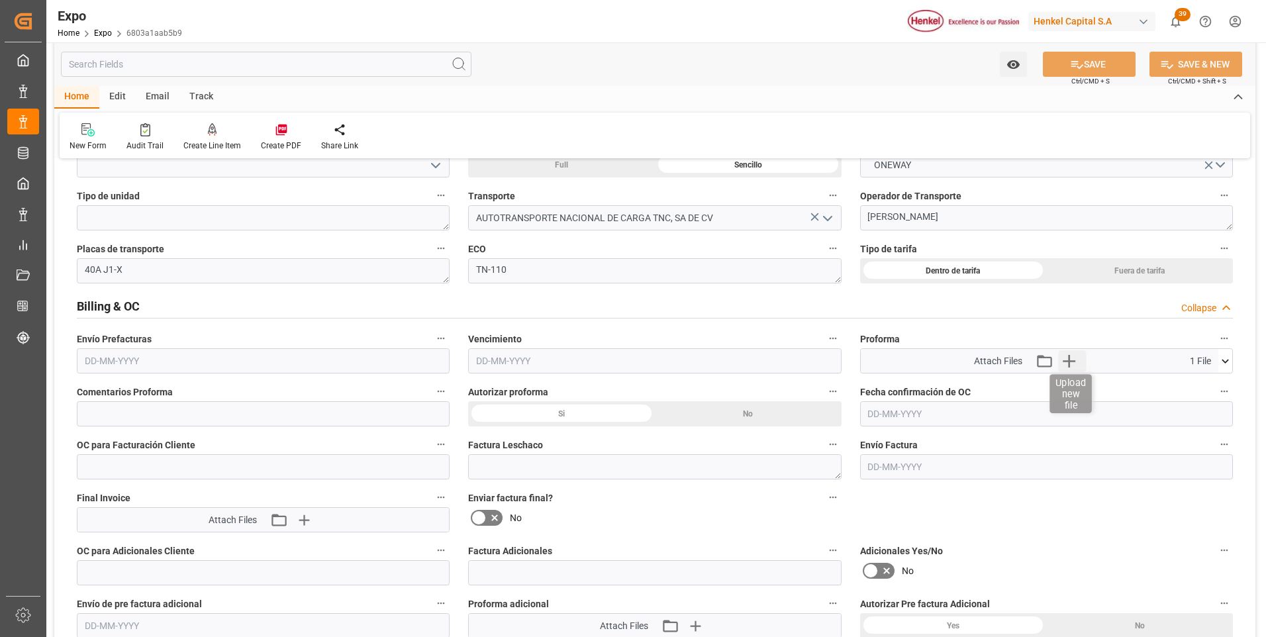
click at [1069, 361] on icon "button" at bounding box center [1069, 361] width 13 height 13
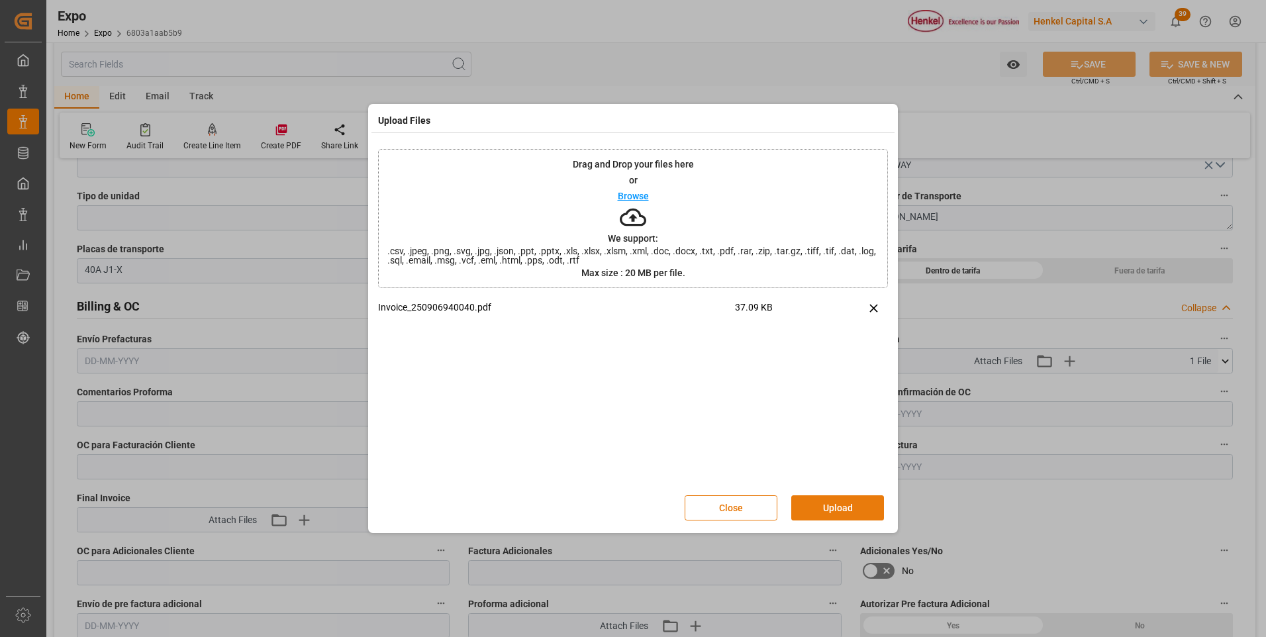
click at [819, 511] on button "Upload" at bounding box center [837, 507] width 93 height 25
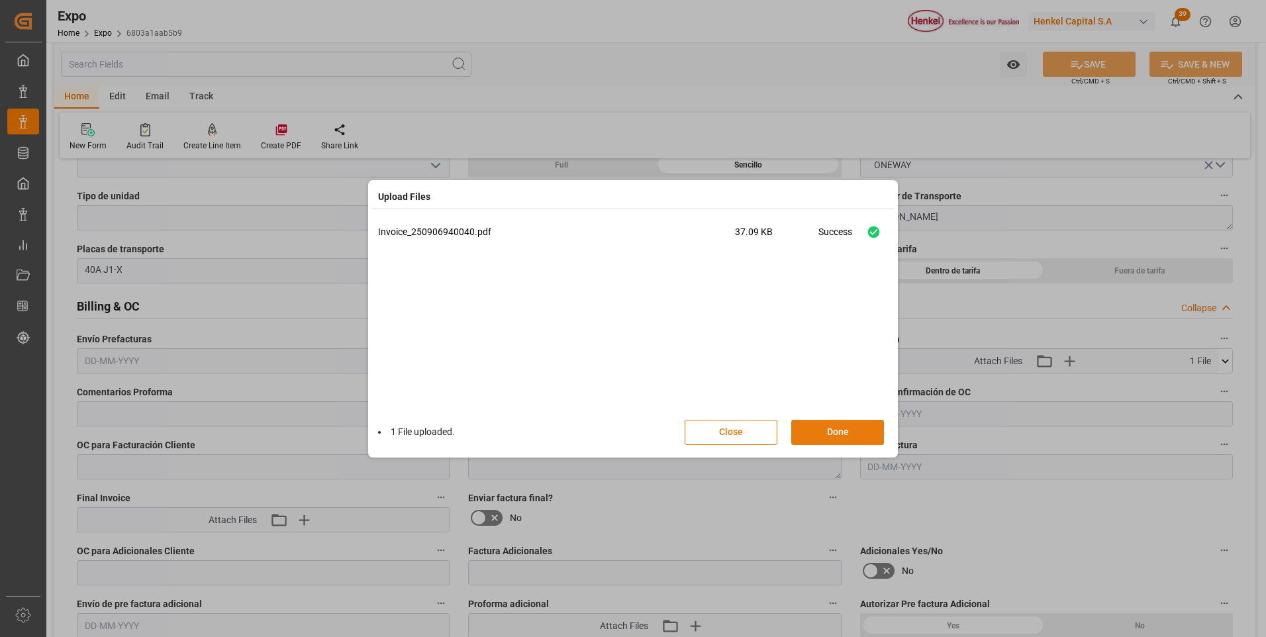
click at [847, 436] on button "Done" at bounding box center [837, 432] width 93 height 25
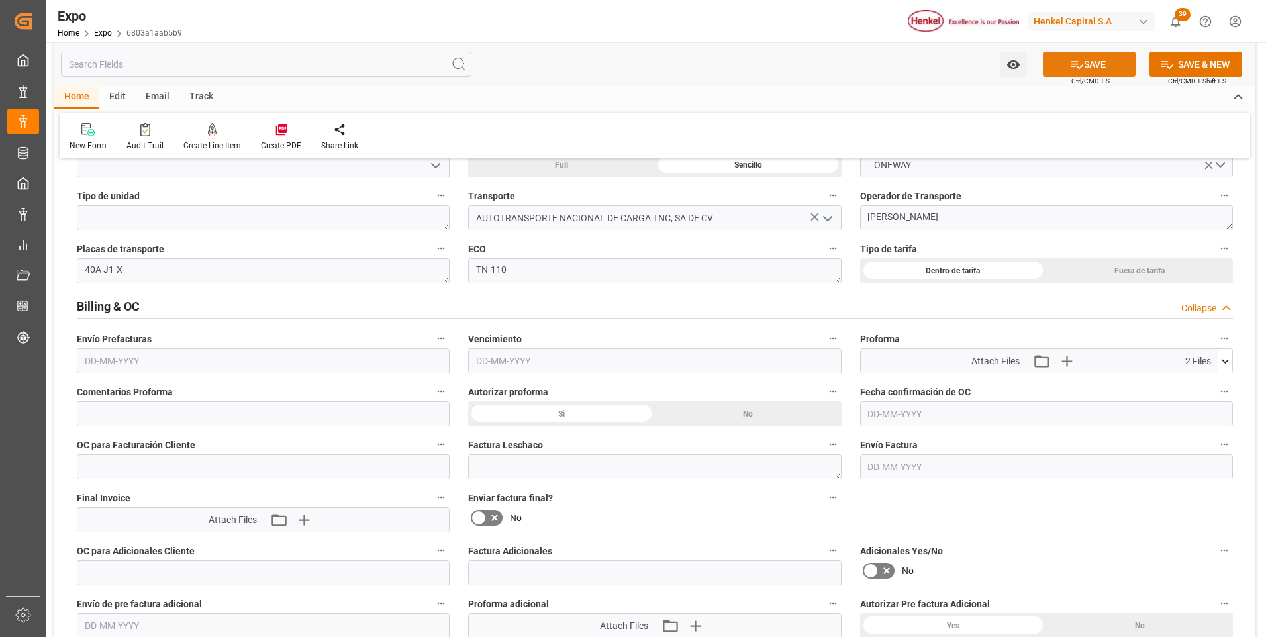
click at [1091, 69] on button "SAVE" at bounding box center [1089, 64] width 93 height 25
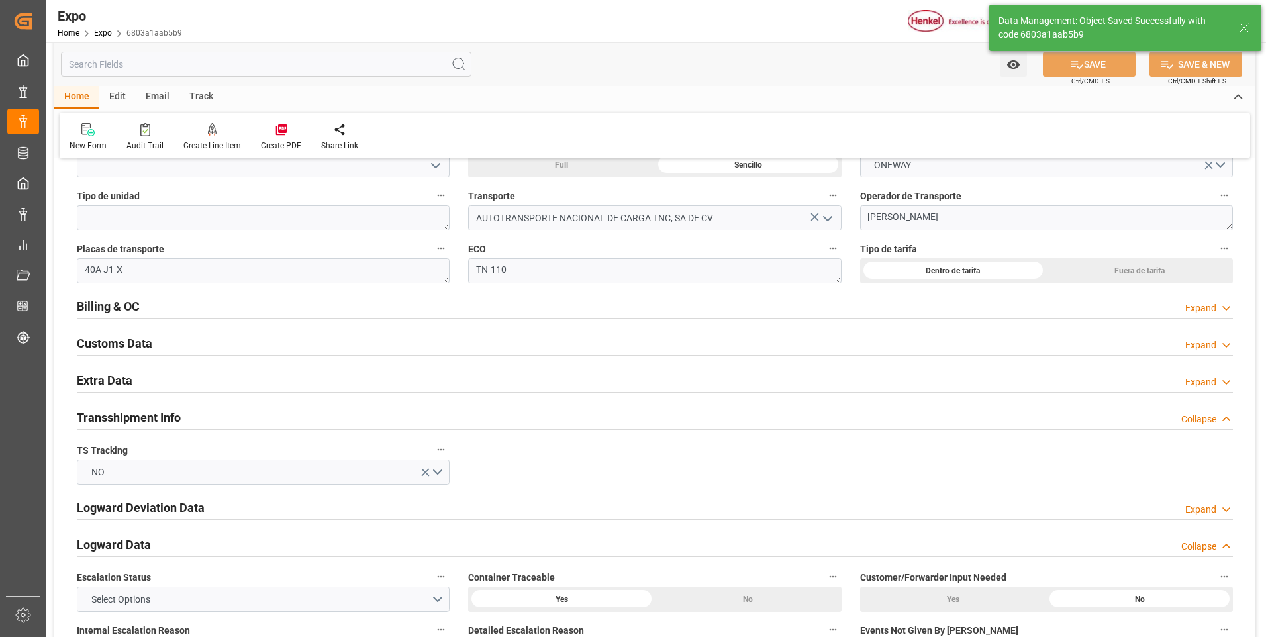
type textarea "[PERSON_NAME]"
type input "[DATE] 23:34"
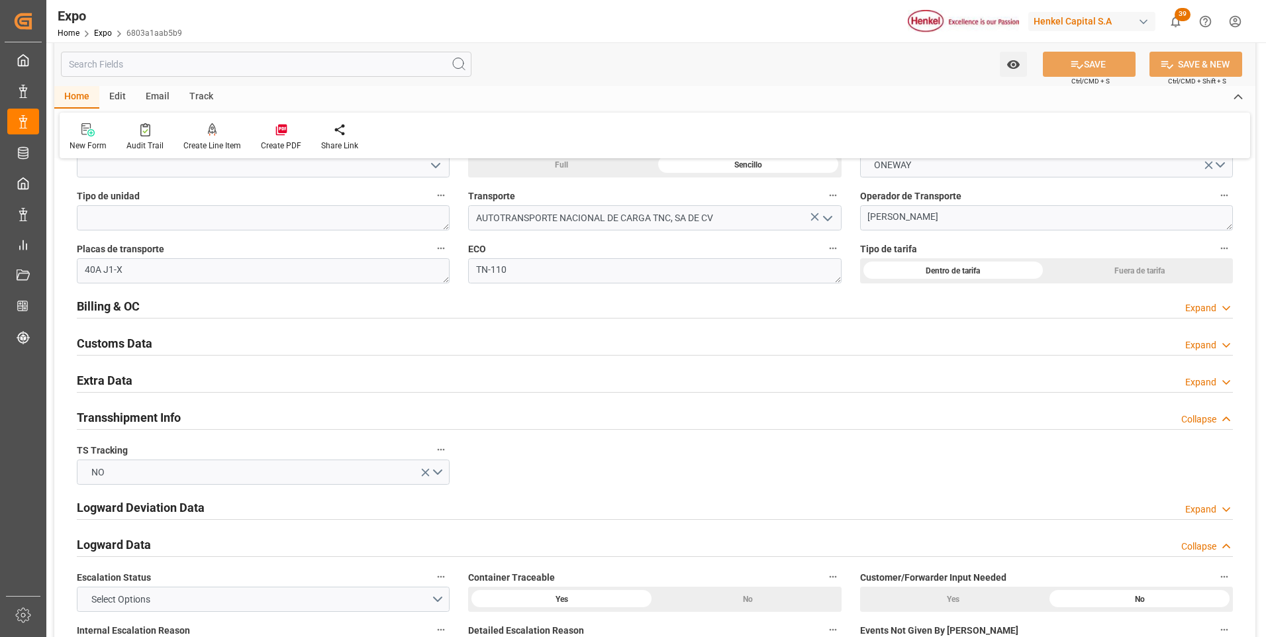
click at [1214, 304] on div "Expand" at bounding box center [1200, 308] width 31 height 14
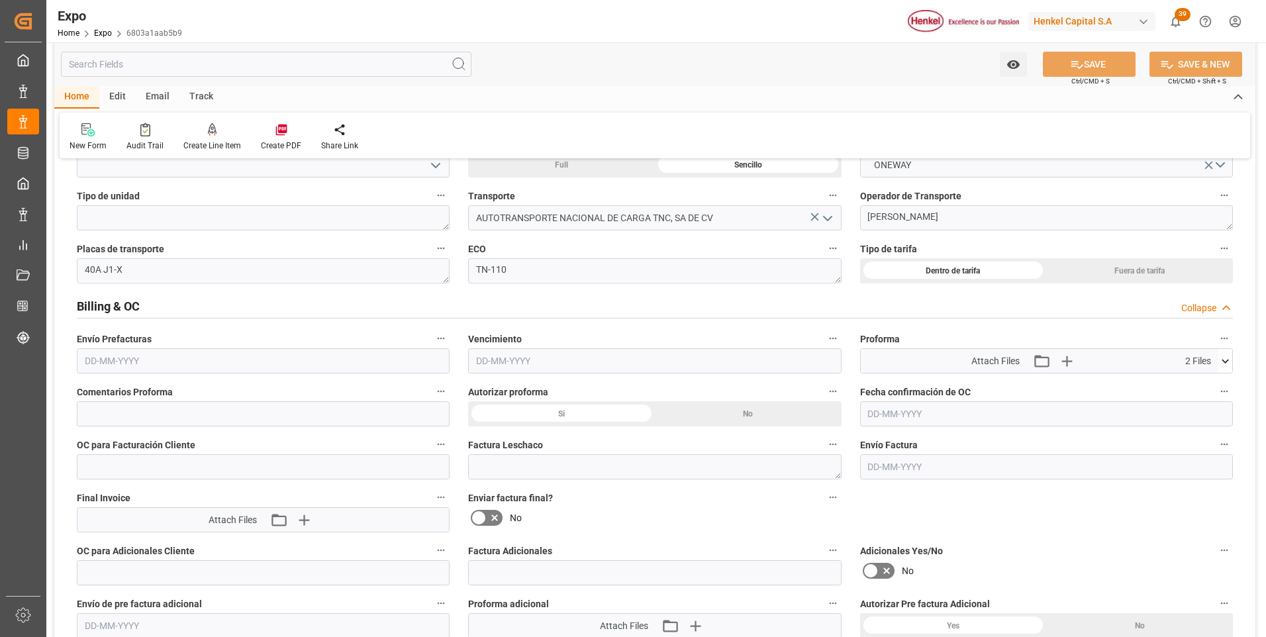
click at [125, 359] on input "text" at bounding box center [263, 360] width 373 height 25
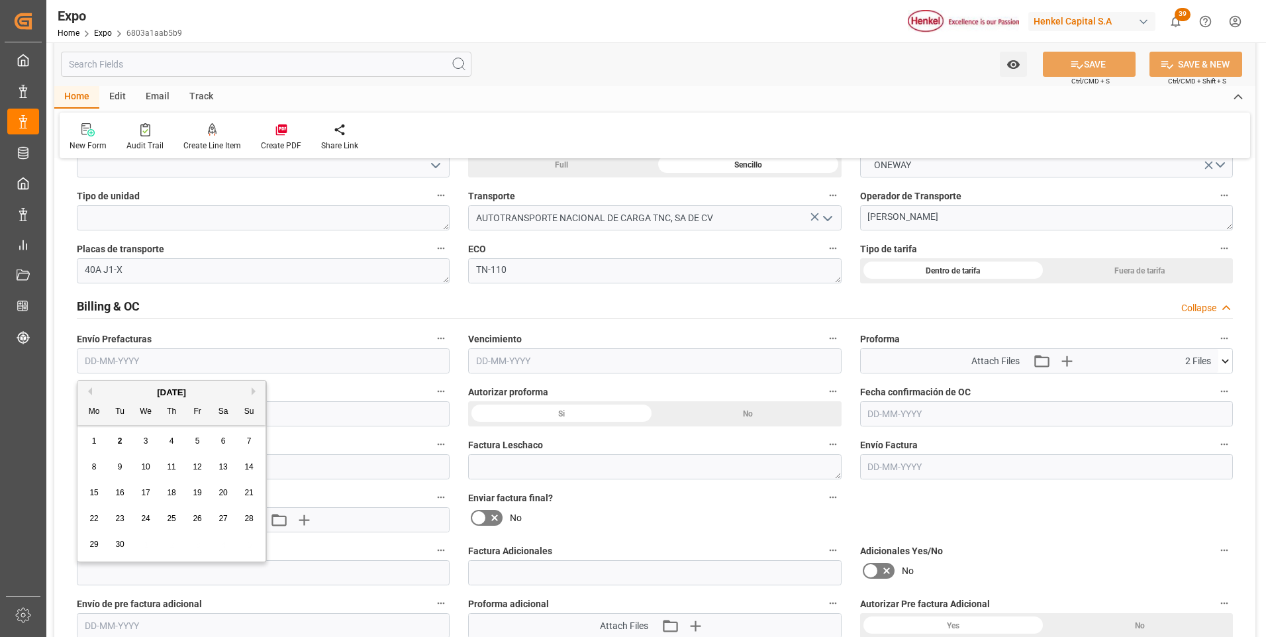
click at [116, 437] on div "2" at bounding box center [120, 442] width 17 height 16
type input "[DATE]"
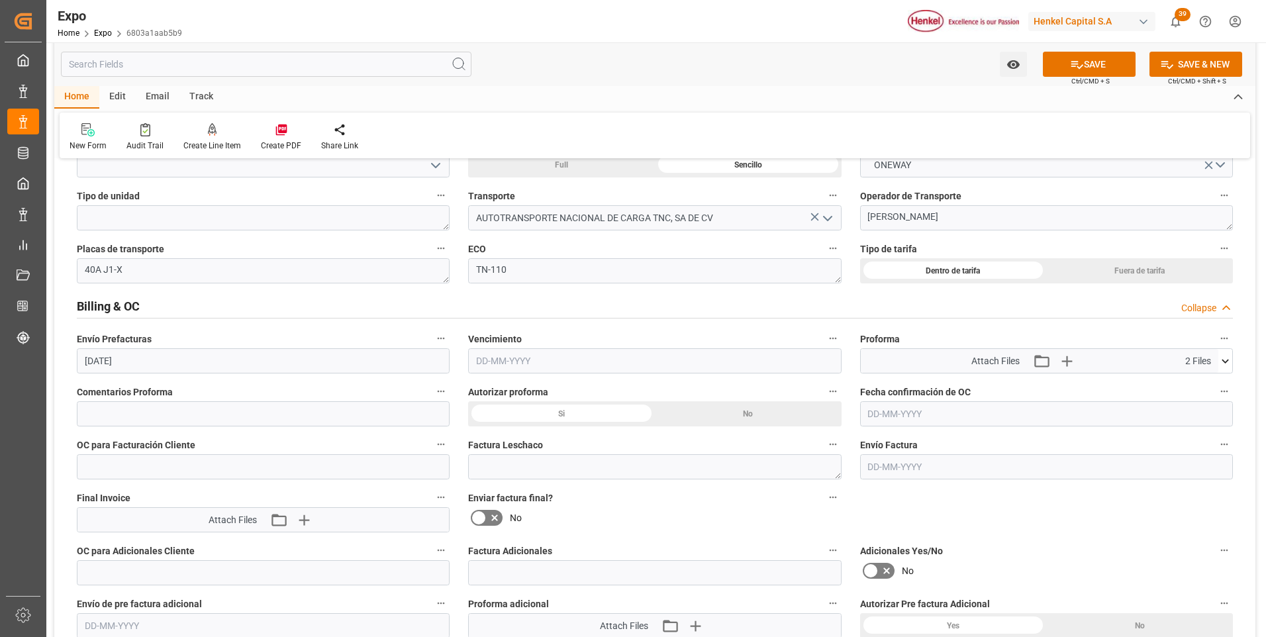
click at [495, 362] on input "text" at bounding box center [654, 360] width 373 height 25
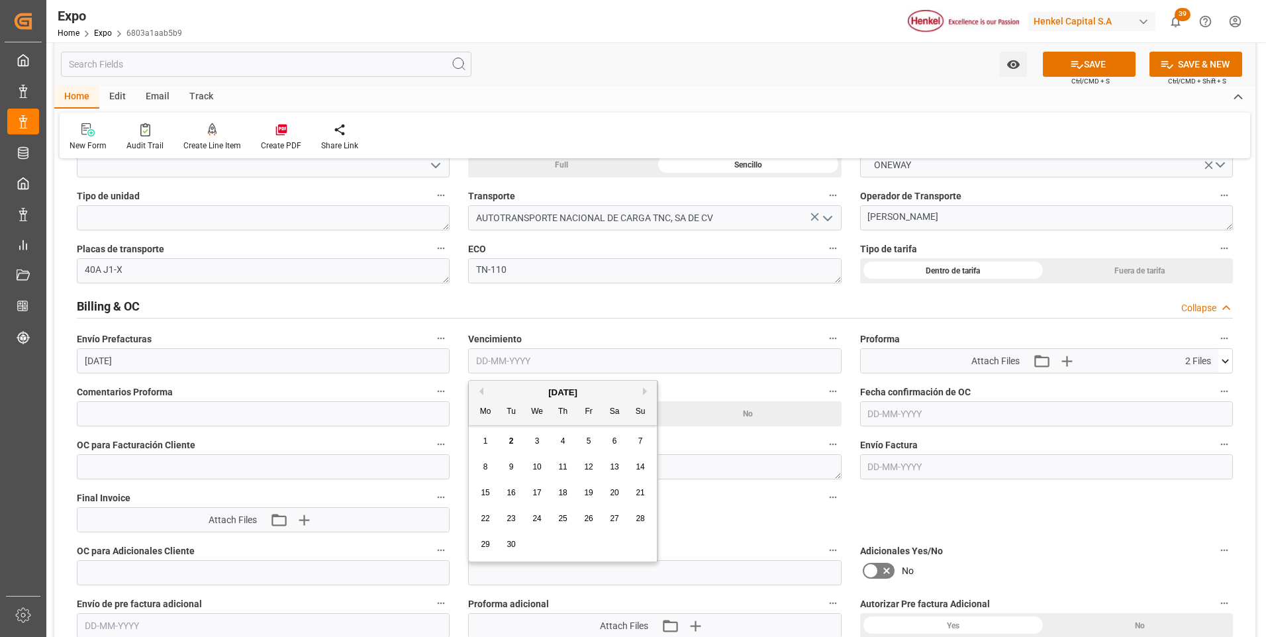
click at [585, 442] on div "5" at bounding box center [589, 442] width 17 height 16
type input "[DATE]"
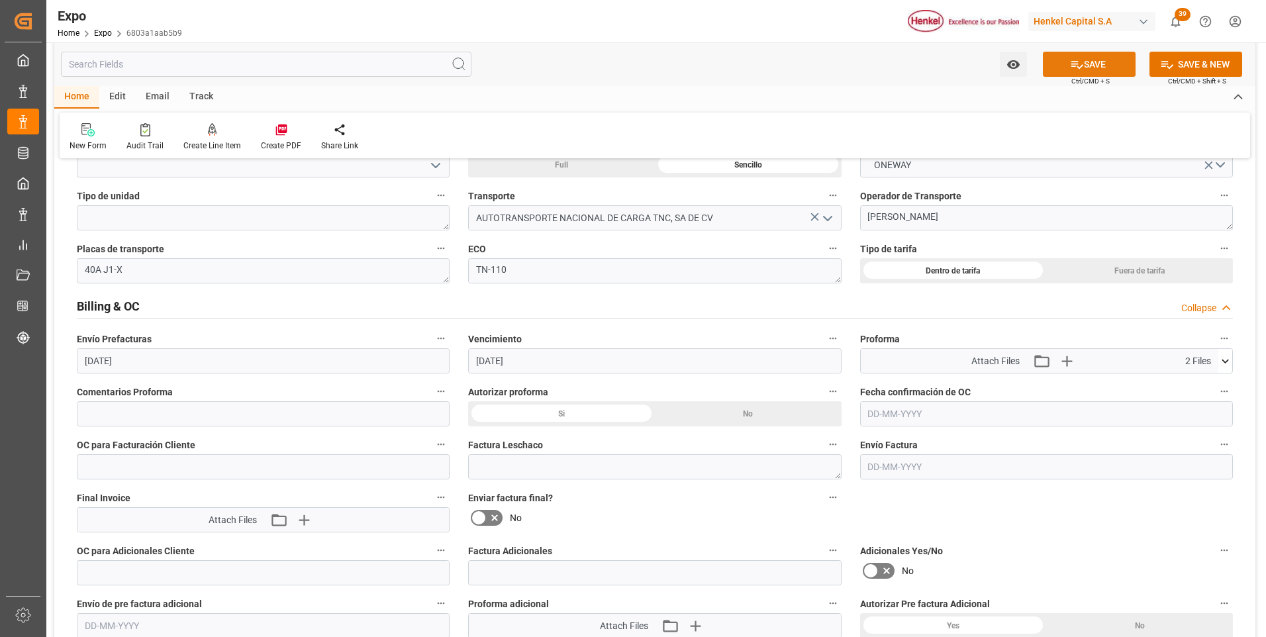
click at [1110, 69] on button "SAVE" at bounding box center [1089, 64] width 93 height 25
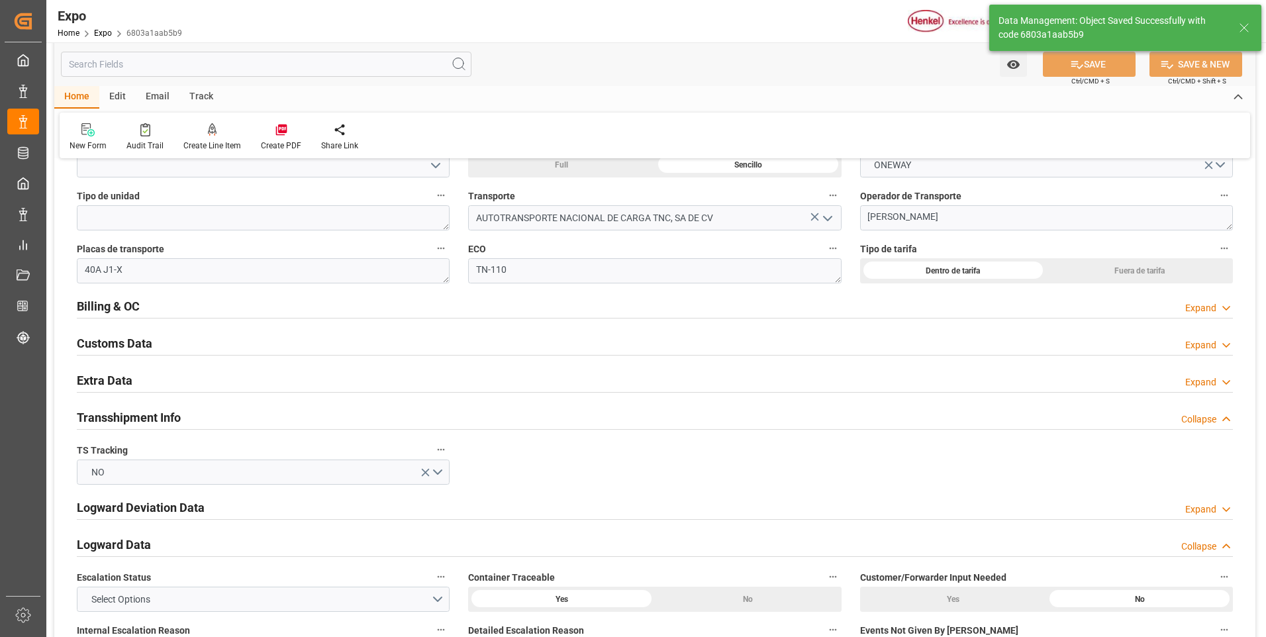
type input "[DATE] 23:36"
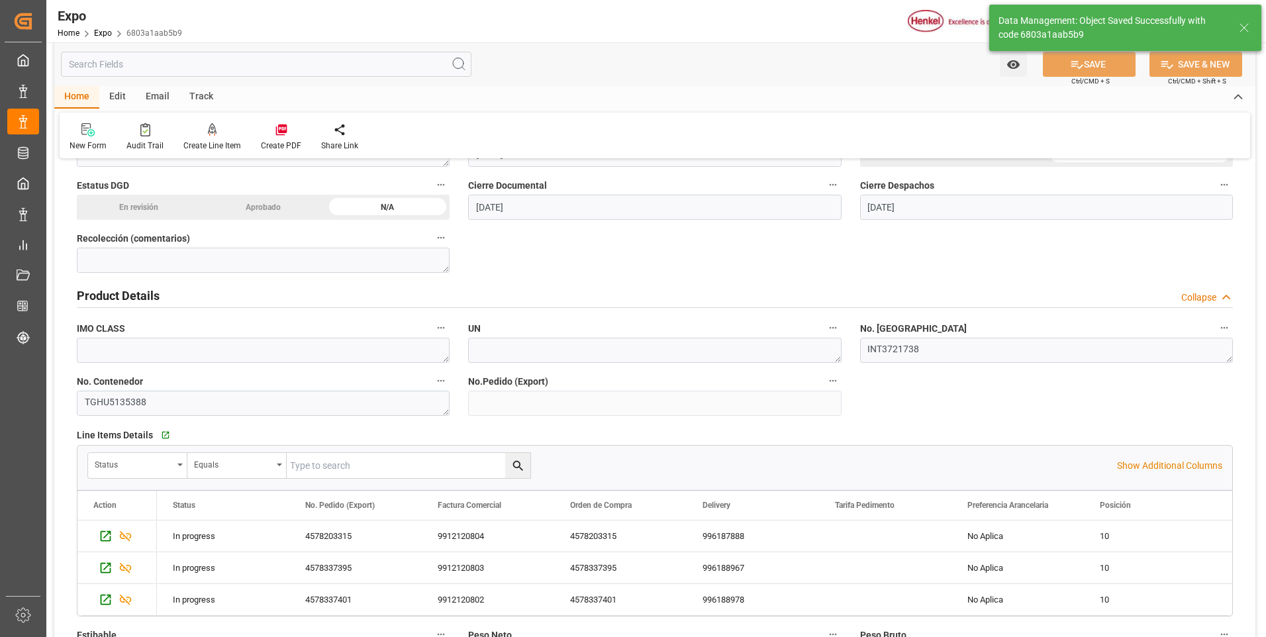
scroll to position [0, 0]
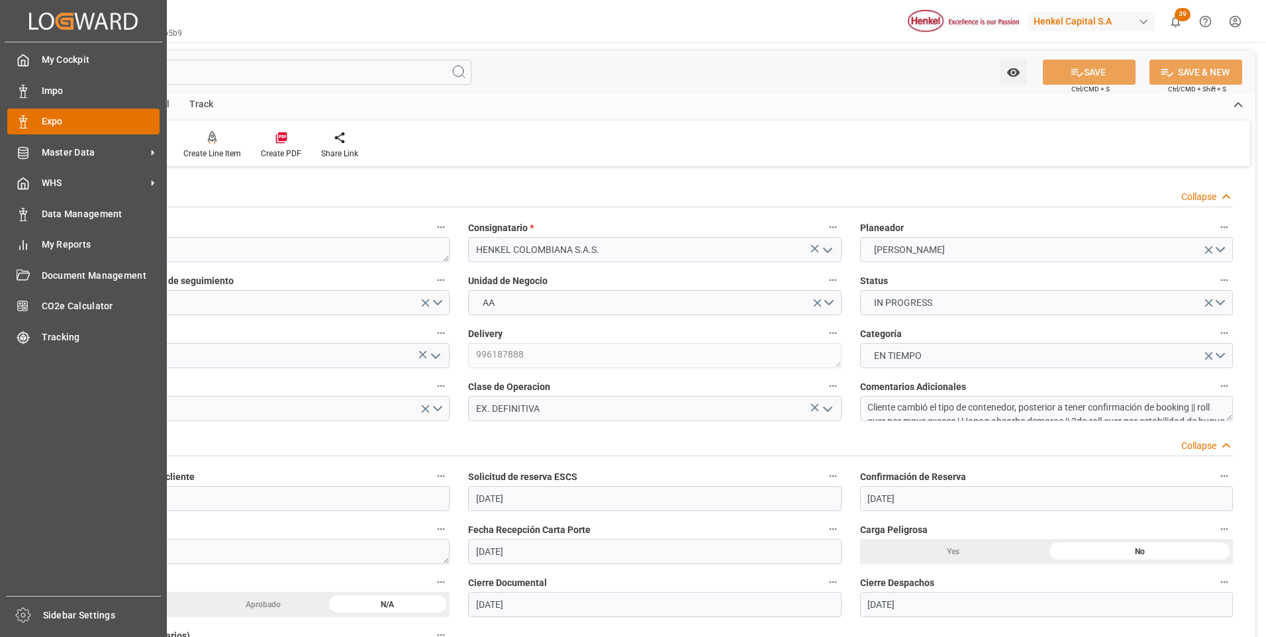
click at [42, 123] on span "Expo" at bounding box center [101, 122] width 119 height 14
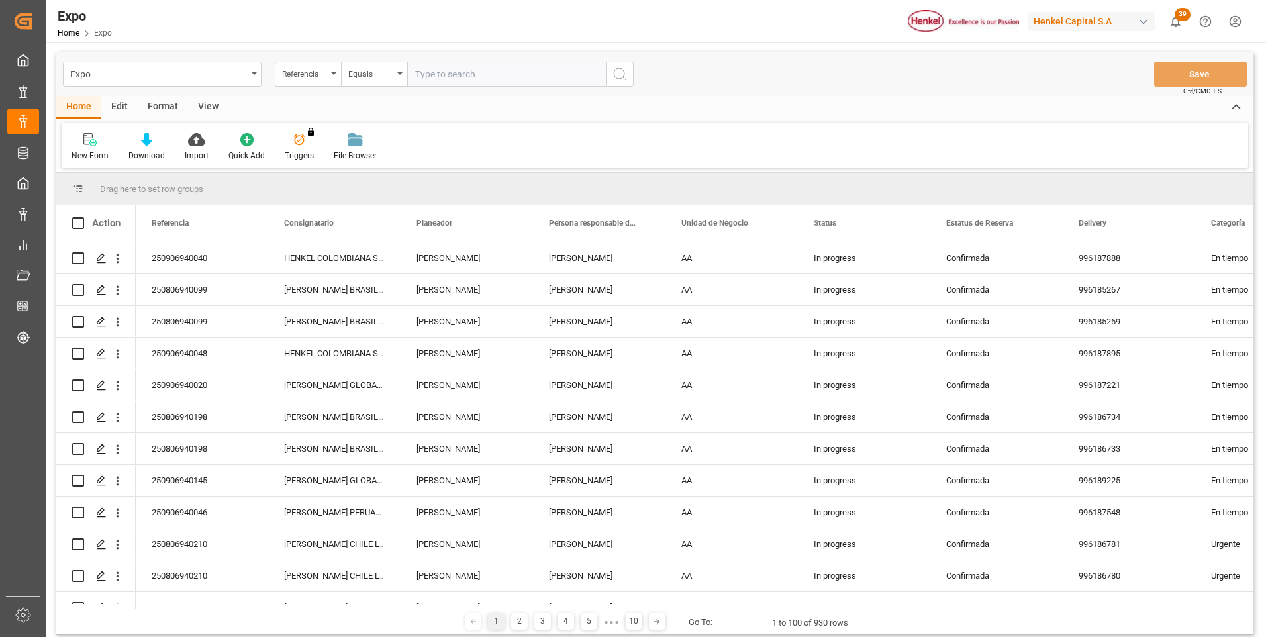
click at [535, 148] on div "New Form Download Import Quick Add Triggers You do not have permission for Trig…" at bounding box center [655, 145] width 1186 height 46
